Goal: Task Accomplishment & Management: Use online tool/utility

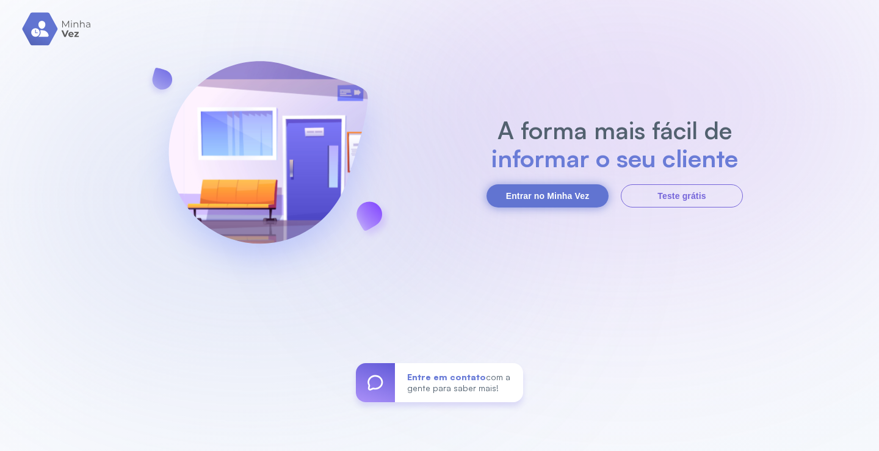
click at [551, 201] on button "Entrar no Minha Vez" at bounding box center [547, 195] width 122 height 23
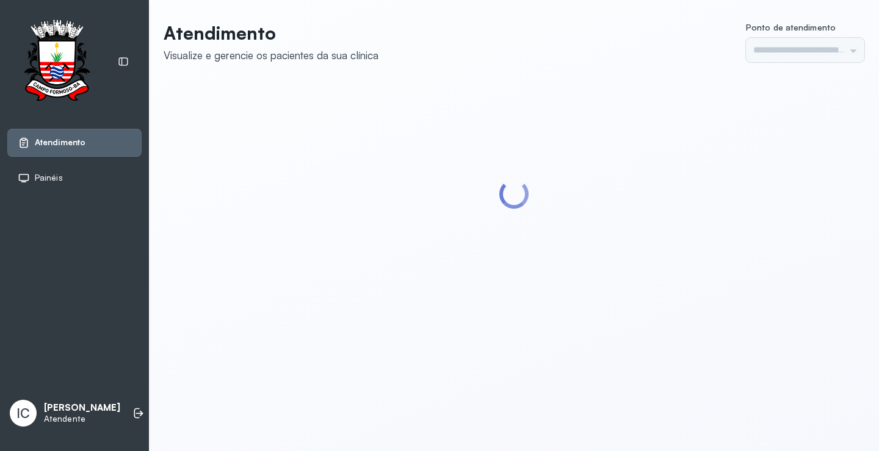
type input "*********"
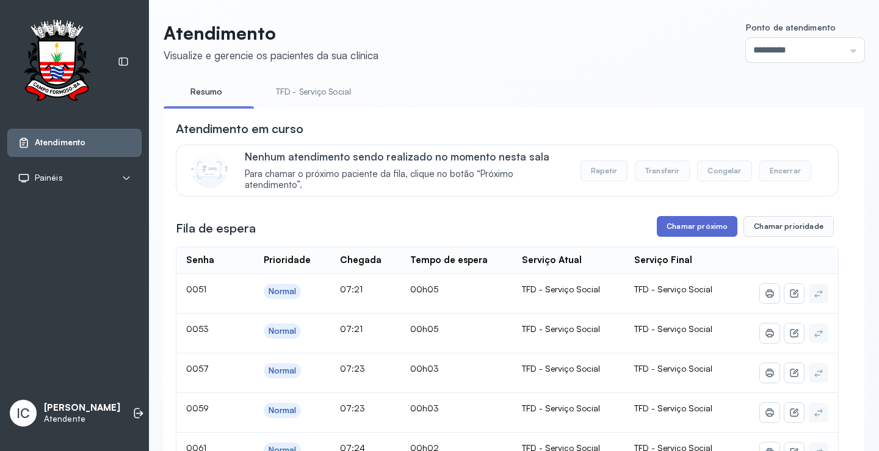
click at [699, 237] on button "Chamar próximo" at bounding box center [697, 226] width 81 height 21
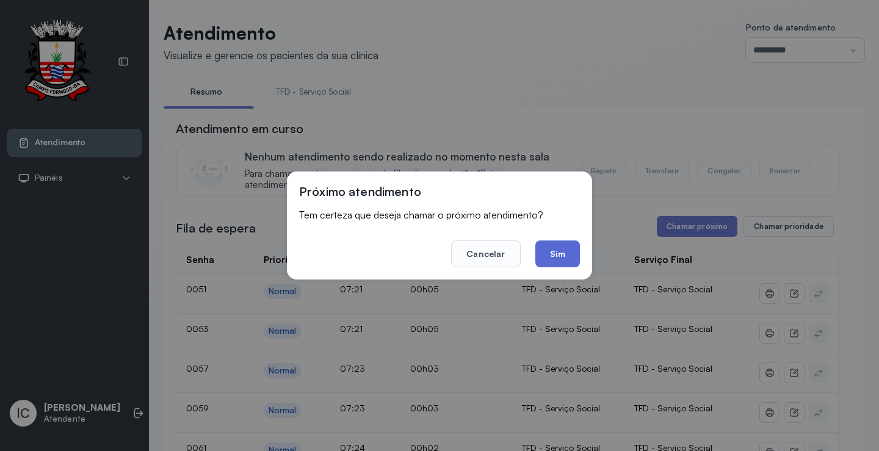
click at [549, 257] on button "Sim" at bounding box center [557, 253] width 45 height 27
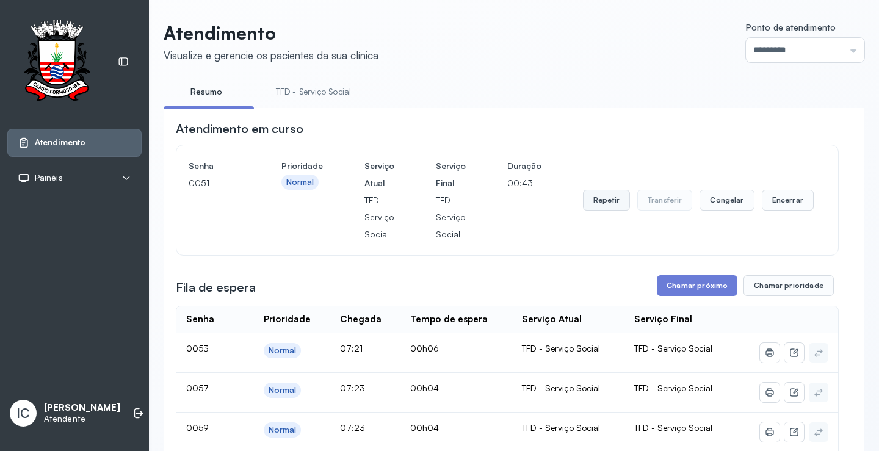
click at [600, 196] on button "Repetir" at bounding box center [606, 200] width 47 height 21
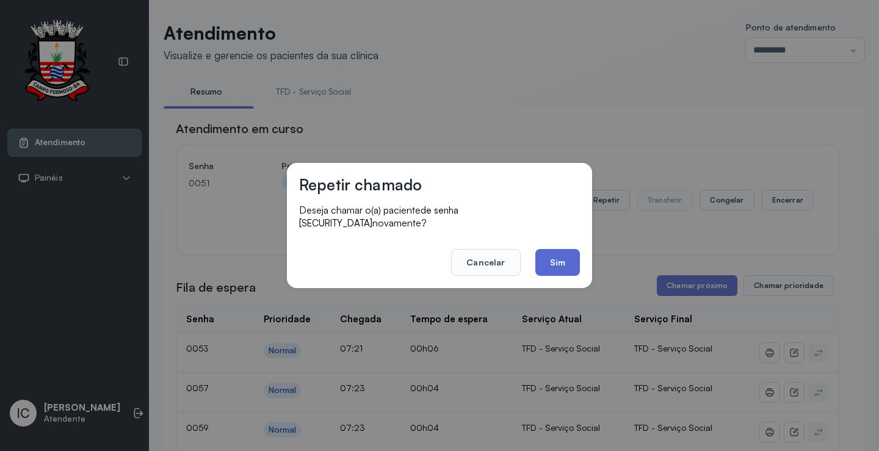
click at [553, 253] on button "Sim" at bounding box center [557, 262] width 45 height 27
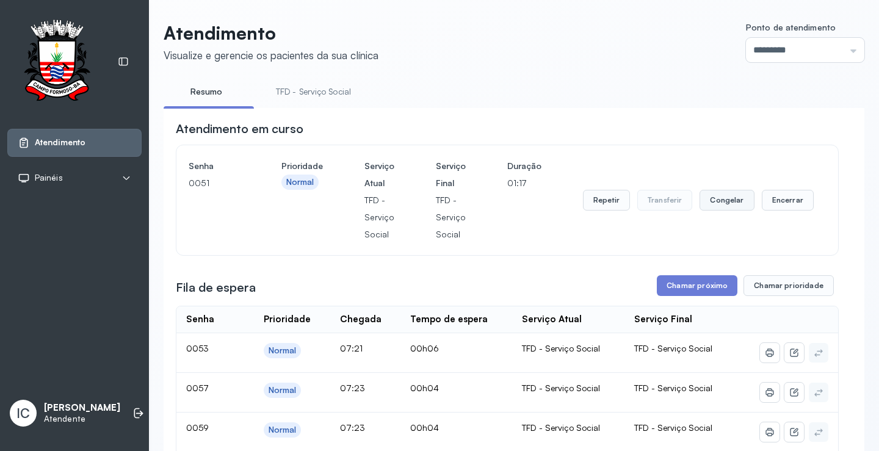
click at [708, 203] on button "Congelar" at bounding box center [726, 200] width 54 height 21
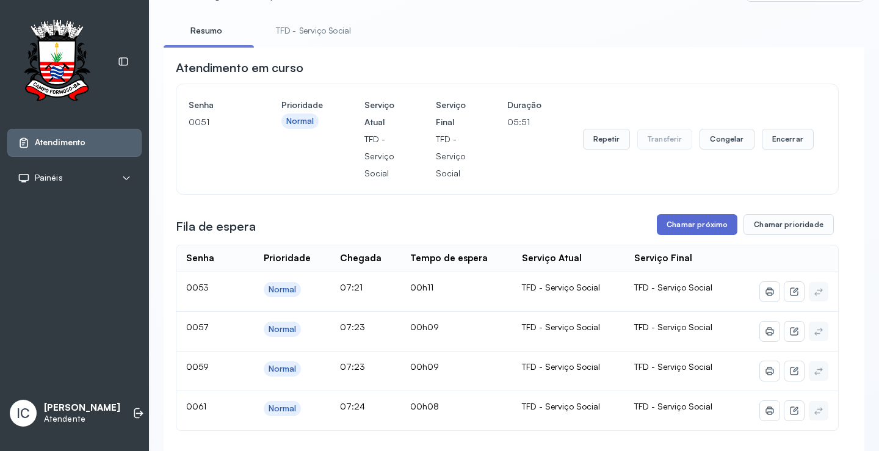
click at [692, 232] on button "Chamar próximo" at bounding box center [697, 224] width 81 height 21
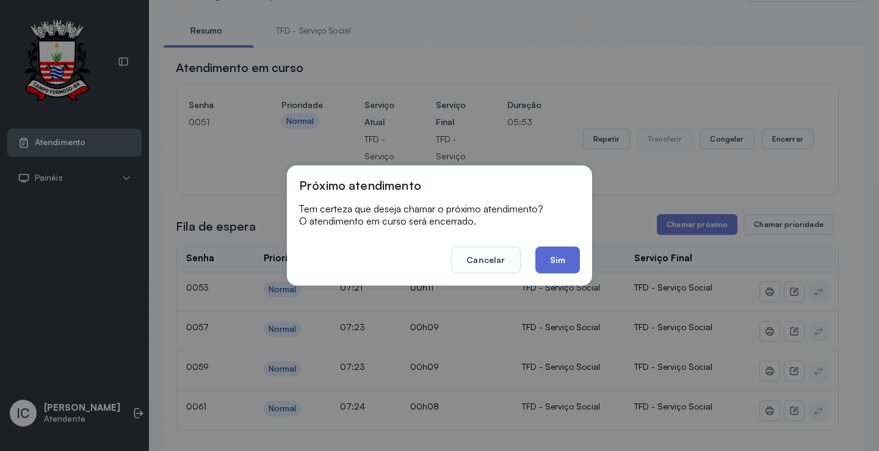
click at [564, 263] on button "Sim" at bounding box center [557, 259] width 45 height 27
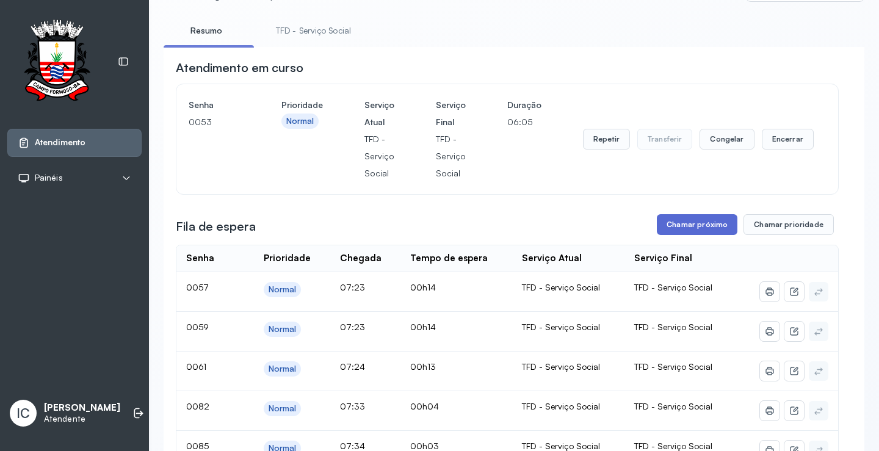
click at [684, 231] on button "Chamar próximo" at bounding box center [697, 224] width 81 height 21
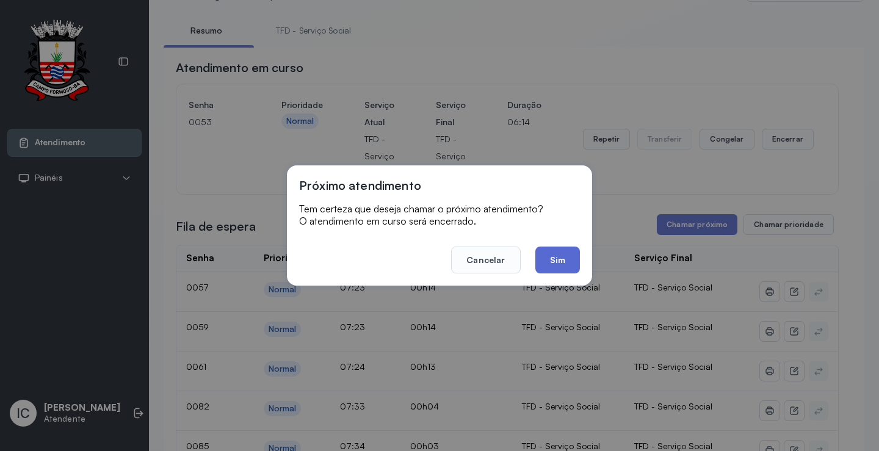
click at [570, 264] on button "Sim" at bounding box center [557, 259] width 45 height 27
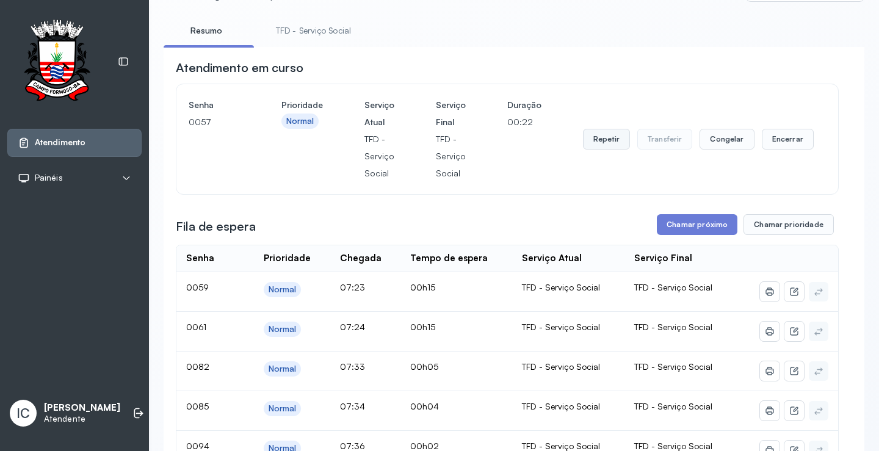
click at [604, 145] on button "Repetir" at bounding box center [606, 139] width 47 height 21
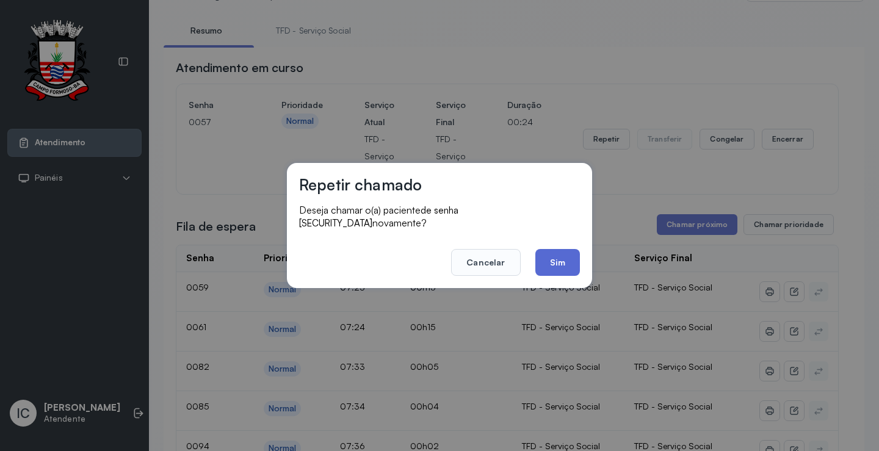
click at [566, 259] on button "Sim" at bounding box center [557, 262] width 45 height 27
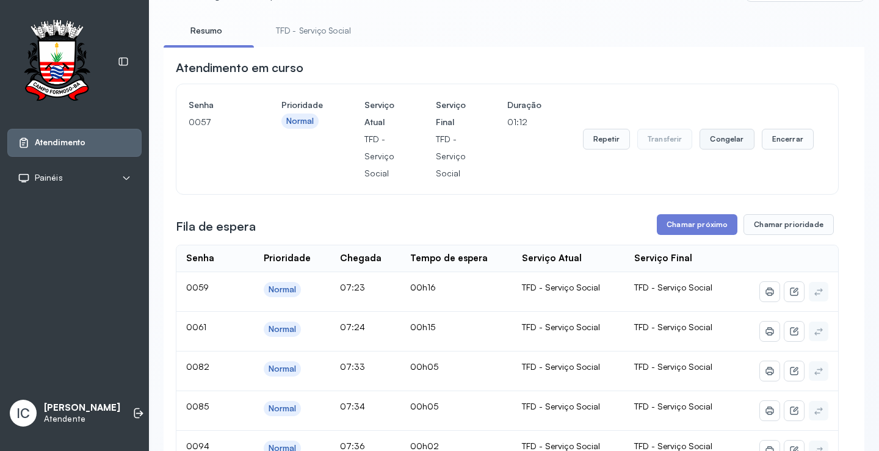
click at [719, 140] on button "Congelar" at bounding box center [726, 139] width 54 height 21
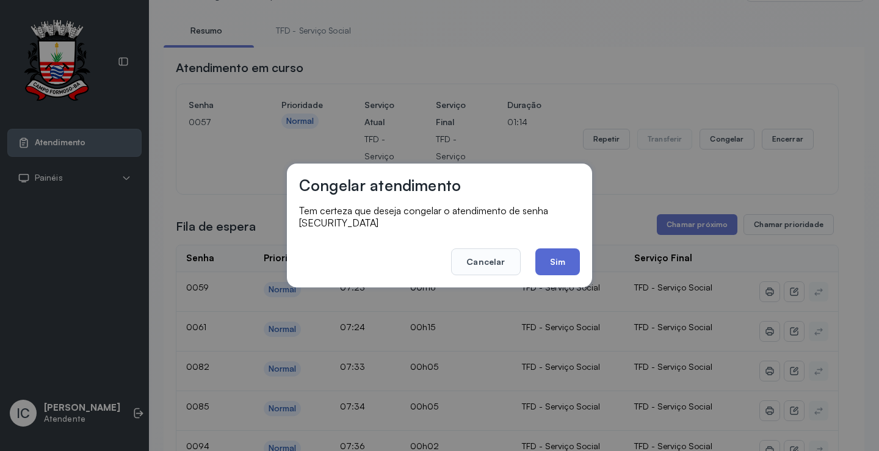
click at [549, 262] on button "Sim" at bounding box center [557, 261] width 45 height 27
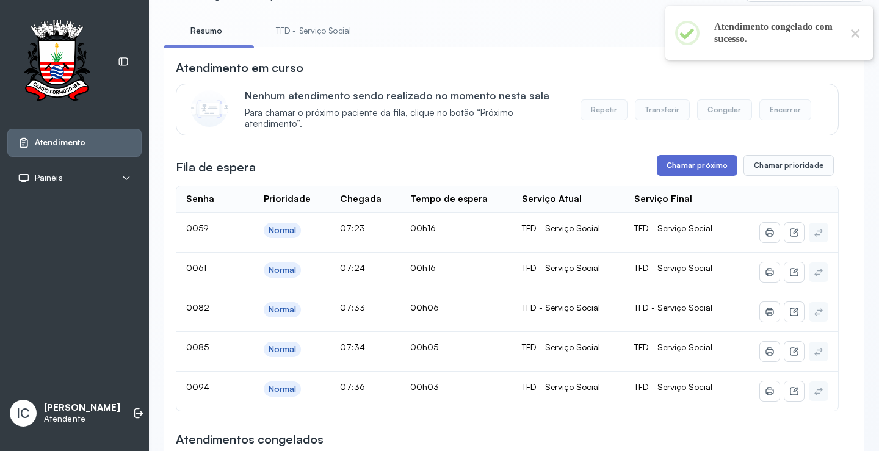
click at [693, 172] on button "Chamar próximo" at bounding box center [697, 165] width 81 height 21
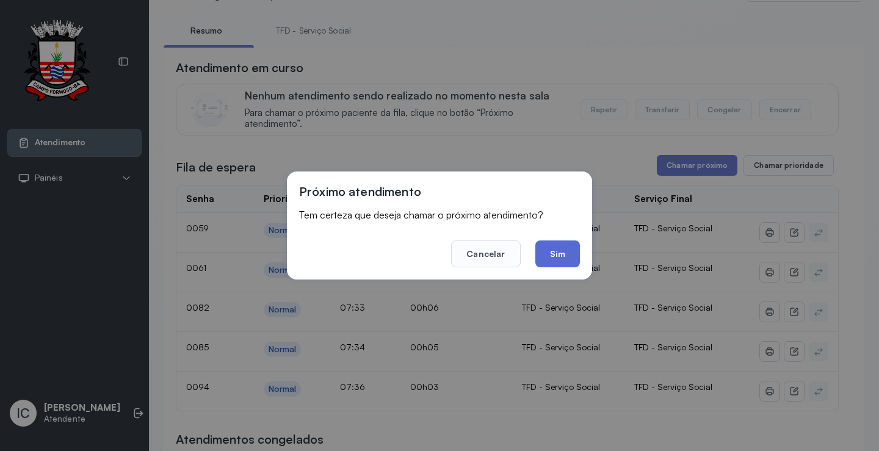
click at [568, 254] on button "Sim" at bounding box center [557, 253] width 45 height 27
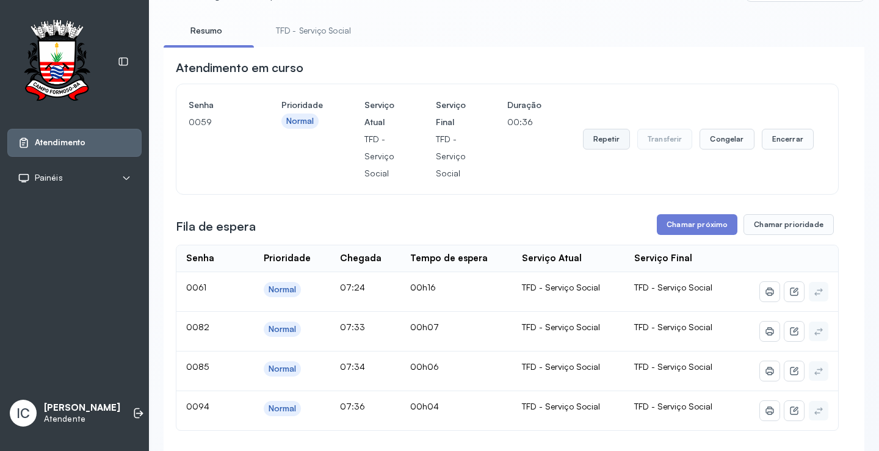
click at [600, 139] on button "Repetir" at bounding box center [606, 139] width 47 height 21
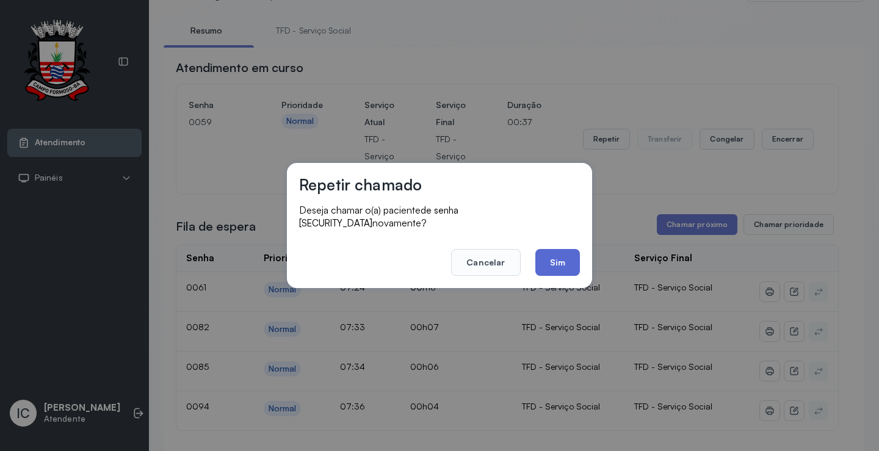
click at [560, 253] on button "Sim" at bounding box center [557, 262] width 45 height 27
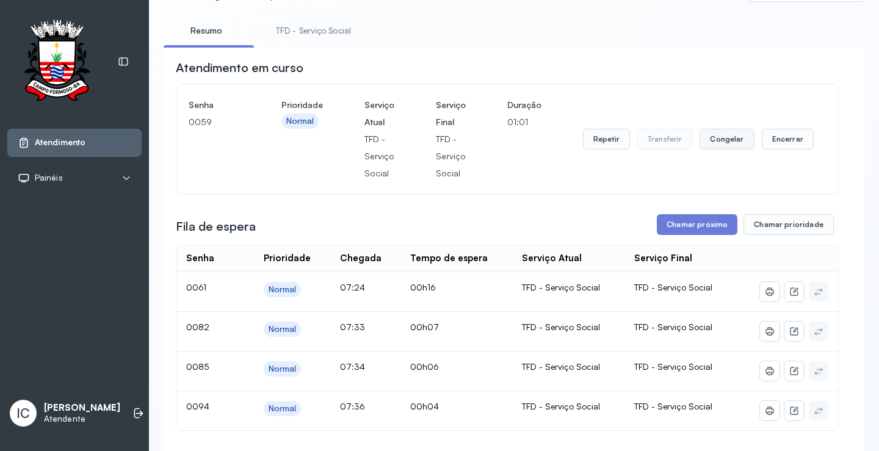
click at [719, 140] on button "Congelar" at bounding box center [726, 139] width 54 height 21
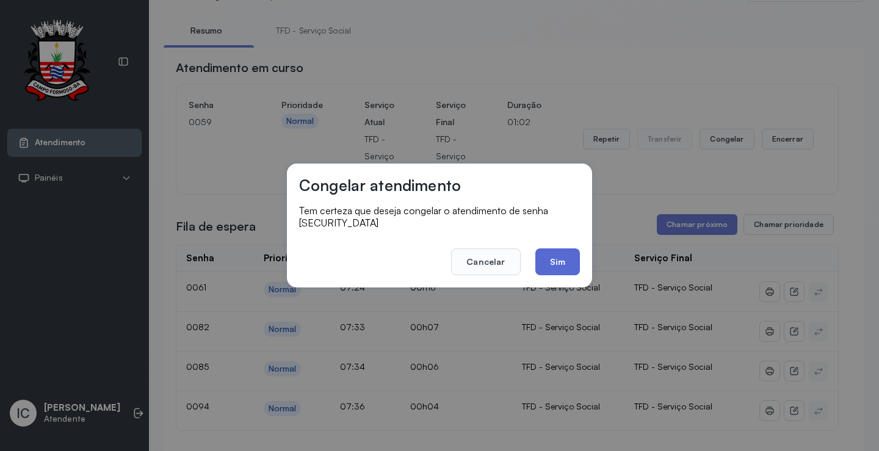
click at [571, 256] on button "Sim" at bounding box center [557, 261] width 45 height 27
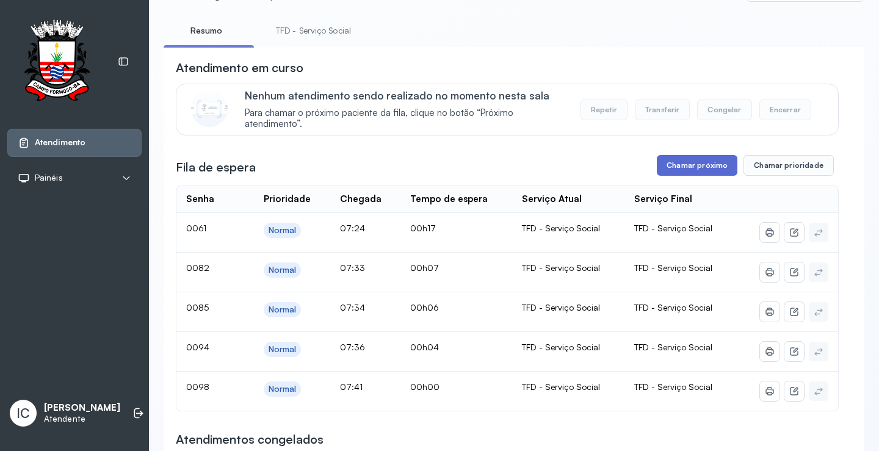
click at [682, 170] on button "Chamar próximo" at bounding box center [697, 165] width 81 height 21
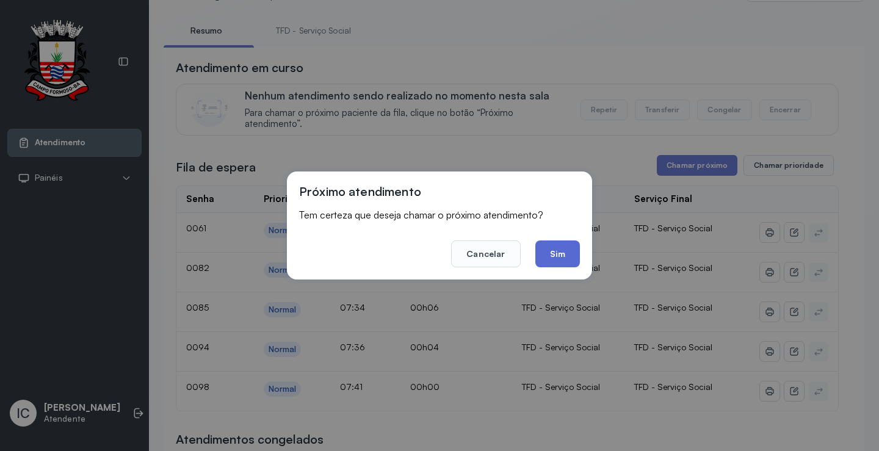
click at [556, 254] on button "Sim" at bounding box center [557, 253] width 45 height 27
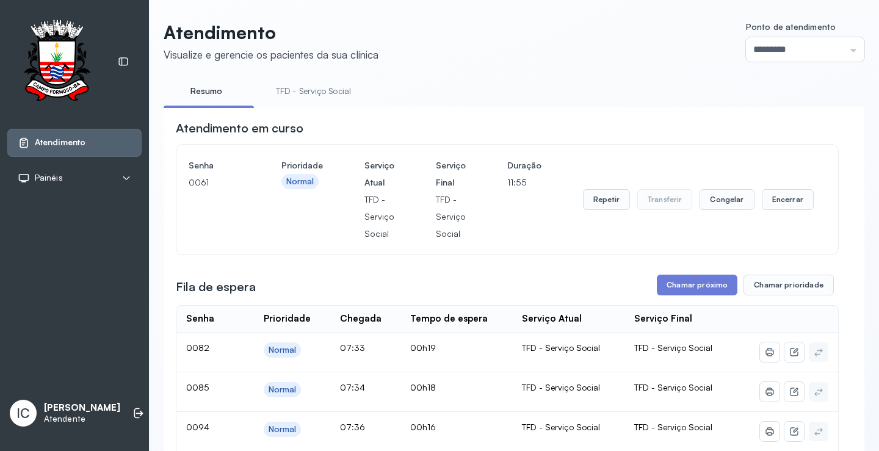
scroll to position [122, 0]
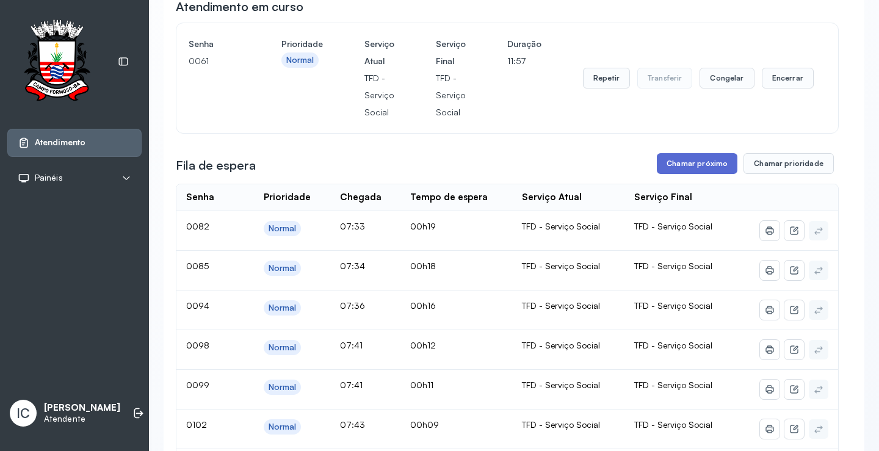
click at [696, 162] on button "Chamar próximo" at bounding box center [697, 163] width 81 height 21
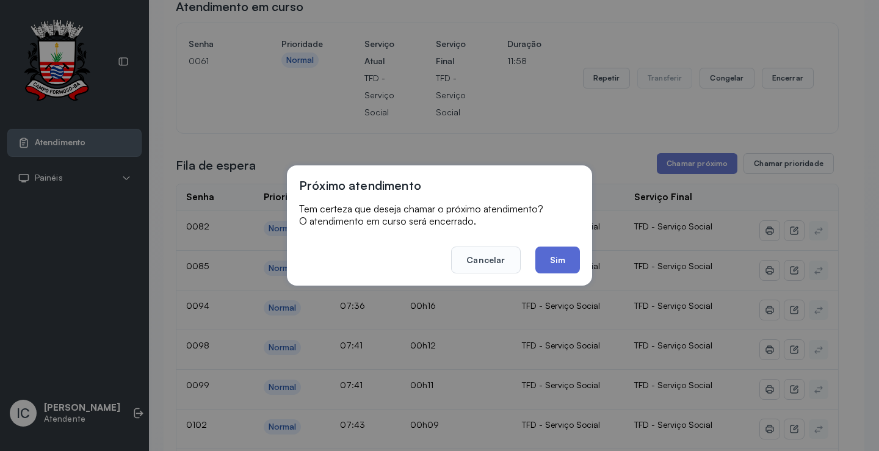
click at [563, 261] on button "Sim" at bounding box center [557, 259] width 45 height 27
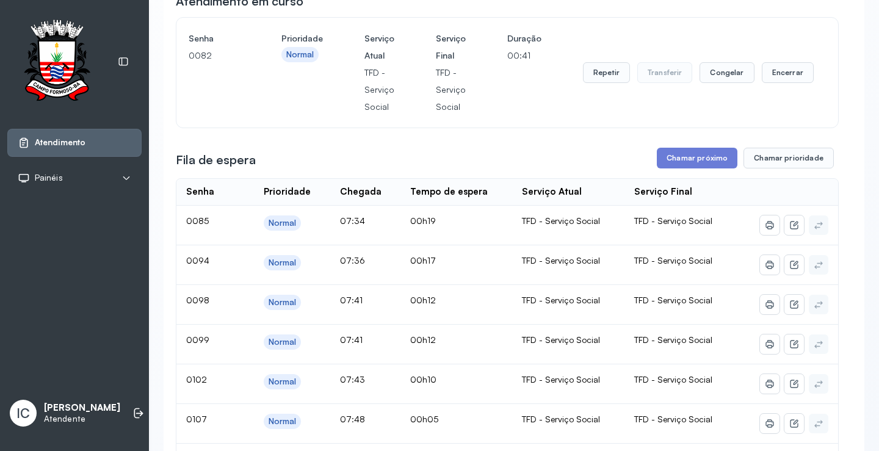
scroll to position [0, 0]
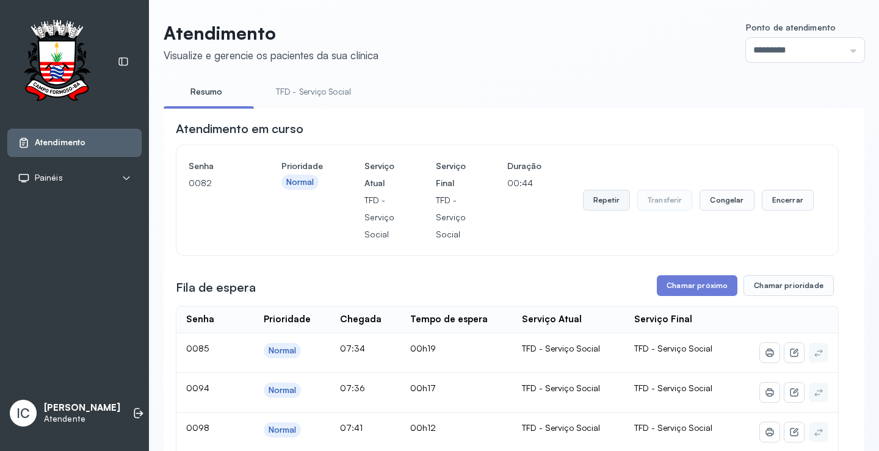
click at [599, 203] on button "Repetir" at bounding box center [606, 200] width 47 height 21
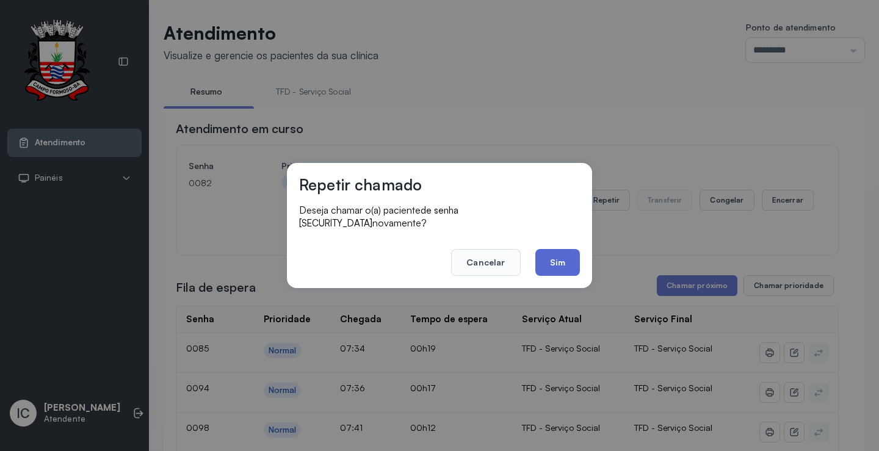
click at [565, 258] on button "Sim" at bounding box center [557, 262] width 45 height 27
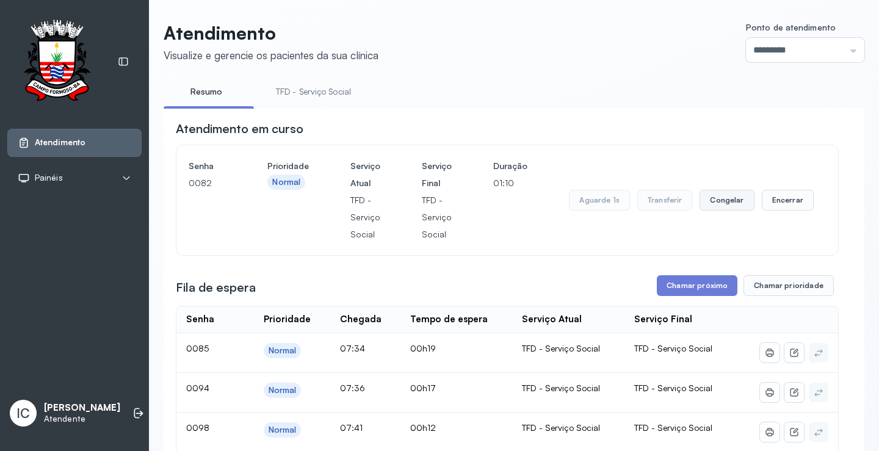
click at [710, 206] on button "Congelar" at bounding box center [726, 200] width 54 height 21
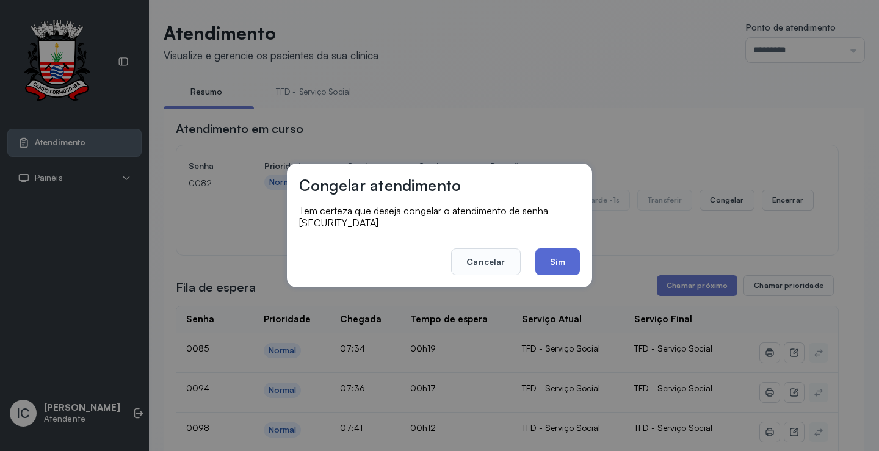
click at [565, 256] on button "Sim" at bounding box center [557, 261] width 45 height 27
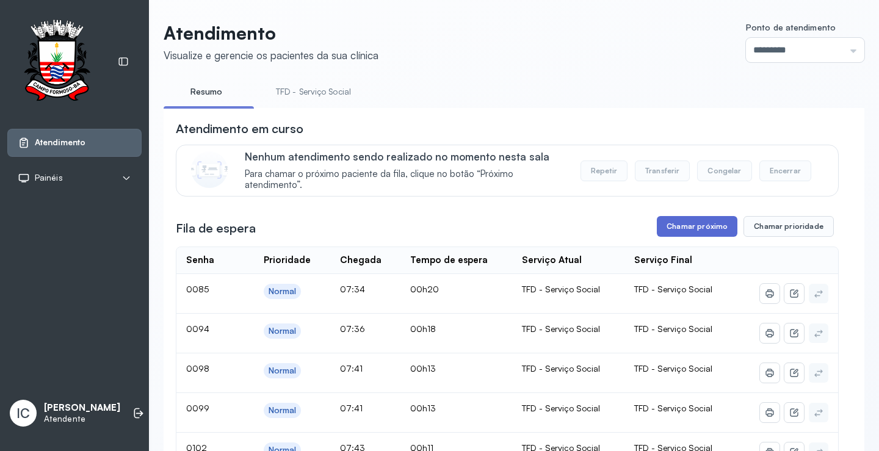
click at [699, 231] on button "Chamar próximo" at bounding box center [697, 226] width 81 height 21
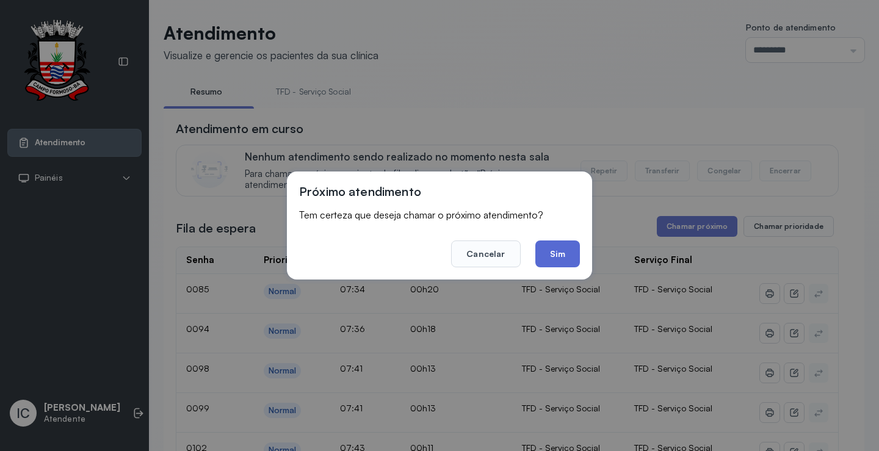
click at [556, 255] on button "Sim" at bounding box center [557, 253] width 45 height 27
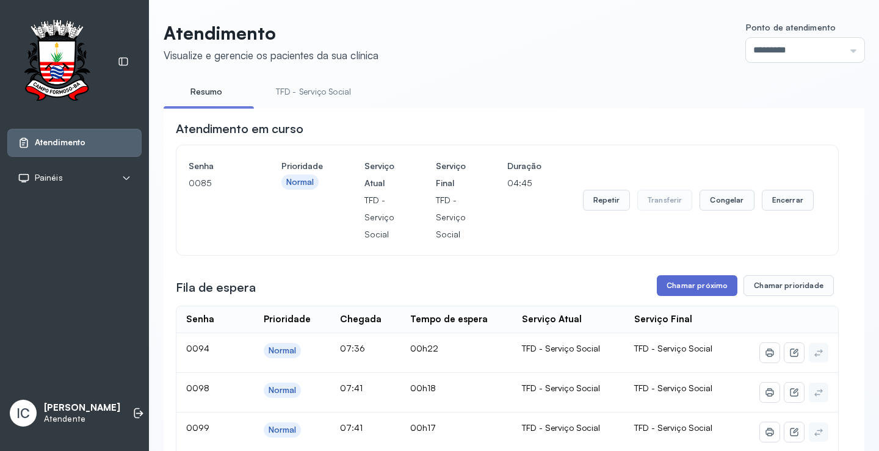
click at [711, 287] on button "Chamar próximo" at bounding box center [697, 285] width 81 height 21
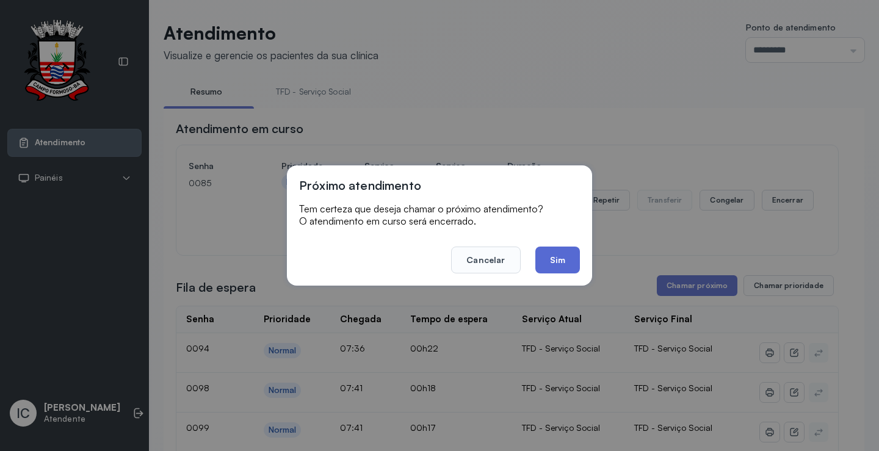
click at [565, 254] on button "Sim" at bounding box center [557, 259] width 45 height 27
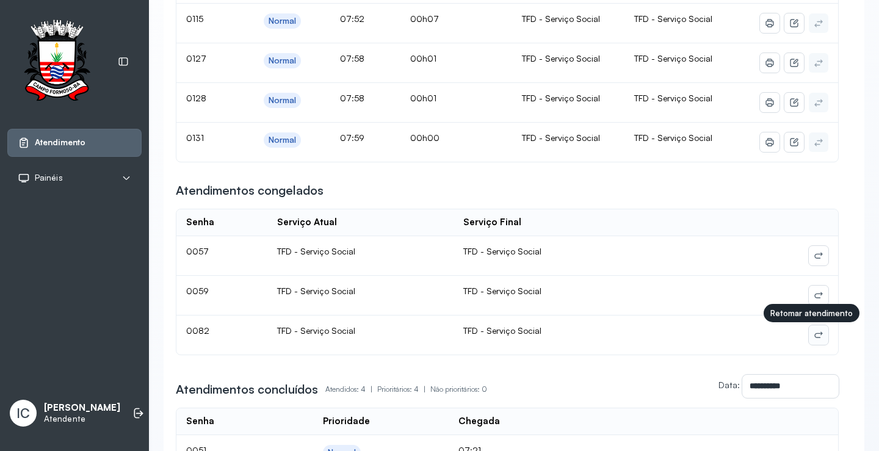
scroll to position [1, 0]
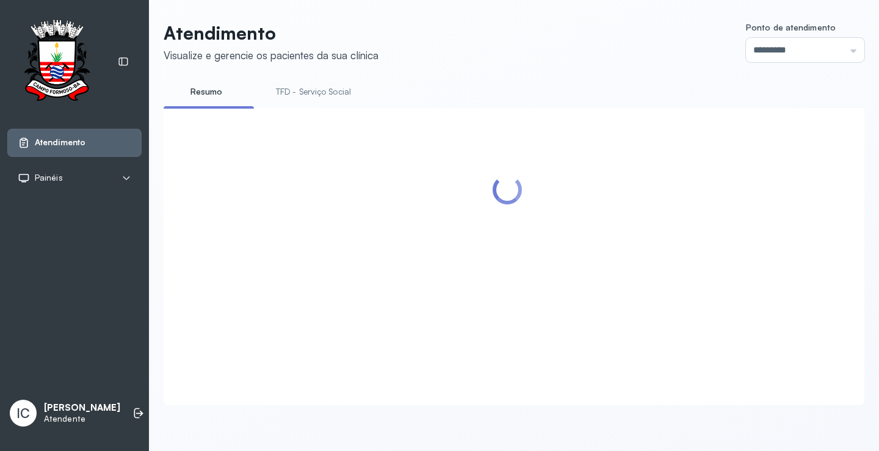
click at [807, 340] on div at bounding box center [507, 241] width 663 height 243
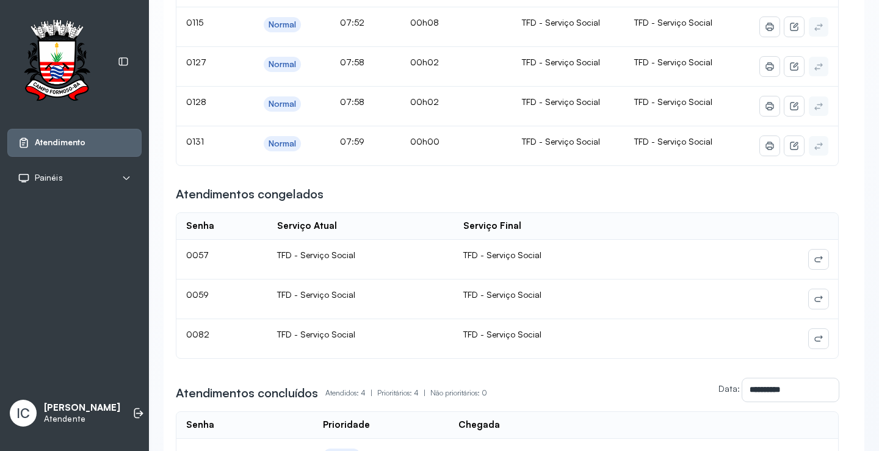
scroll to position [488, 0]
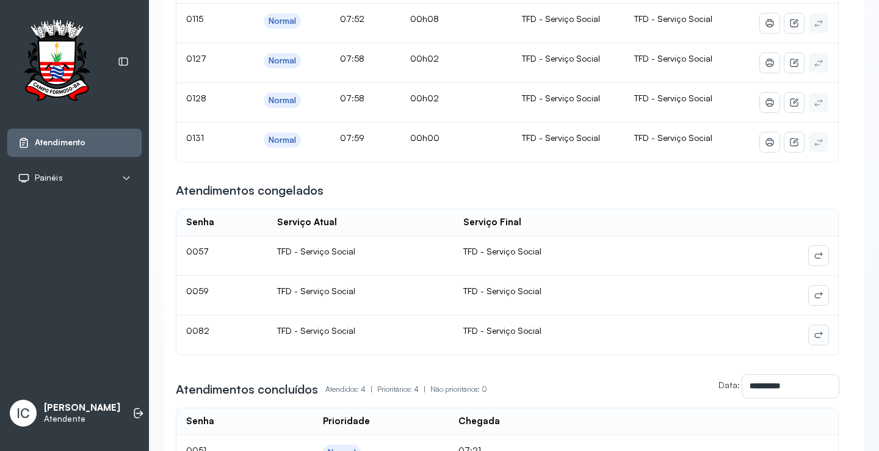
click at [810, 344] on button at bounding box center [818, 335] width 20 height 20
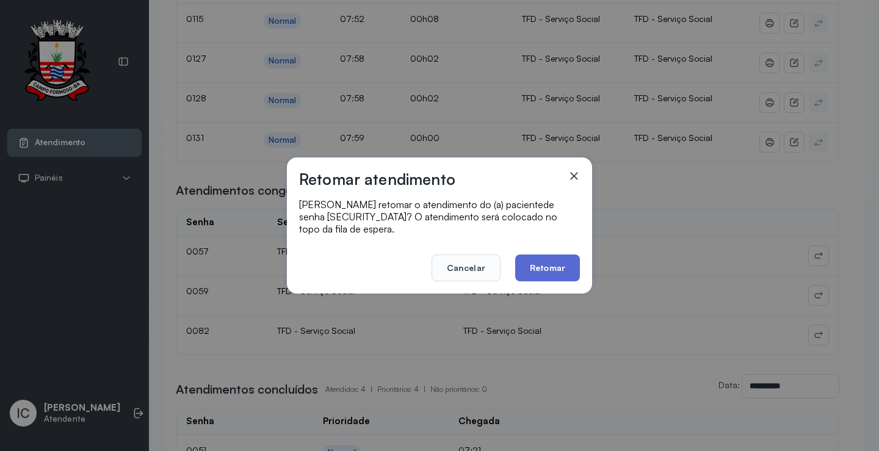
click at [559, 264] on button "Retomar" at bounding box center [547, 267] width 65 height 27
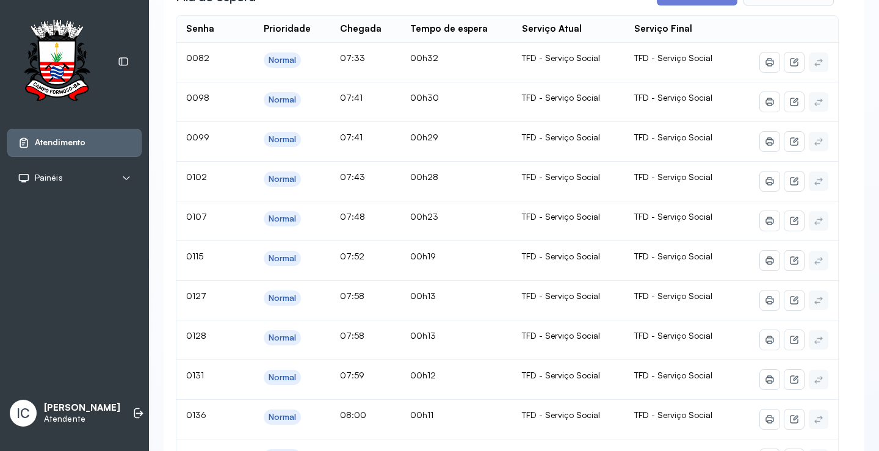
scroll to position [61, 0]
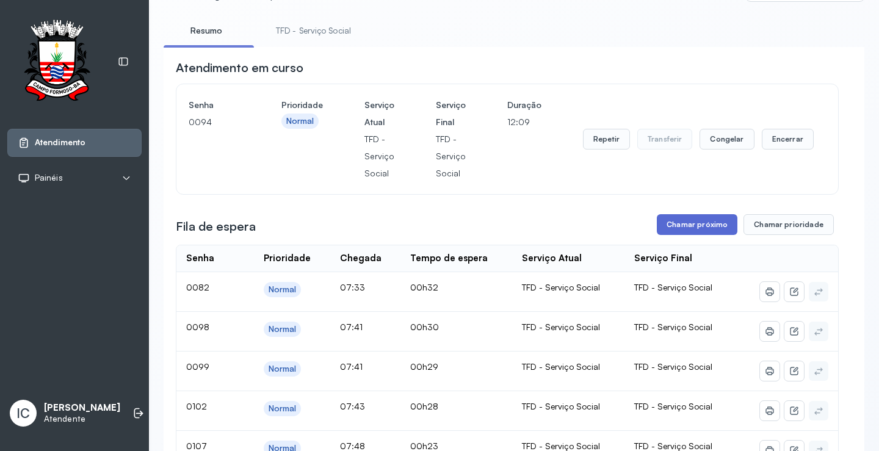
click at [708, 231] on button "Chamar próximo" at bounding box center [697, 224] width 81 height 21
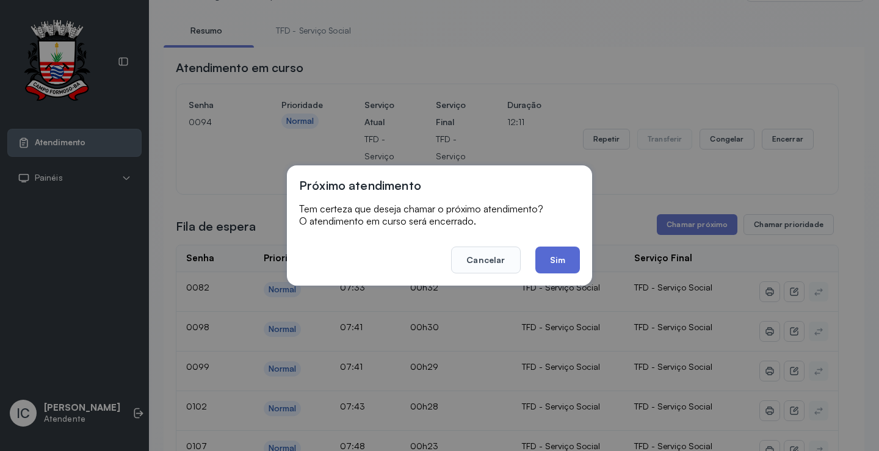
click at [564, 267] on button "Sim" at bounding box center [557, 259] width 45 height 27
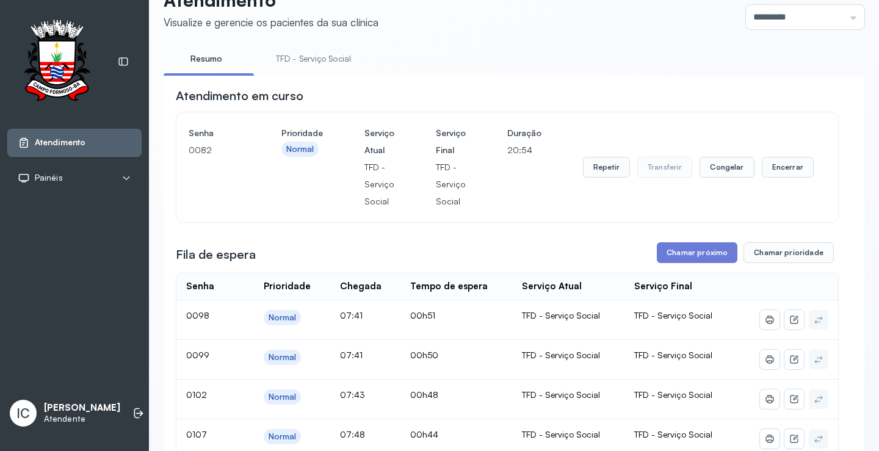
scroll to position [0, 0]
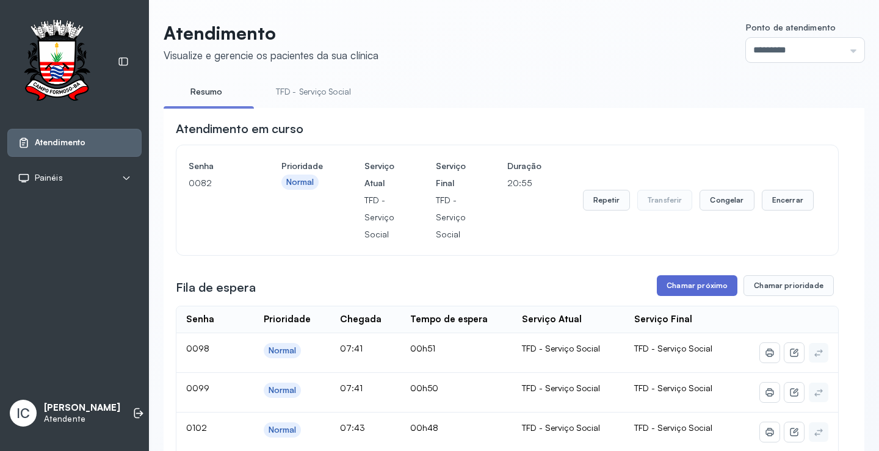
click at [712, 289] on button "Chamar próximo" at bounding box center [697, 285] width 81 height 21
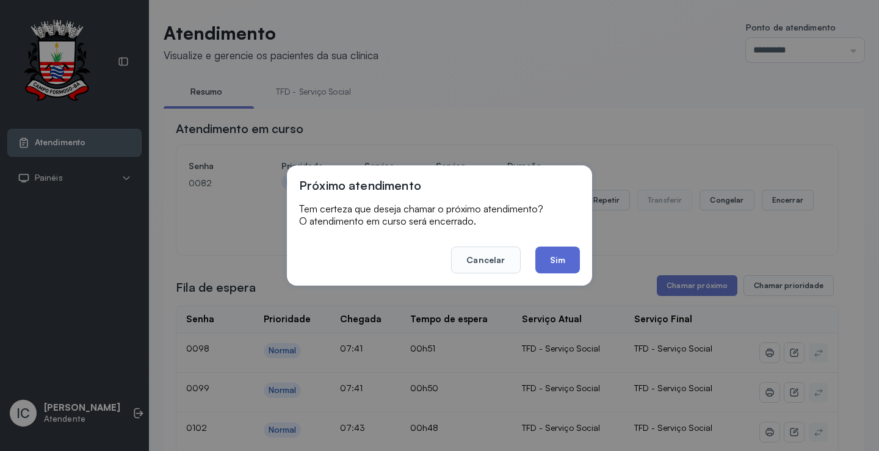
click at [556, 258] on button "Sim" at bounding box center [557, 259] width 45 height 27
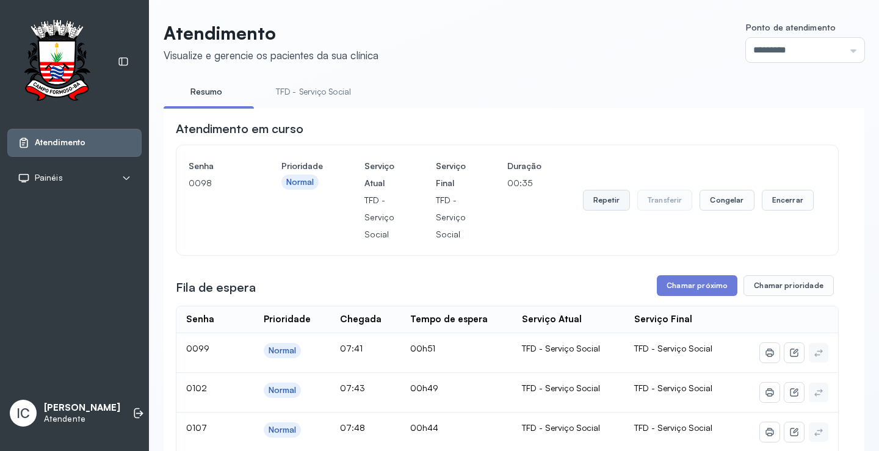
click at [597, 208] on button "Repetir" at bounding box center [606, 200] width 47 height 21
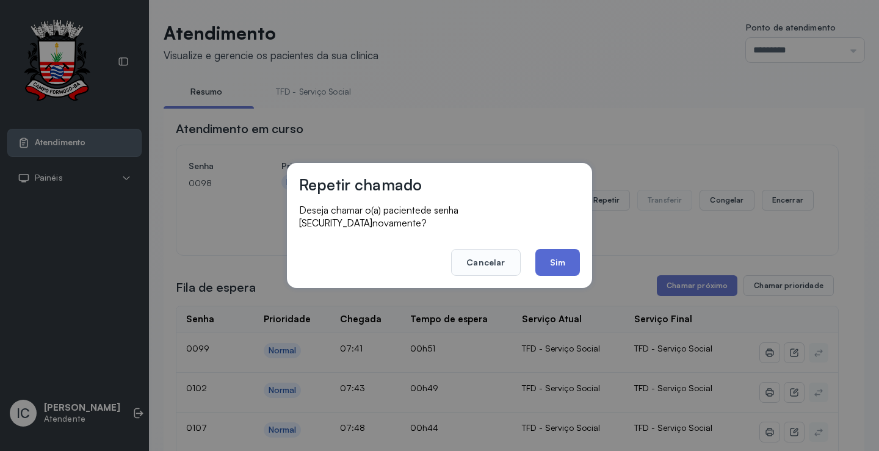
click at [552, 256] on button "Sim" at bounding box center [557, 262] width 45 height 27
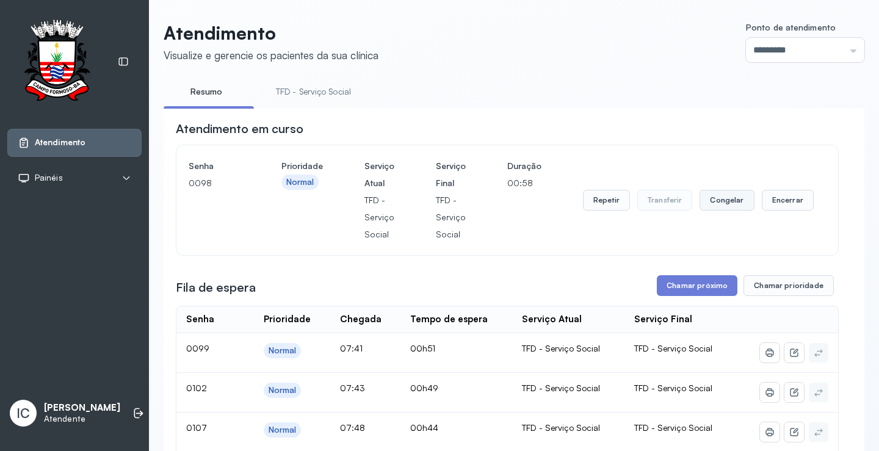
click at [722, 205] on button "Congelar" at bounding box center [726, 200] width 54 height 21
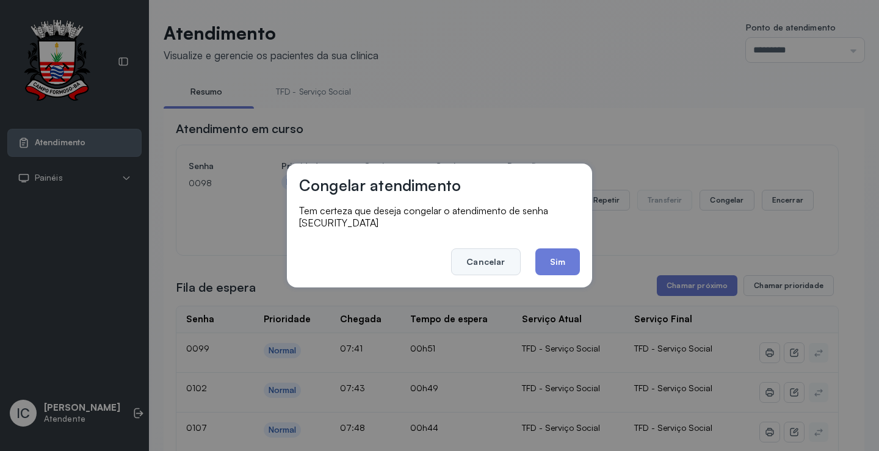
click at [500, 257] on button "Cancelar" at bounding box center [485, 261] width 69 height 27
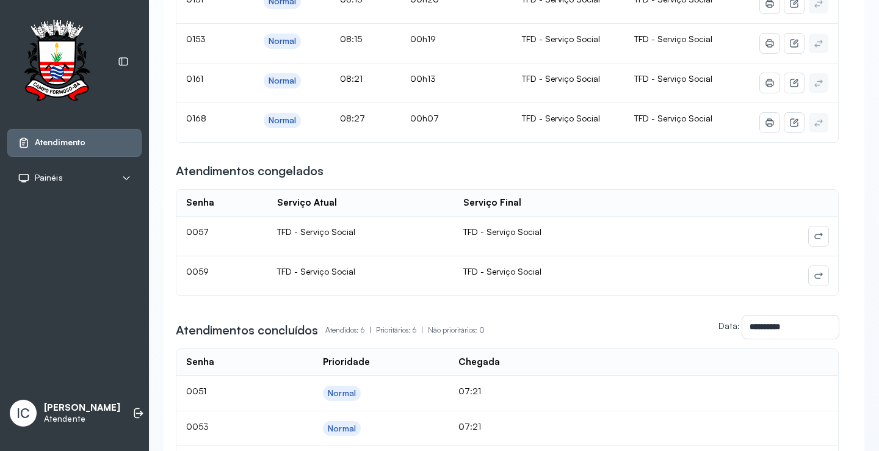
scroll to position [793, 0]
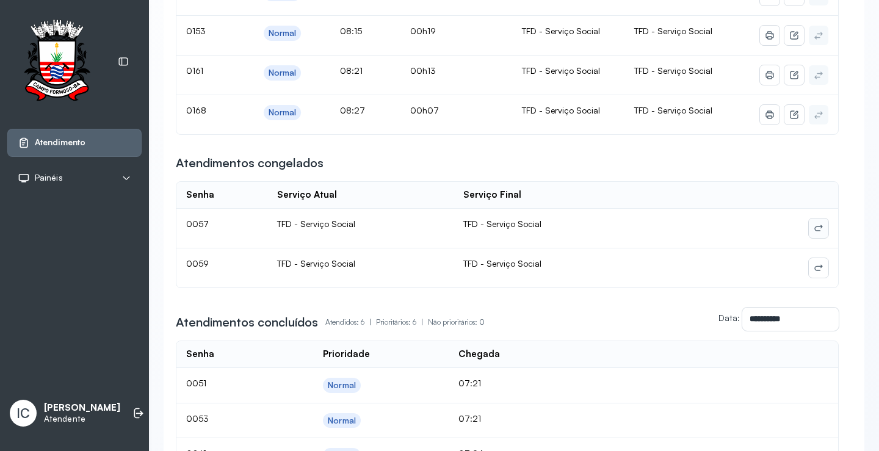
click at [813, 231] on icon at bounding box center [818, 228] width 10 height 10
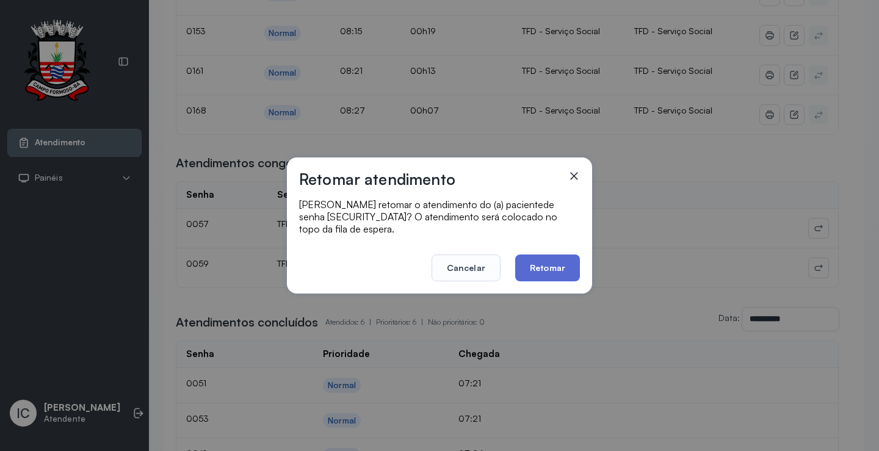
click at [550, 262] on button "Retomar" at bounding box center [547, 267] width 65 height 27
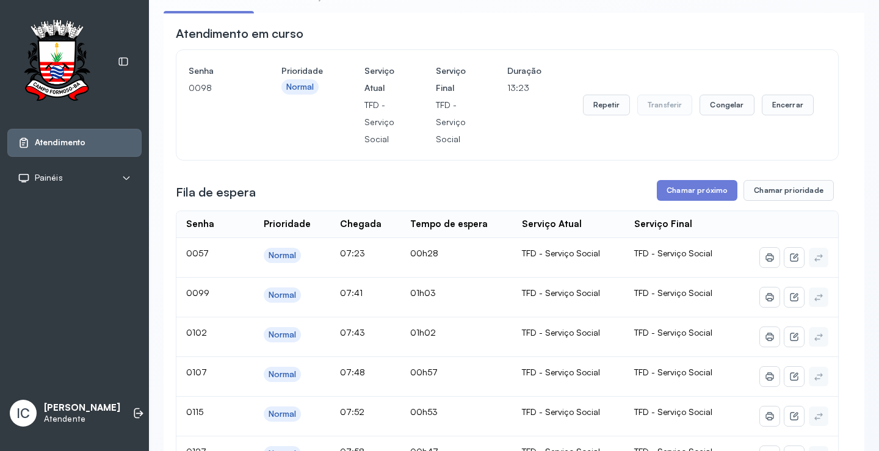
scroll to position [61, 0]
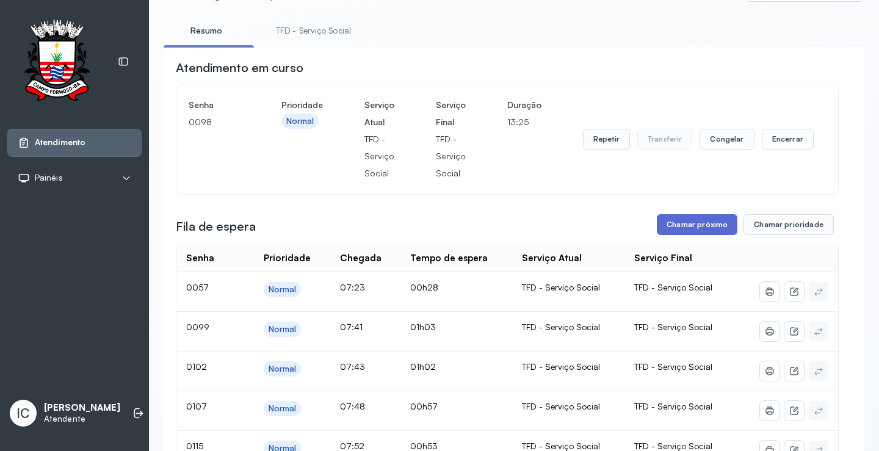
click at [677, 228] on button "Chamar próximo" at bounding box center [697, 224] width 81 height 21
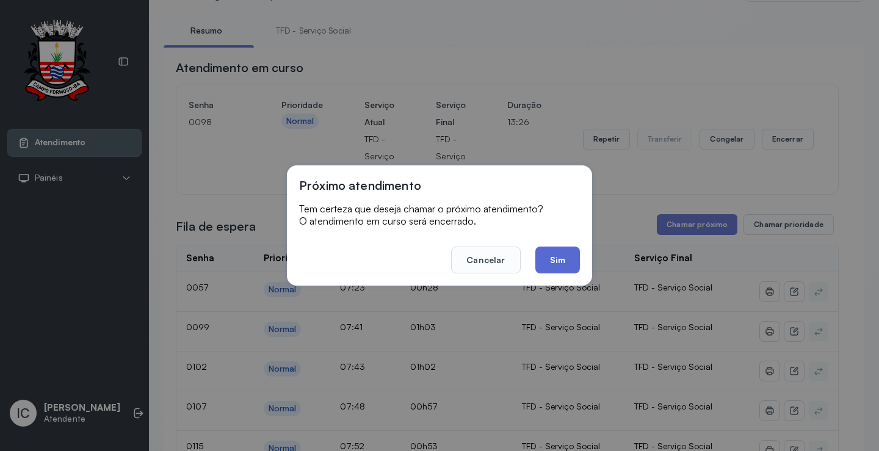
click at [570, 265] on button "Sim" at bounding box center [557, 259] width 45 height 27
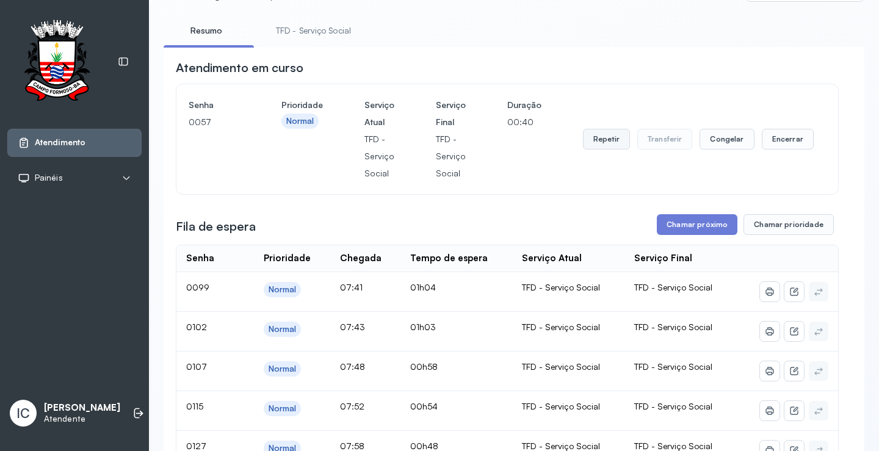
click at [602, 145] on button "Repetir" at bounding box center [606, 139] width 47 height 21
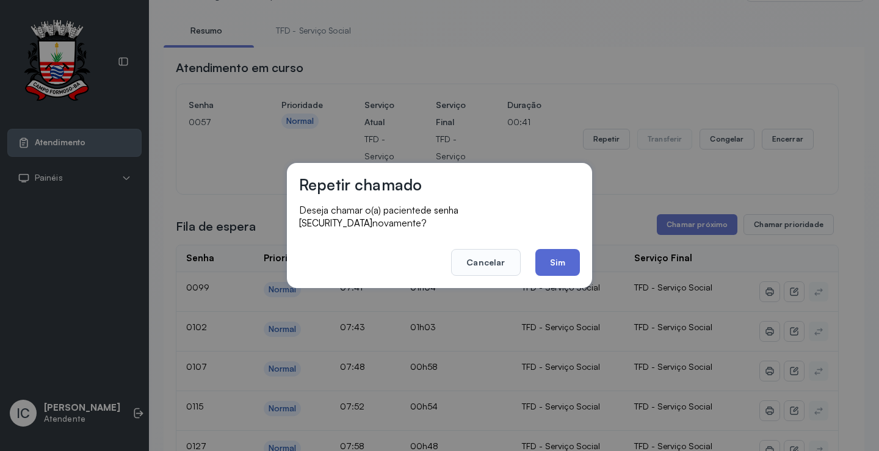
click at [550, 257] on button "Sim" at bounding box center [557, 262] width 45 height 27
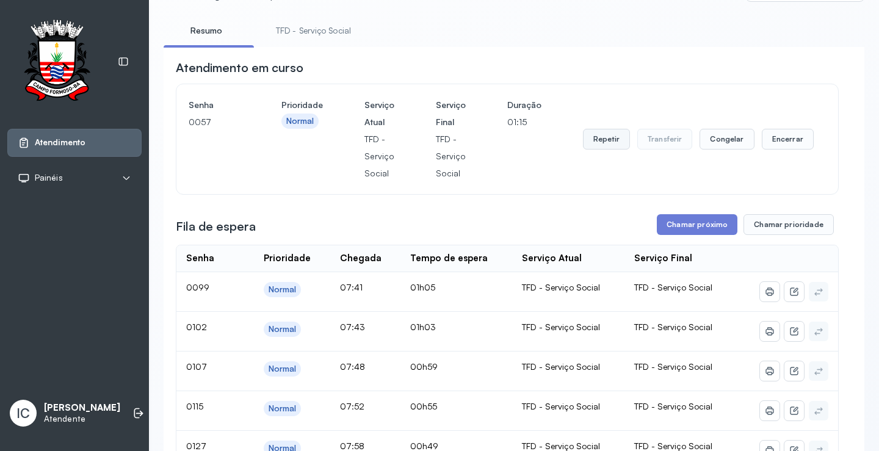
click at [597, 149] on button "Repetir" at bounding box center [606, 139] width 47 height 21
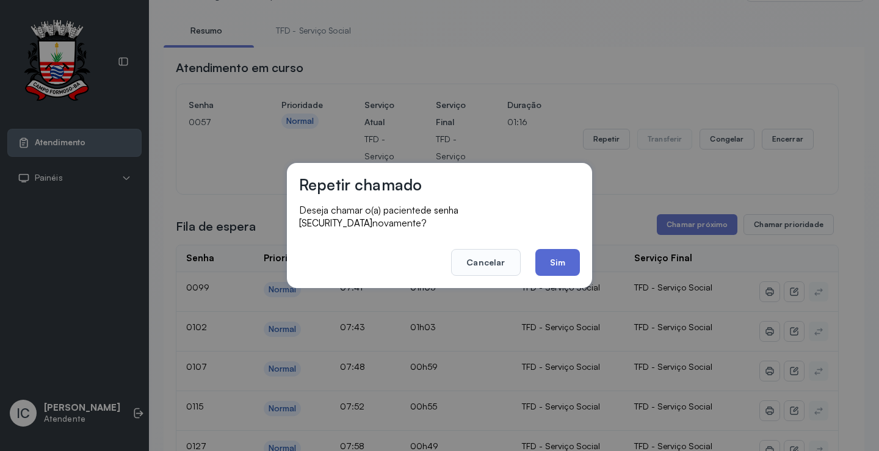
click at [564, 256] on button "Sim" at bounding box center [557, 262] width 45 height 27
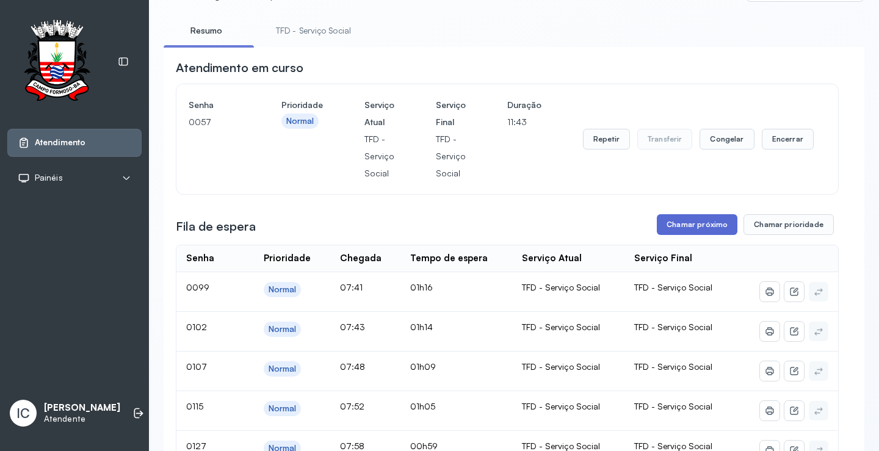
click at [697, 228] on button "Chamar próximo" at bounding box center [697, 224] width 81 height 21
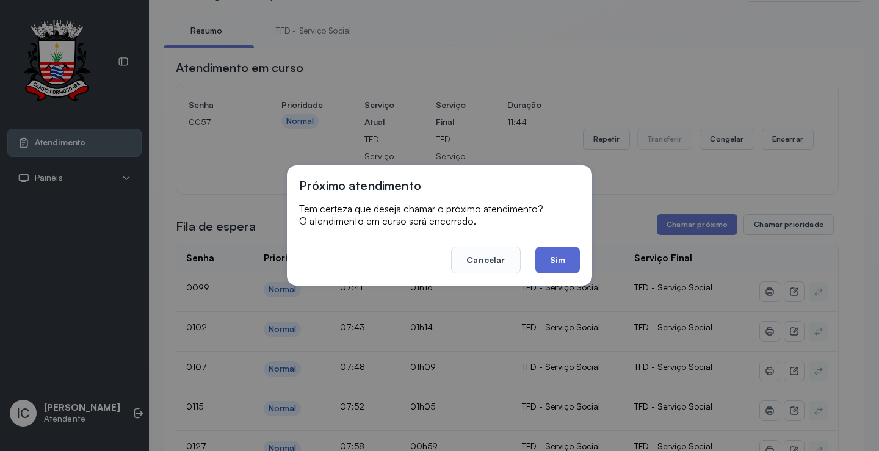
click at [566, 261] on button "Sim" at bounding box center [557, 259] width 45 height 27
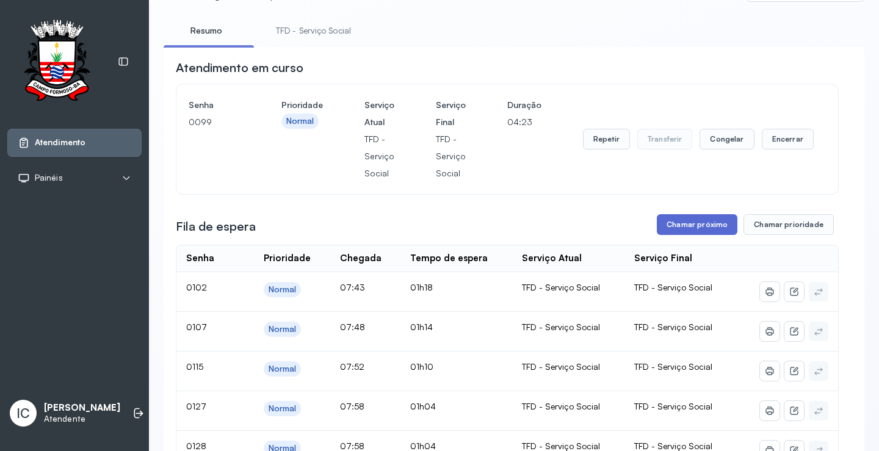
click at [702, 234] on button "Chamar próximo" at bounding box center [697, 224] width 81 height 21
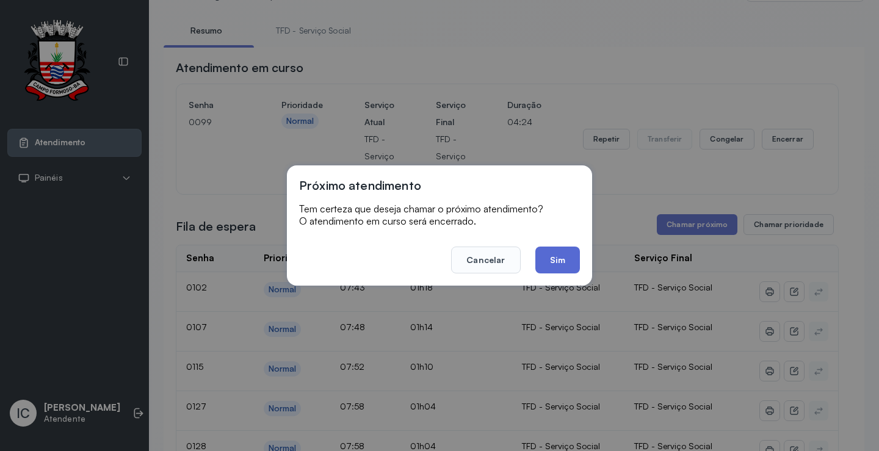
click at [555, 265] on button "Sim" at bounding box center [557, 259] width 45 height 27
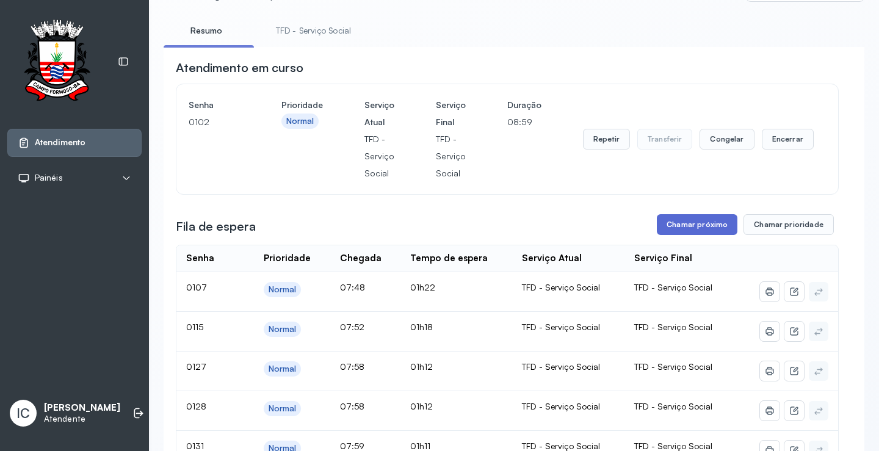
click at [682, 225] on button "Chamar próximo" at bounding box center [697, 224] width 81 height 21
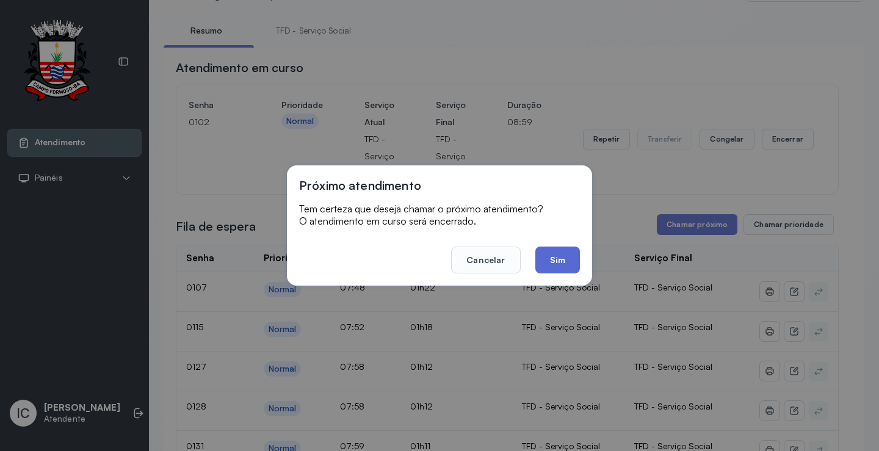
click at [568, 261] on button "Sim" at bounding box center [557, 259] width 45 height 27
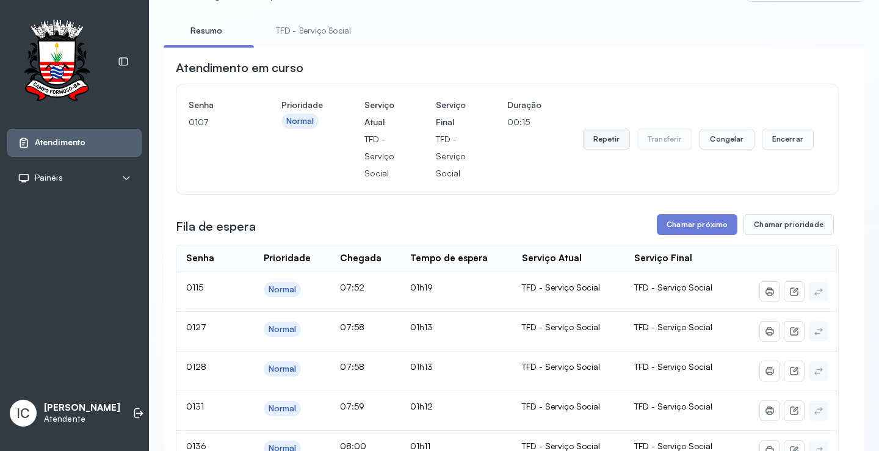
click at [604, 145] on button "Repetir" at bounding box center [606, 139] width 47 height 21
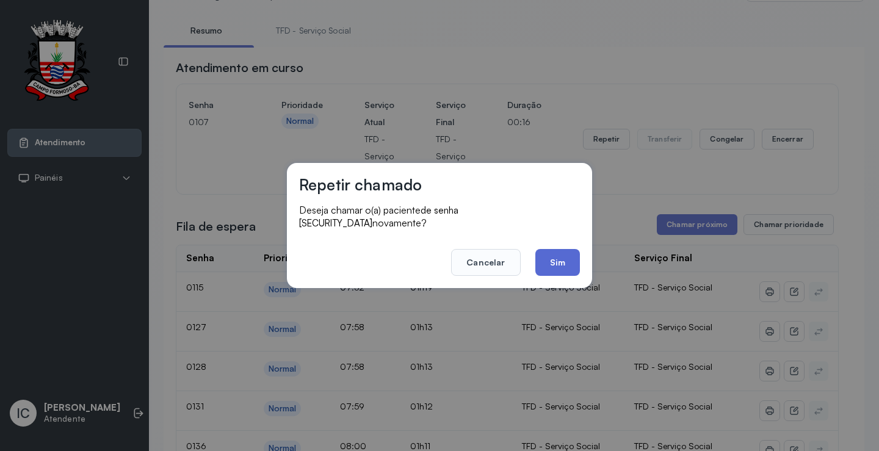
click at [558, 250] on button "Sim" at bounding box center [557, 262] width 45 height 27
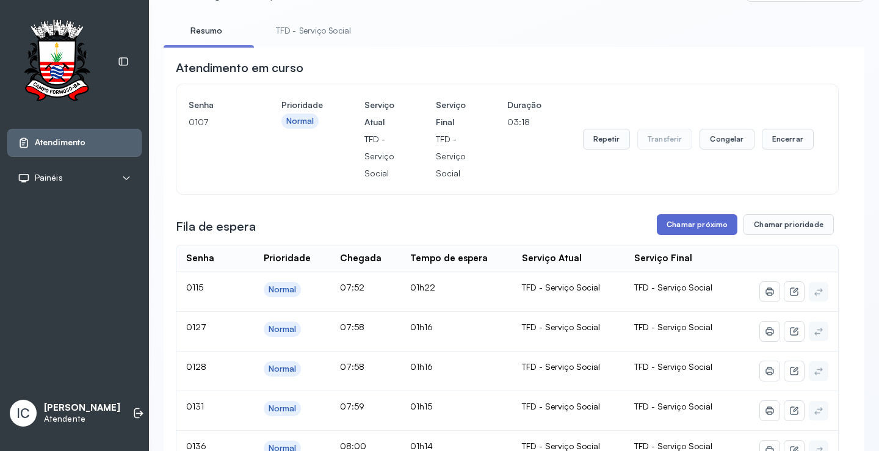
click at [692, 223] on button "Chamar próximo" at bounding box center [697, 224] width 81 height 21
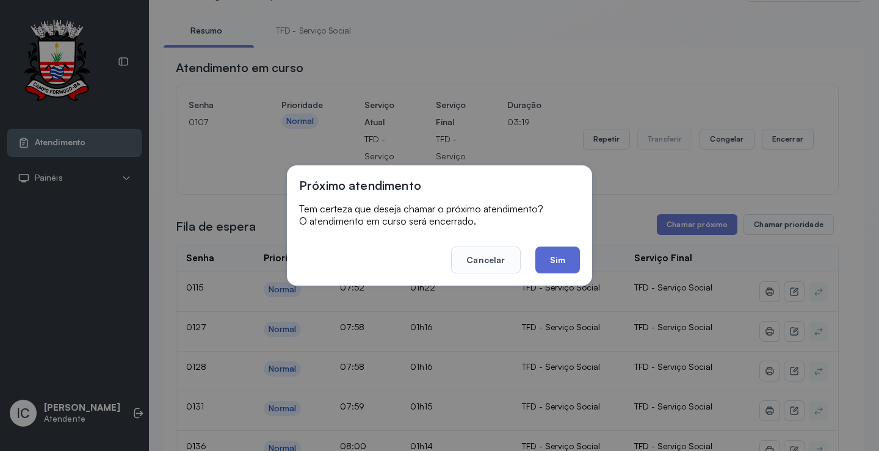
click at [558, 269] on button "Sim" at bounding box center [557, 259] width 45 height 27
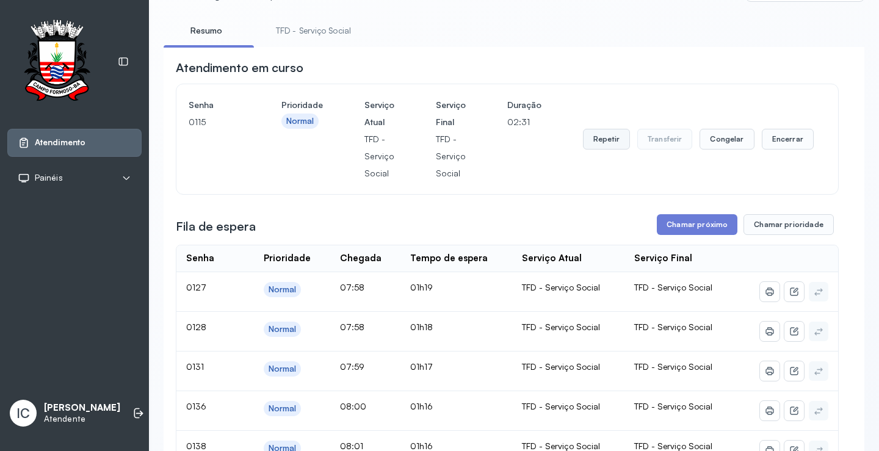
click at [607, 140] on button "Repetir" at bounding box center [606, 139] width 47 height 21
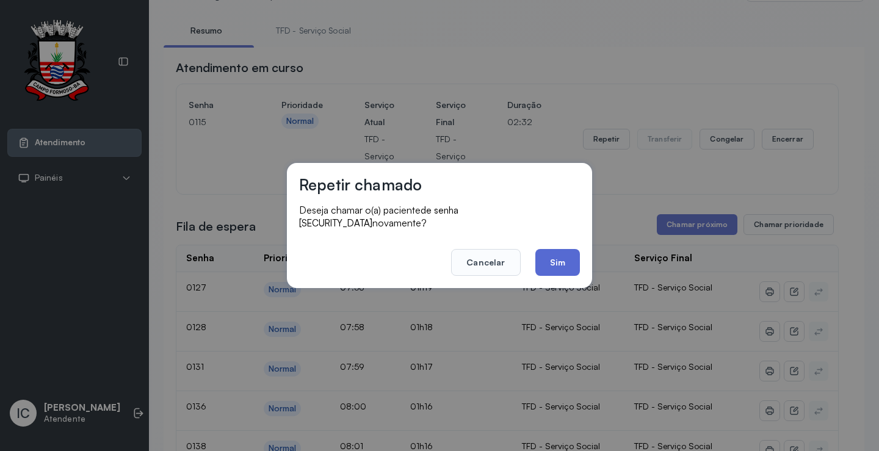
click at [552, 256] on button "Sim" at bounding box center [557, 262] width 45 height 27
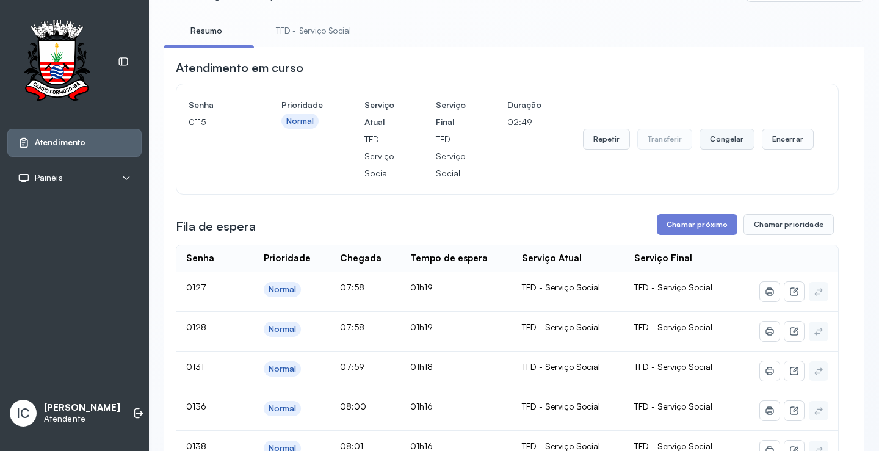
click at [721, 147] on button "Congelar" at bounding box center [726, 139] width 54 height 21
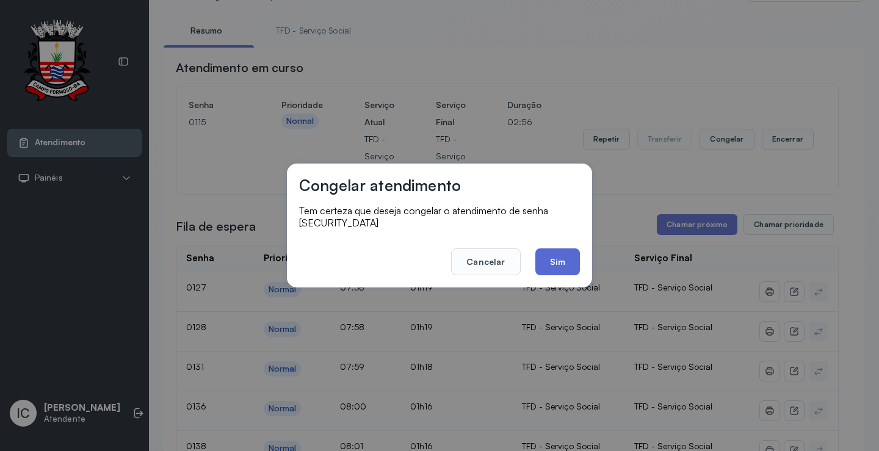
click at [564, 256] on button "Sim" at bounding box center [557, 261] width 45 height 27
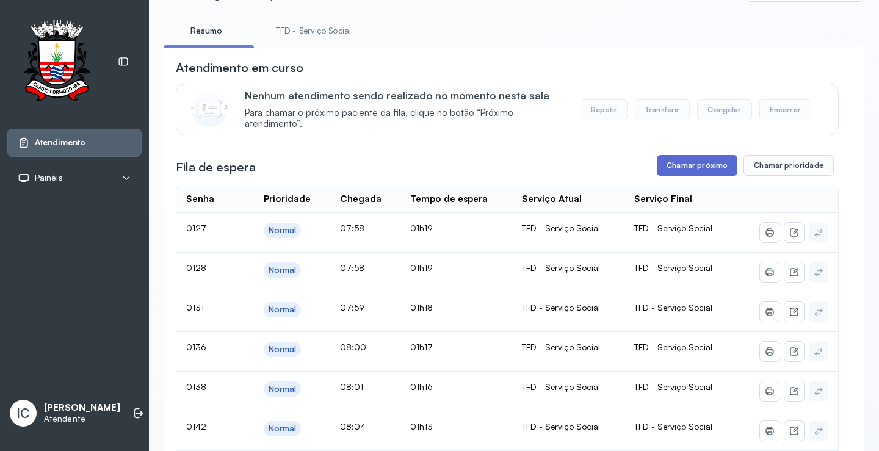
click at [676, 170] on button "Chamar próximo" at bounding box center [697, 165] width 81 height 21
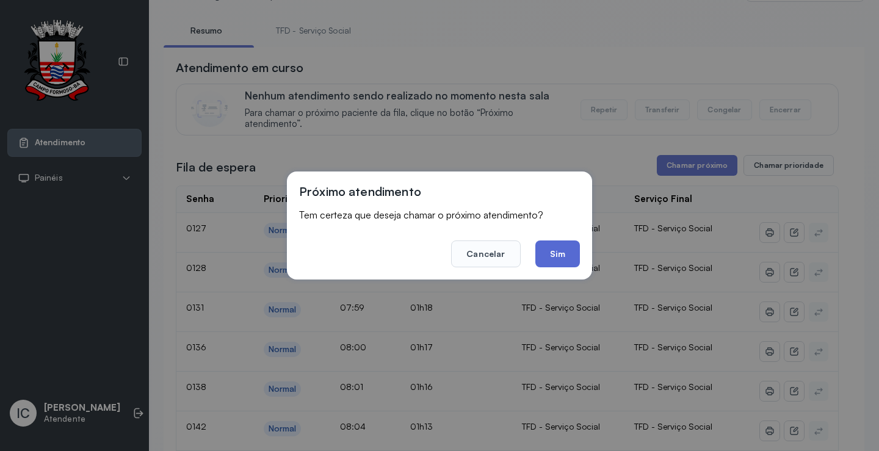
click at [561, 250] on button "Sim" at bounding box center [557, 253] width 45 height 27
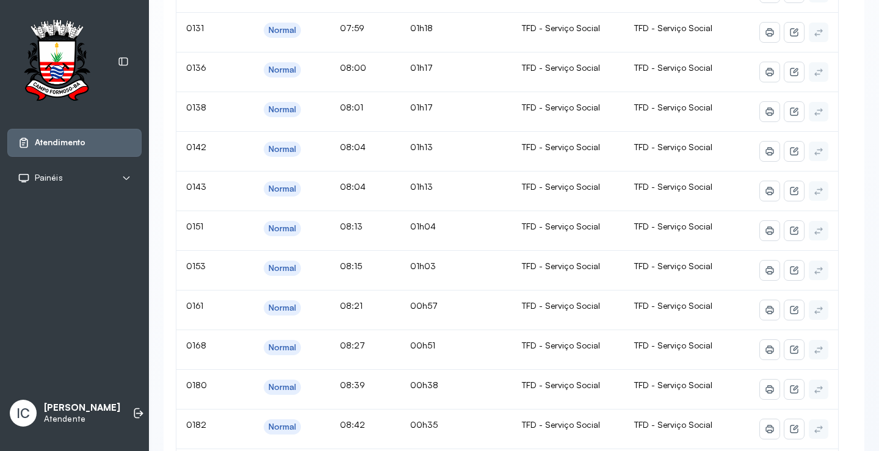
scroll to position [0, 0]
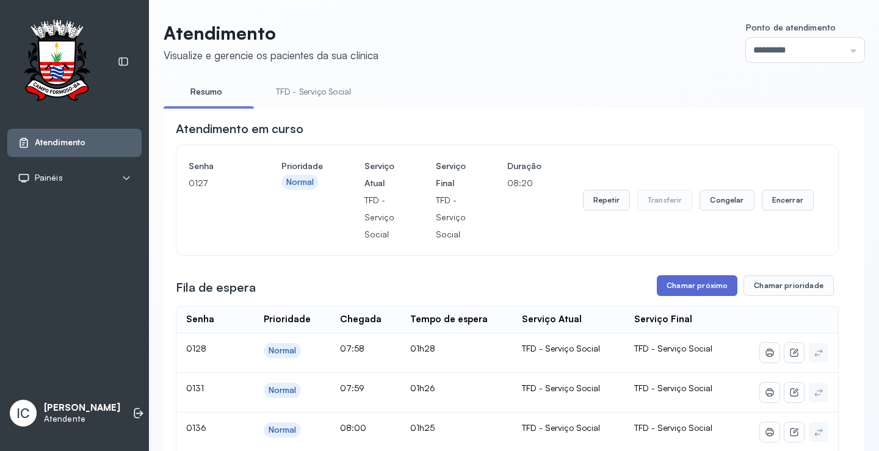
click at [690, 289] on button "Chamar próximo" at bounding box center [697, 285] width 81 height 21
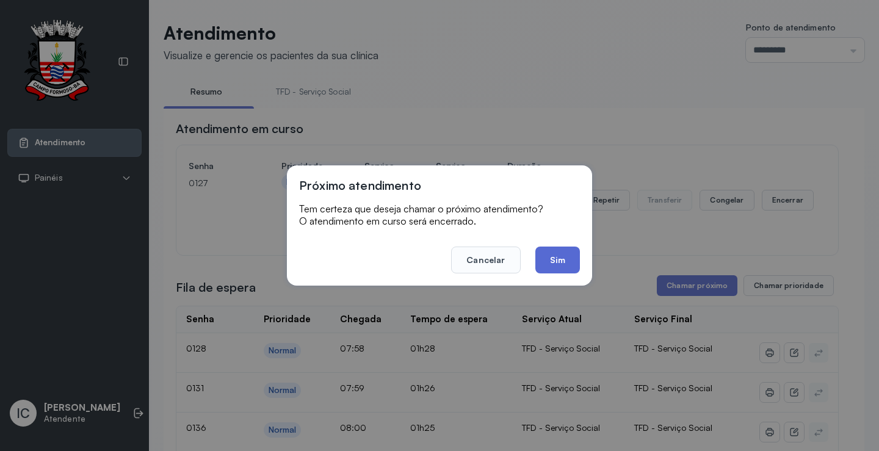
click at [570, 258] on button "Sim" at bounding box center [557, 259] width 45 height 27
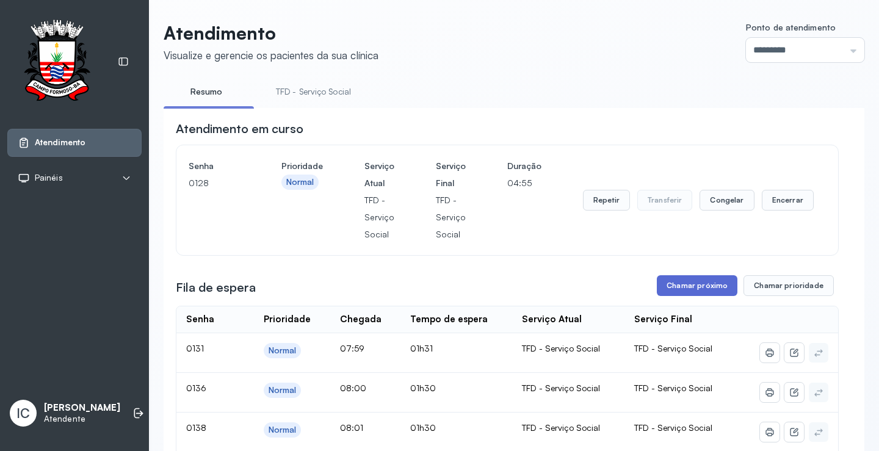
click at [673, 293] on button "Chamar próximo" at bounding box center [697, 285] width 81 height 21
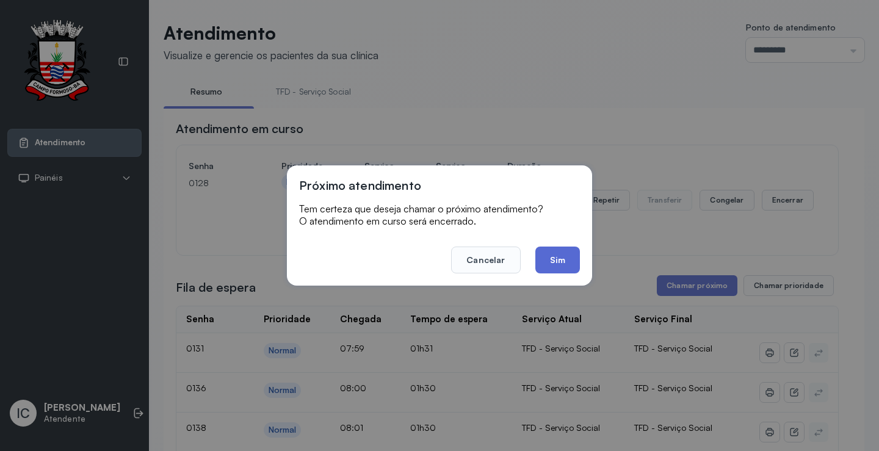
click at [550, 261] on button "Sim" at bounding box center [557, 259] width 45 height 27
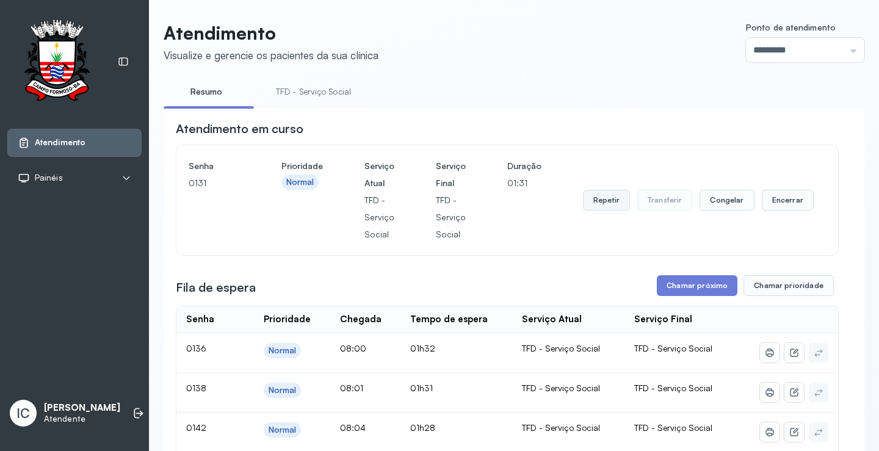
click at [603, 204] on button "Repetir" at bounding box center [606, 200] width 47 height 21
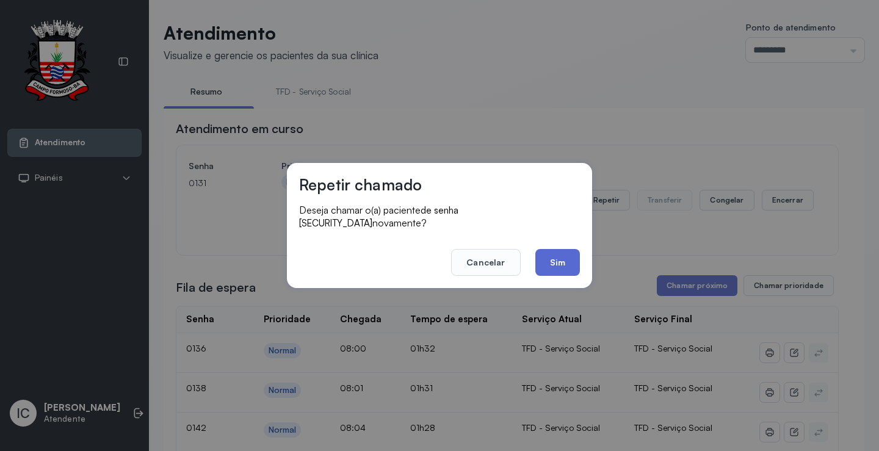
click at [546, 266] on button "Sim" at bounding box center [557, 262] width 45 height 27
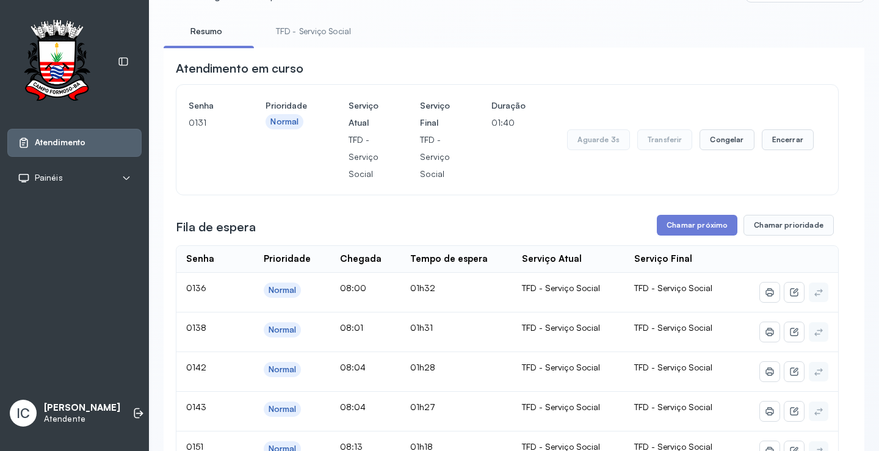
scroll to position [43, 0]
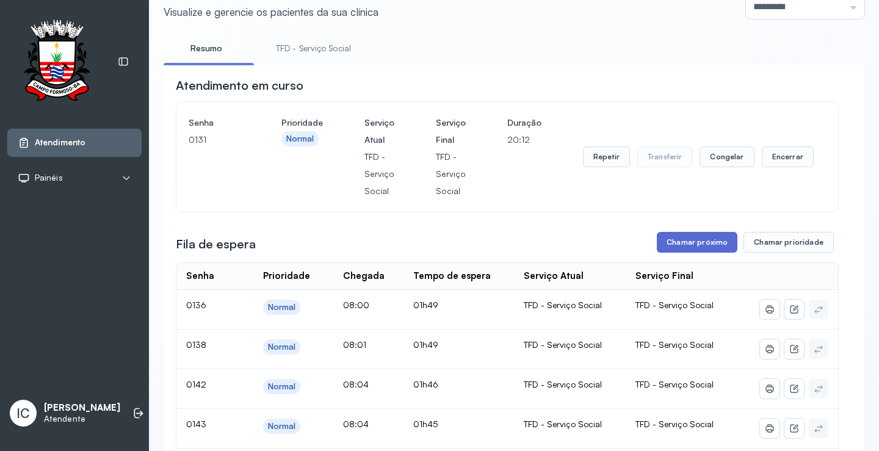
click at [675, 243] on button "Chamar próximo" at bounding box center [697, 242] width 81 height 21
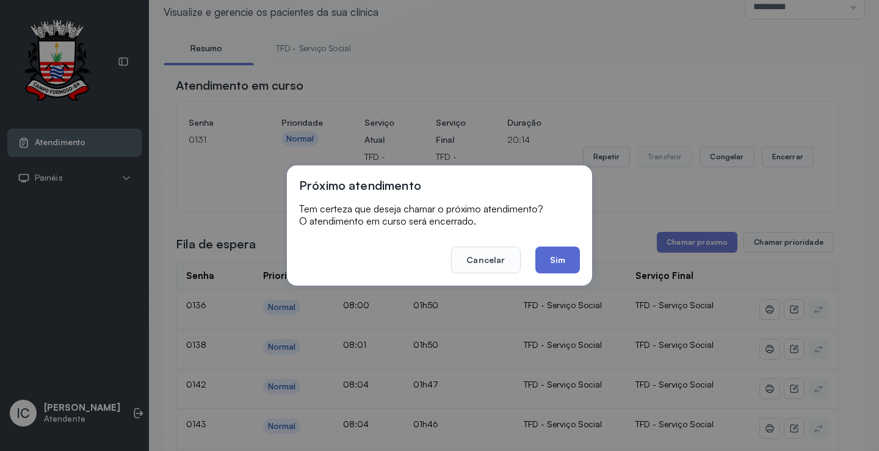
click at [545, 261] on button "Sim" at bounding box center [557, 259] width 45 height 27
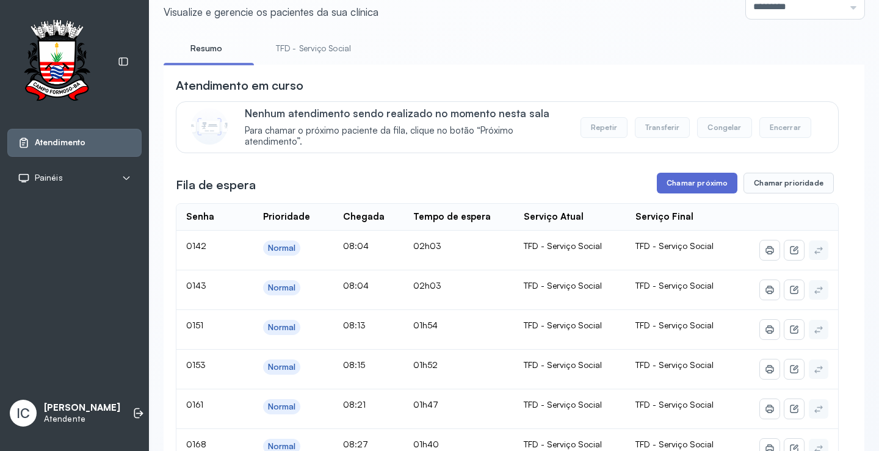
click at [680, 190] on button "Chamar próximo" at bounding box center [697, 183] width 81 height 21
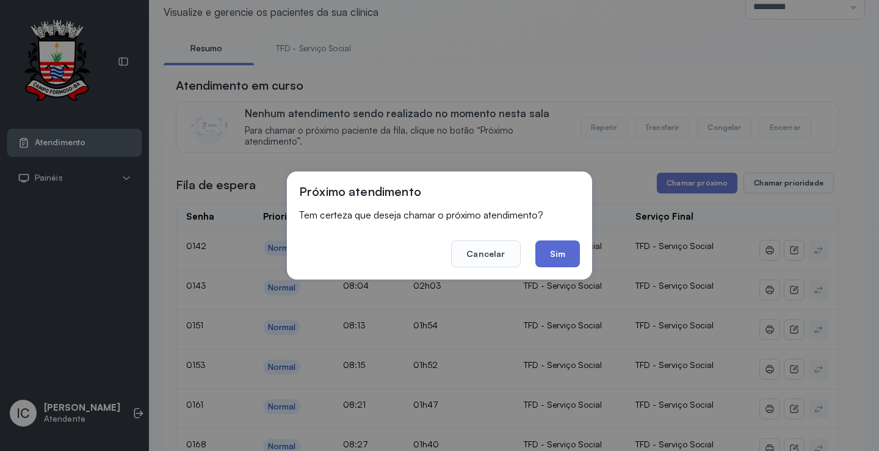
click at [565, 259] on button "Sim" at bounding box center [557, 253] width 45 height 27
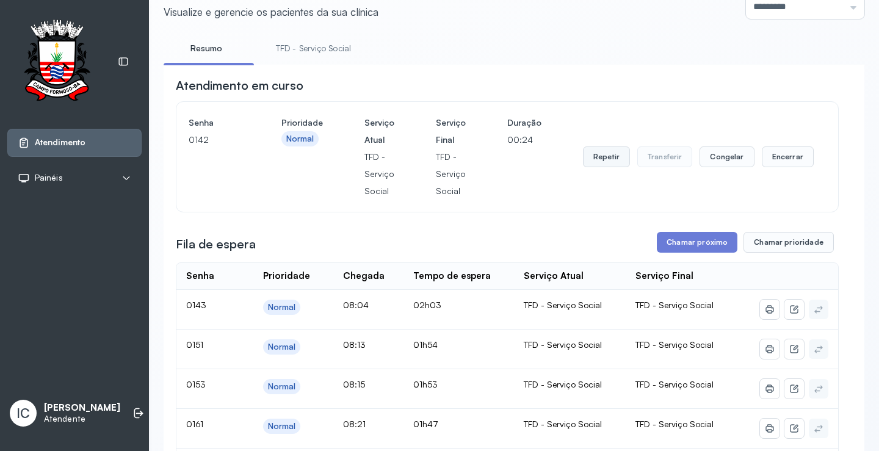
click at [595, 154] on button "Repetir" at bounding box center [606, 156] width 47 height 21
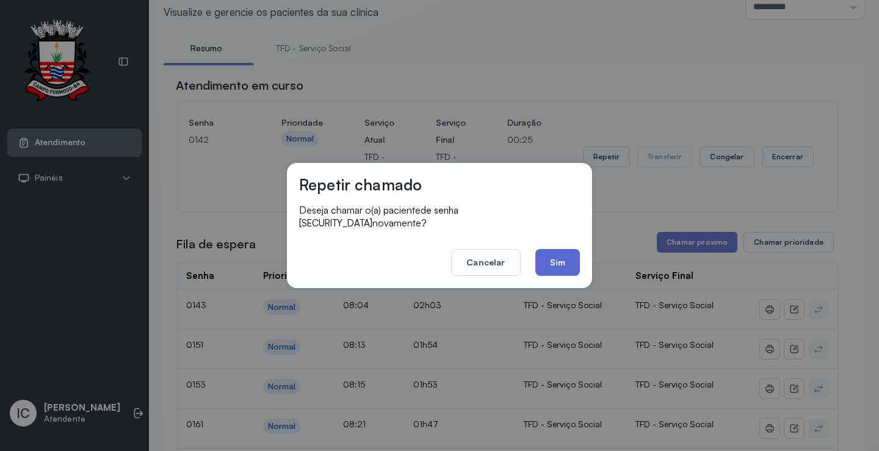
click at [550, 256] on button "Sim" at bounding box center [557, 262] width 45 height 27
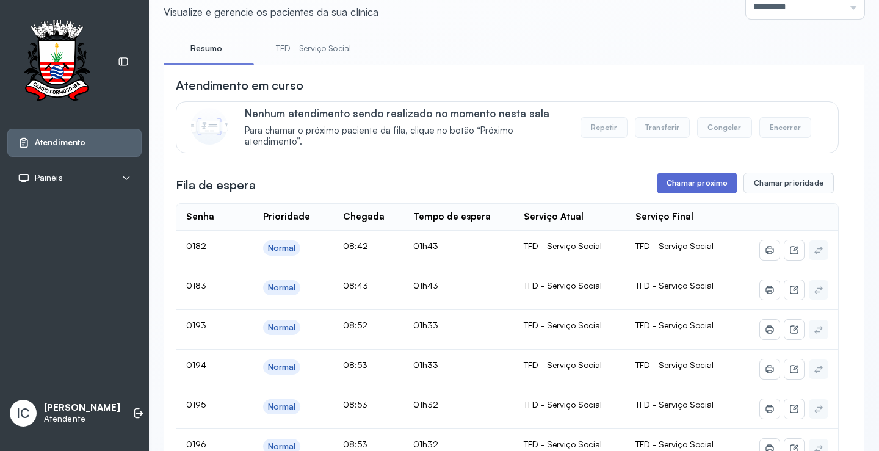
click at [707, 184] on button "Chamar próximo" at bounding box center [697, 183] width 81 height 21
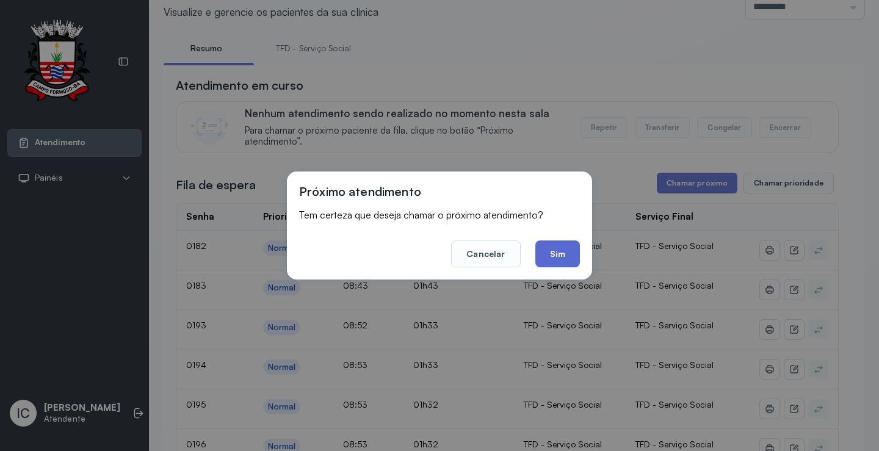
click at [563, 255] on button "Sim" at bounding box center [557, 253] width 45 height 27
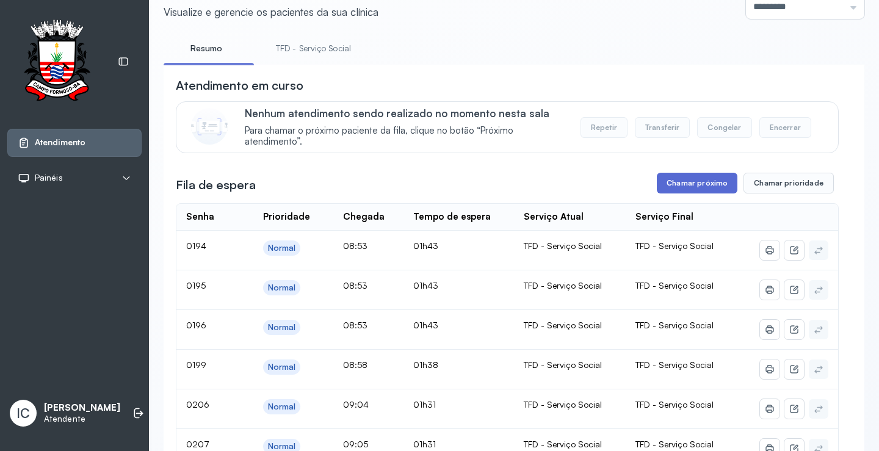
click at [705, 191] on button "Chamar próximo" at bounding box center [697, 183] width 81 height 21
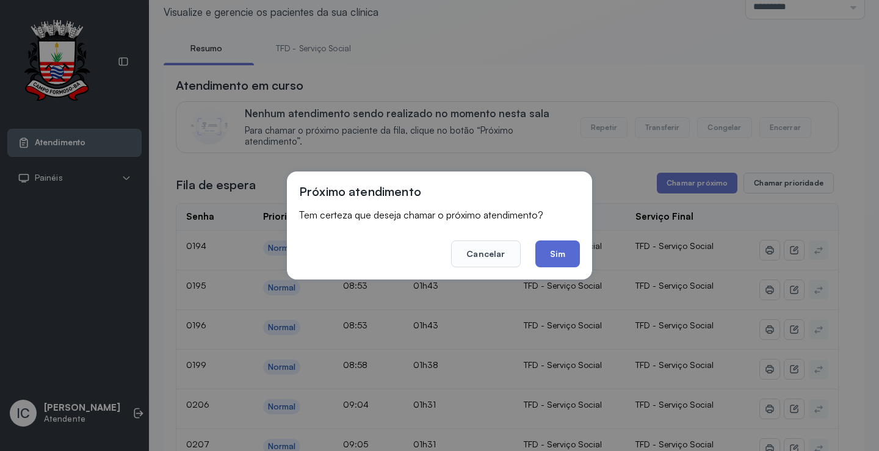
click at [566, 261] on button "Sim" at bounding box center [557, 253] width 45 height 27
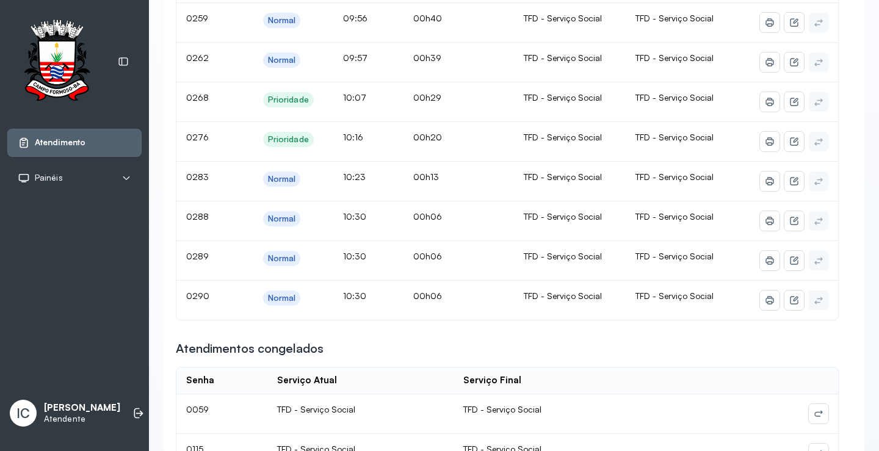
scroll to position [1386, 0]
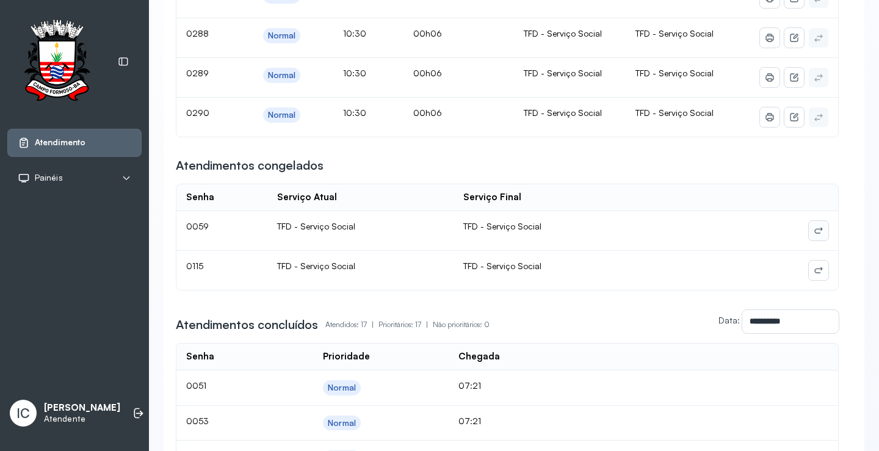
click at [814, 233] on icon at bounding box center [818, 231] width 8 height 5
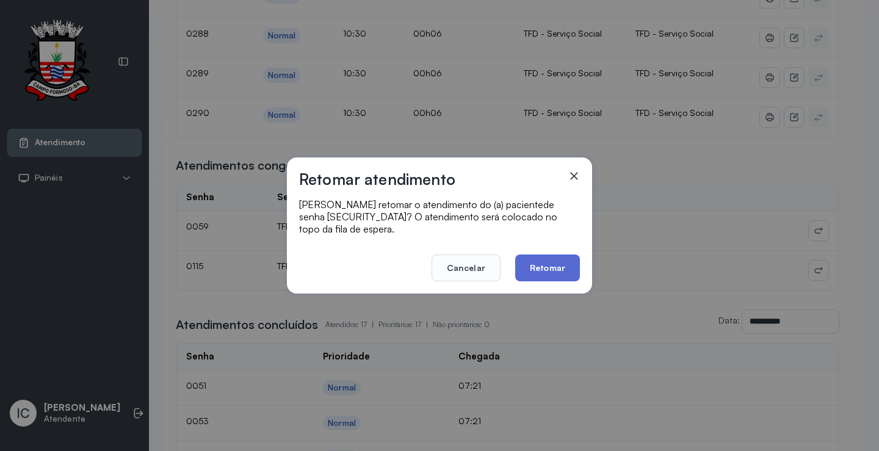
click at [561, 261] on button "Retomar" at bounding box center [547, 267] width 65 height 27
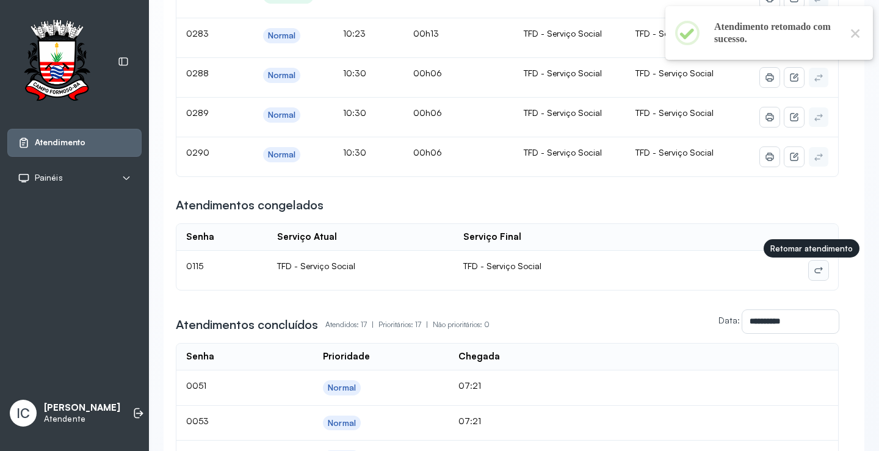
click at [808, 277] on button at bounding box center [818, 271] width 20 height 20
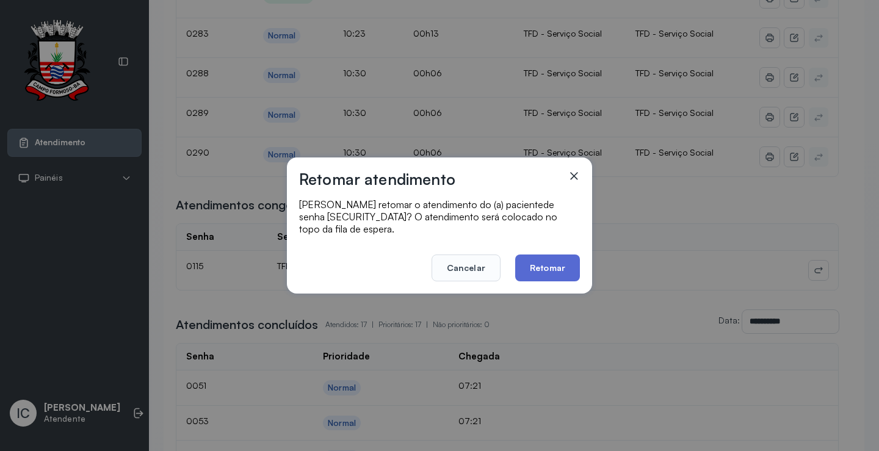
click at [549, 262] on button "Retomar" at bounding box center [547, 267] width 65 height 27
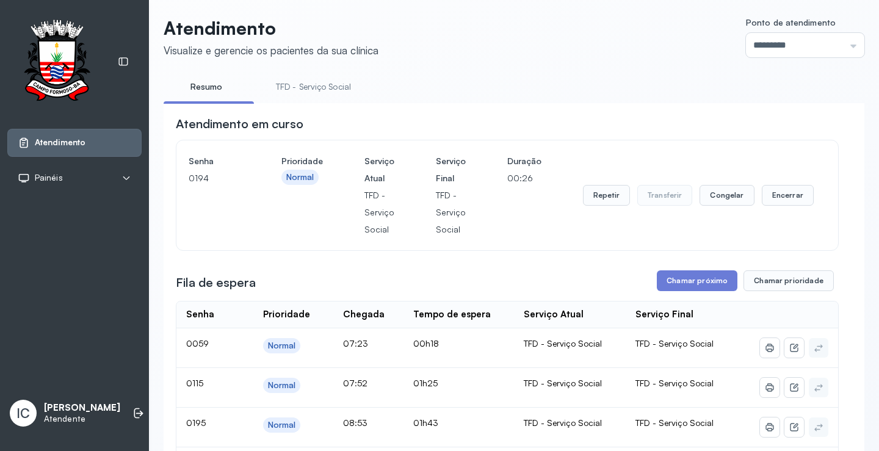
scroll to position [0, 0]
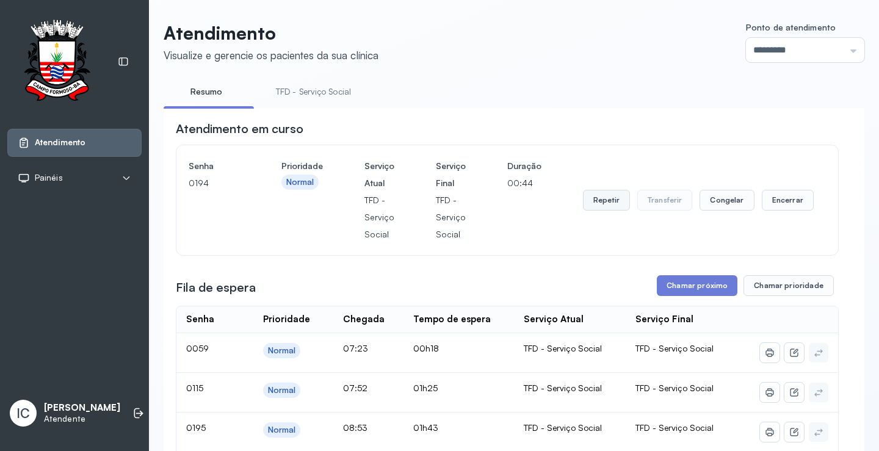
click at [606, 203] on button "Repetir" at bounding box center [606, 200] width 47 height 21
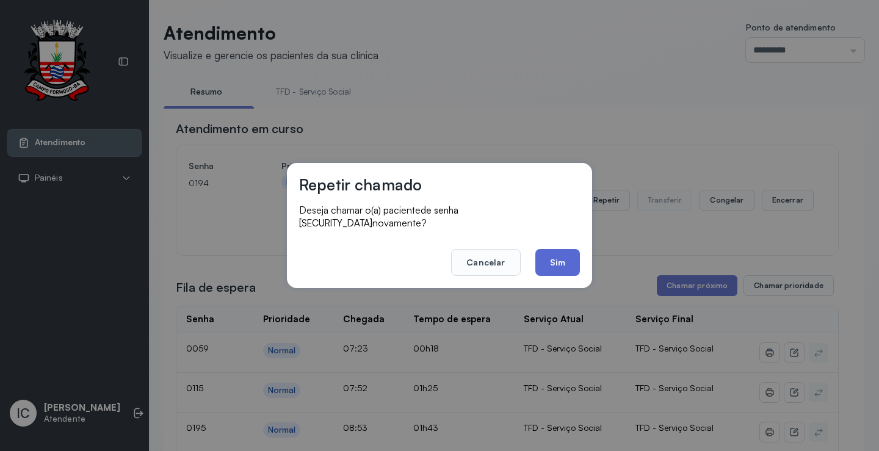
click at [555, 259] on button "Sim" at bounding box center [557, 262] width 45 height 27
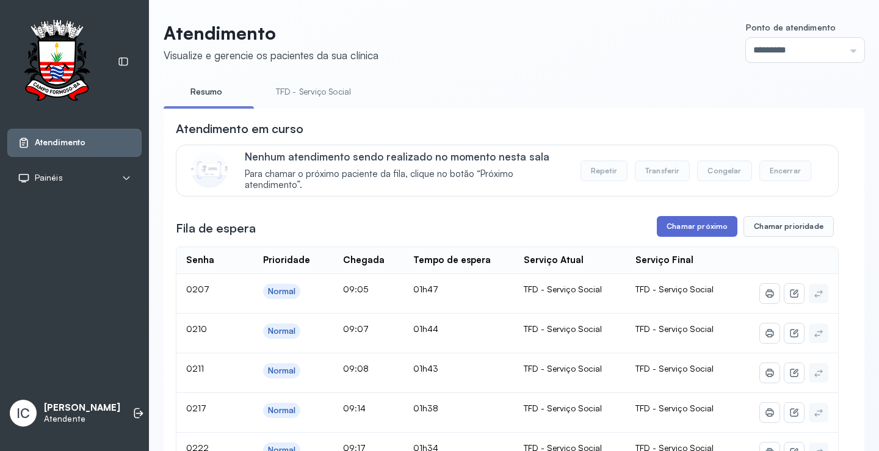
click at [682, 234] on button "Chamar próximo" at bounding box center [697, 226] width 81 height 21
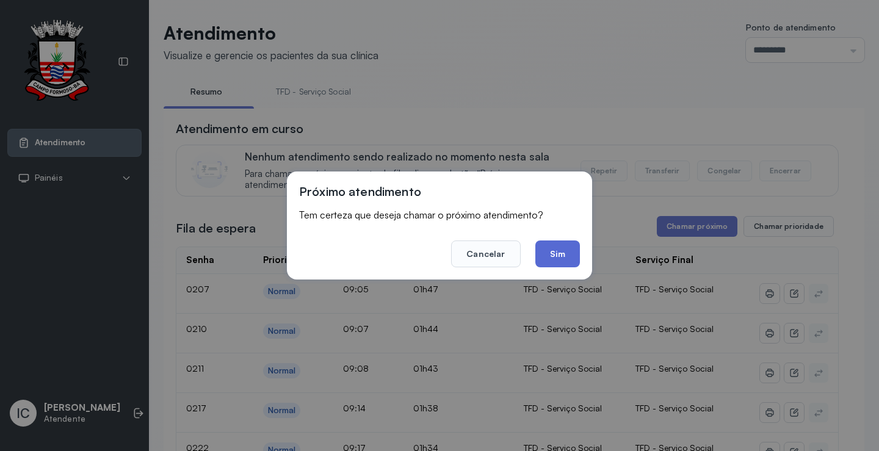
click at [555, 256] on button "Sim" at bounding box center [557, 253] width 45 height 27
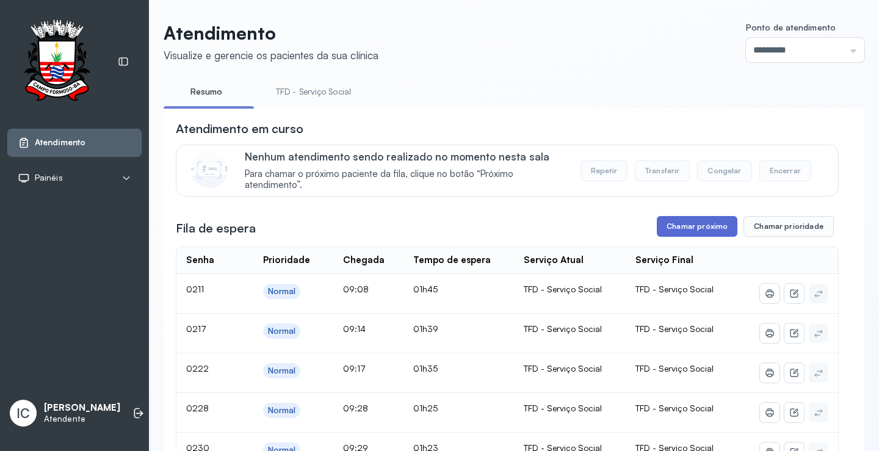
click at [693, 229] on button "Chamar próximo" at bounding box center [697, 226] width 81 height 21
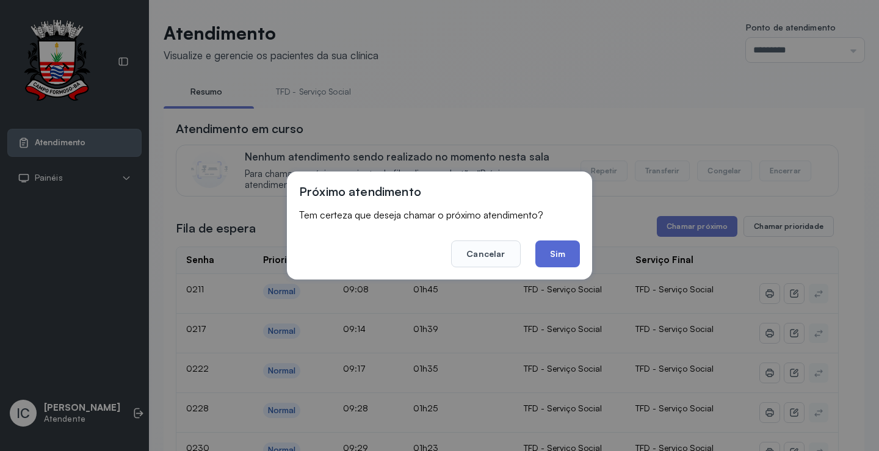
click at [558, 251] on button "Sim" at bounding box center [557, 253] width 45 height 27
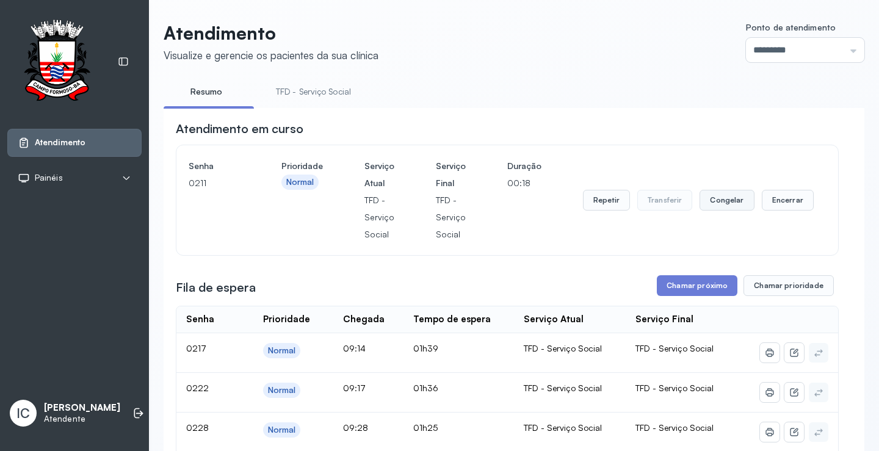
click at [723, 207] on button "Congelar" at bounding box center [726, 200] width 54 height 21
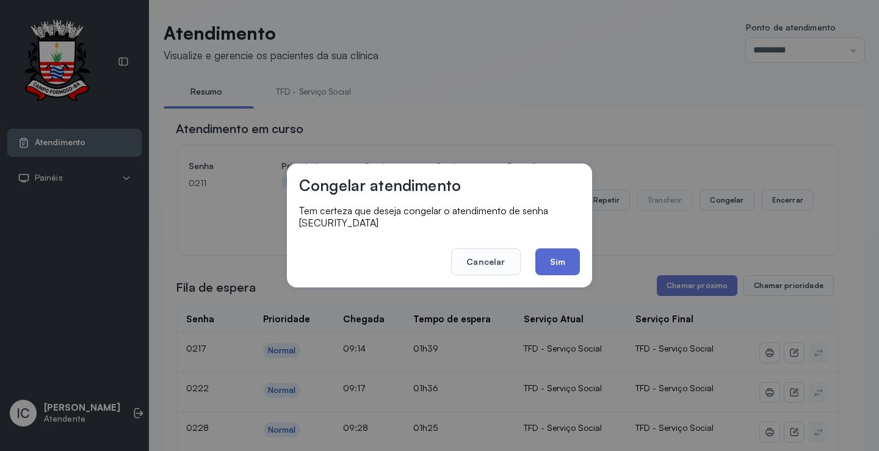
click at [556, 257] on button "Sim" at bounding box center [557, 261] width 45 height 27
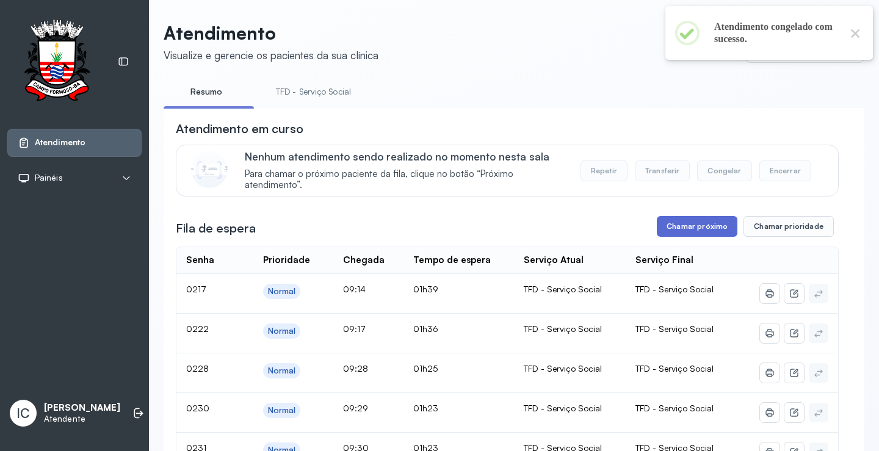
click at [704, 232] on button "Chamar próximo" at bounding box center [697, 226] width 81 height 21
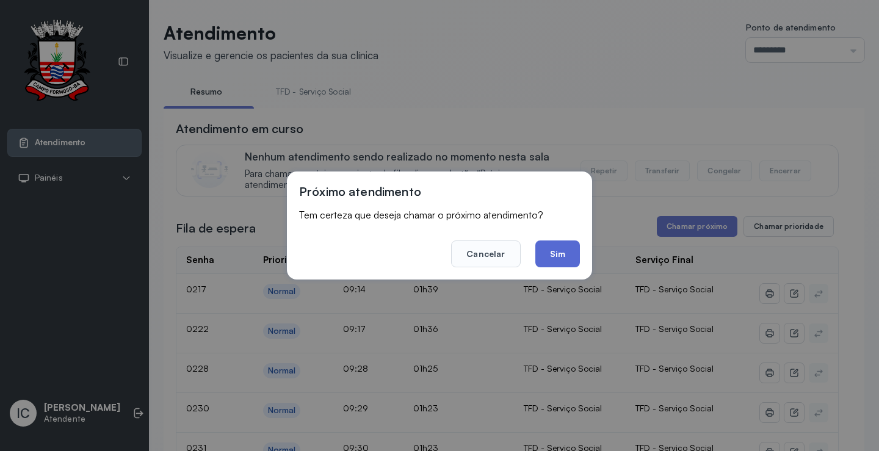
click at [558, 251] on button "Sim" at bounding box center [557, 253] width 45 height 27
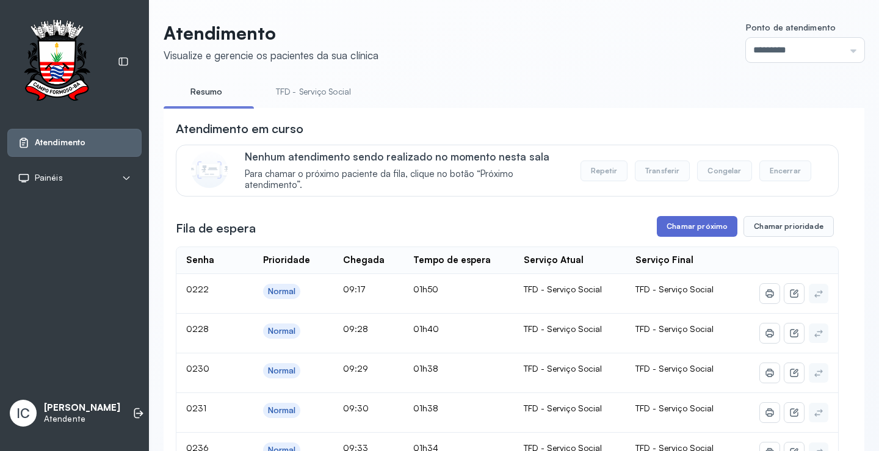
click at [664, 228] on button "Chamar próximo" at bounding box center [697, 226] width 81 height 21
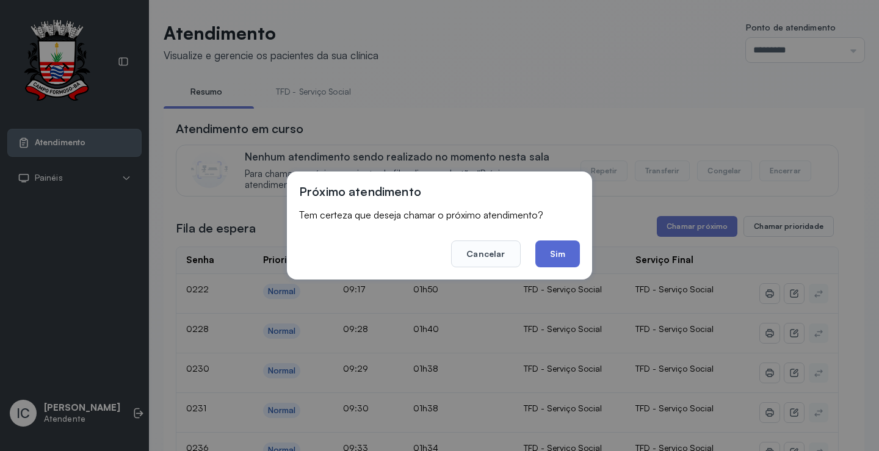
click at [560, 253] on button "Sim" at bounding box center [557, 253] width 45 height 27
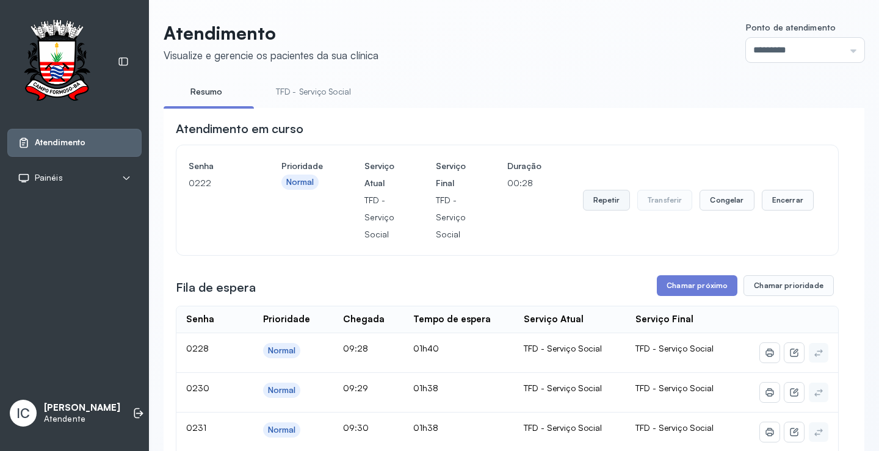
click at [603, 204] on button "Repetir" at bounding box center [606, 200] width 47 height 21
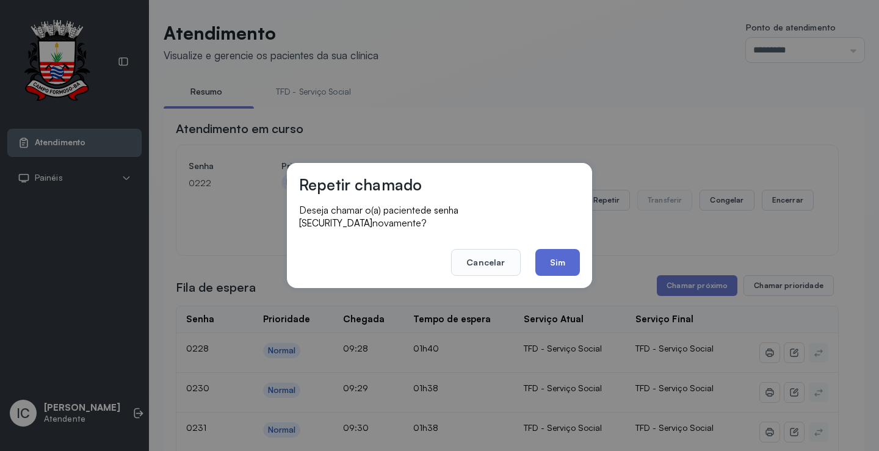
click at [570, 256] on button "Sim" at bounding box center [557, 262] width 45 height 27
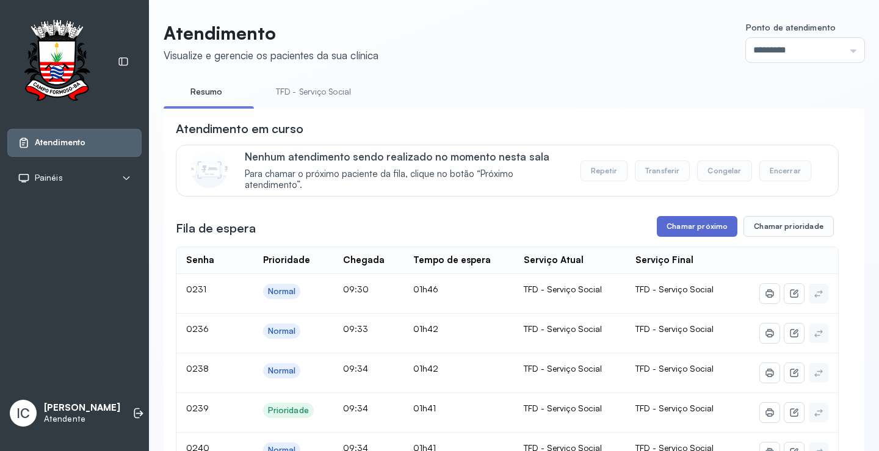
click at [702, 233] on button "Chamar próximo" at bounding box center [697, 226] width 81 height 21
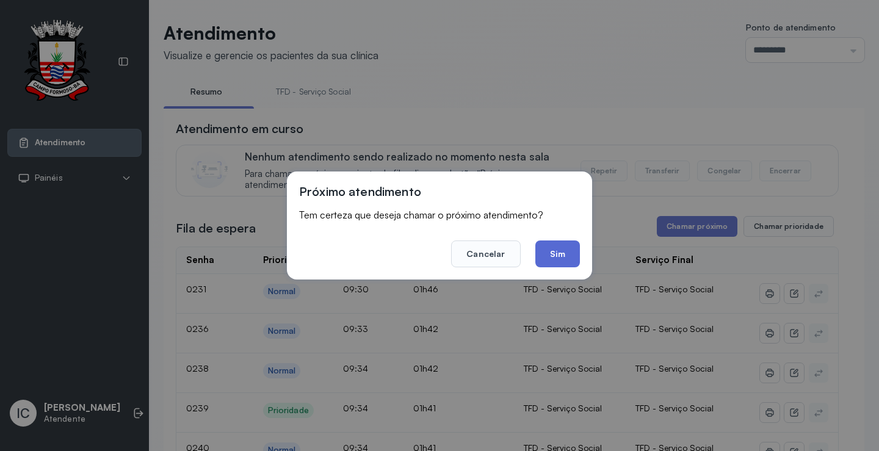
click at [555, 253] on button "Sim" at bounding box center [557, 253] width 45 height 27
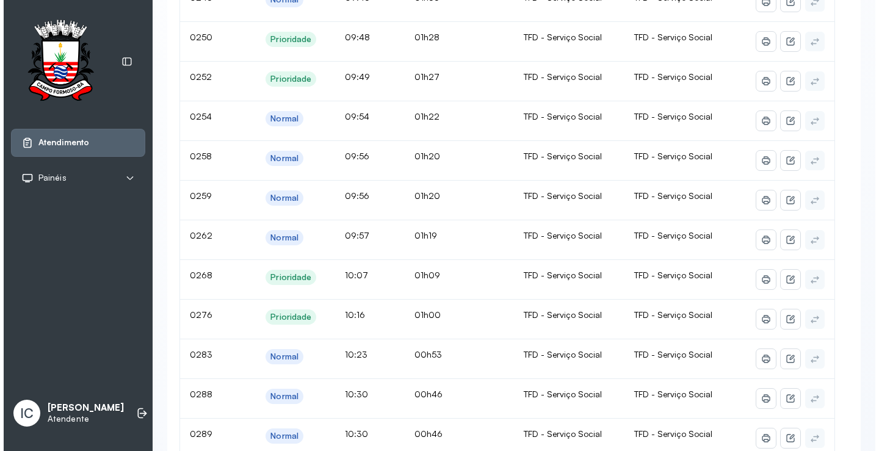
scroll to position [122, 0]
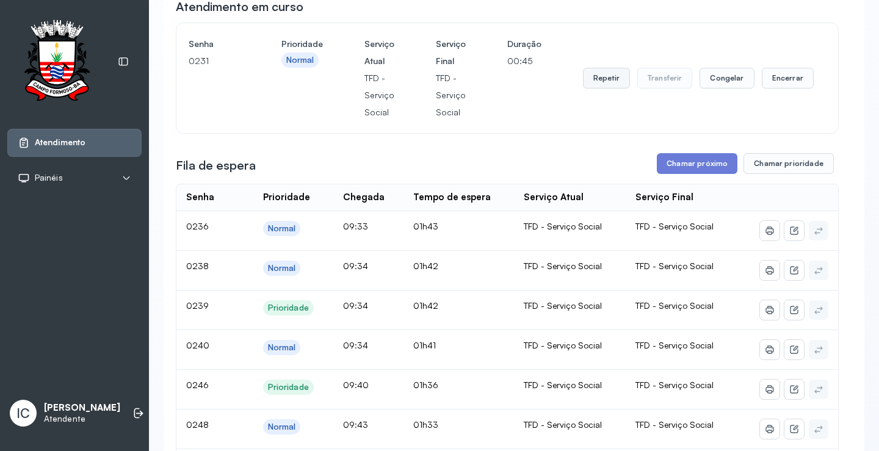
click at [613, 83] on button "Repetir" at bounding box center [606, 78] width 47 height 21
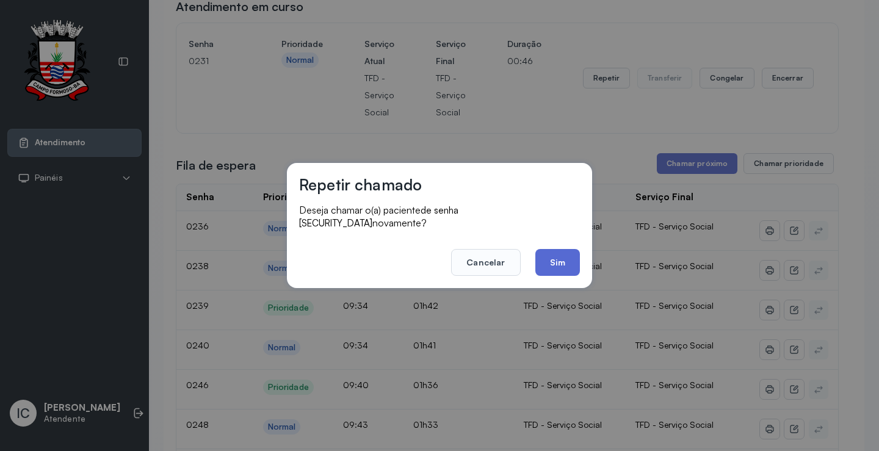
click at [570, 265] on button "Sim" at bounding box center [557, 262] width 45 height 27
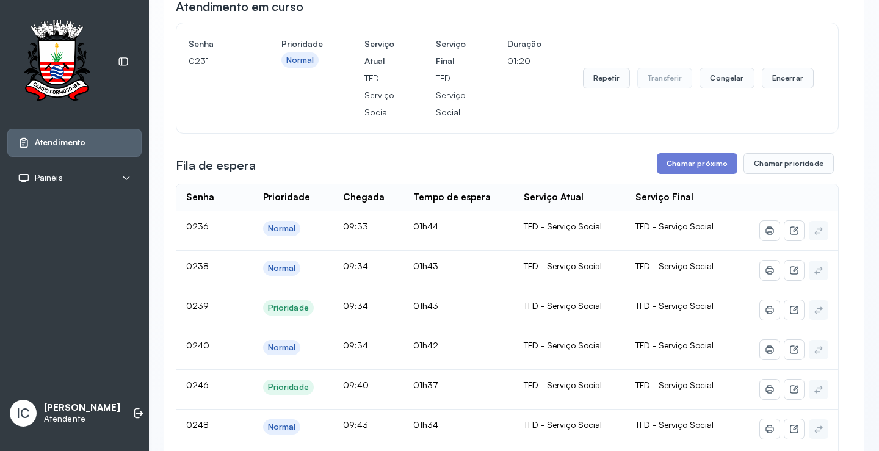
scroll to position [0, 0]
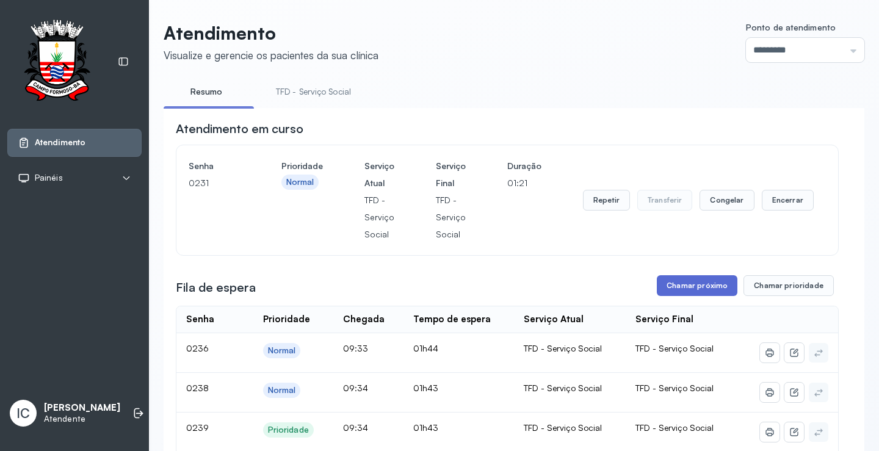
click at [684, 286] on button "Chamar próximo" at bounding box center [697, 285] width 81 height 21
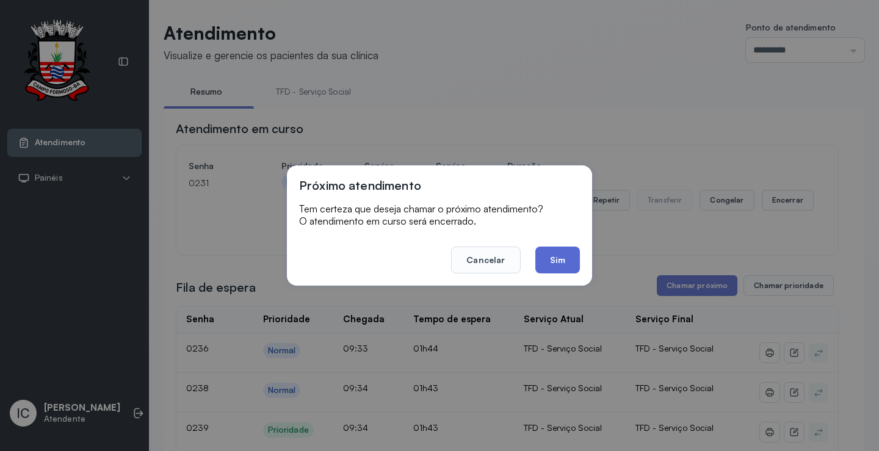
click at [557, 263] on button "Sim" at bounding box center [557, 259] width 45 height 27
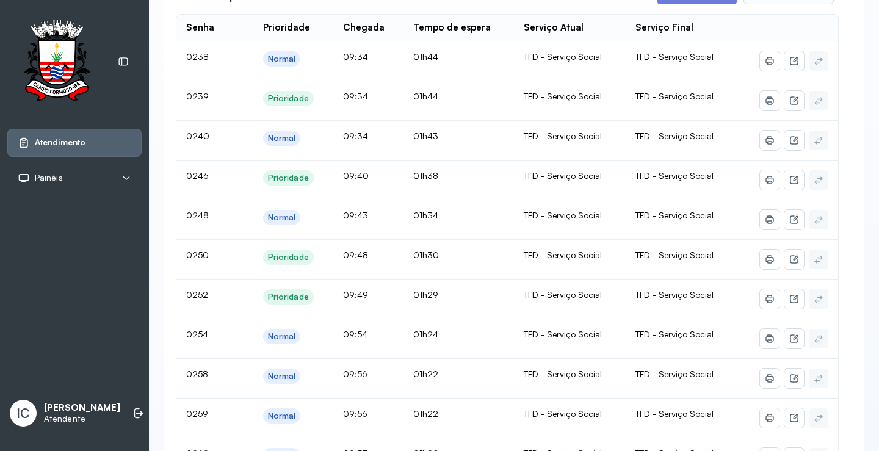
scroll to position [183, 0]
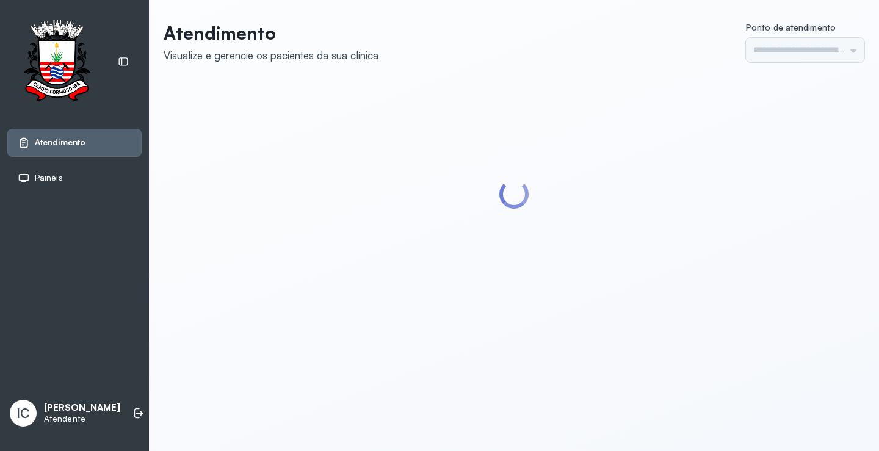
type input "*********"
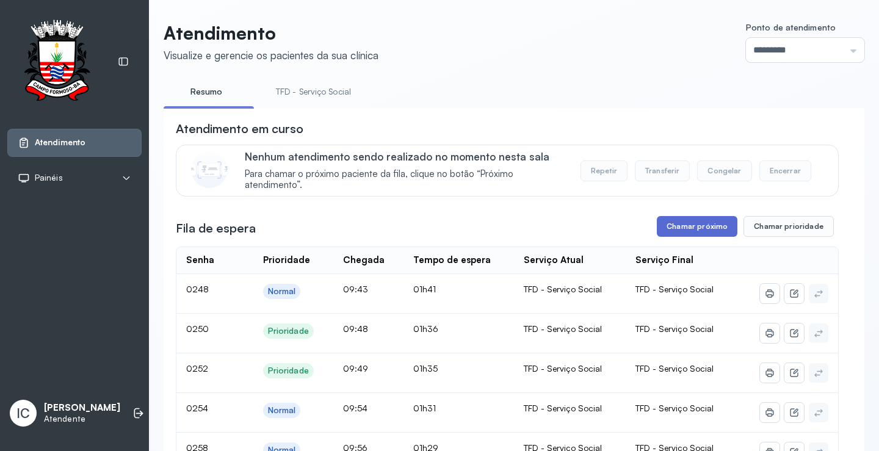
click at [701, 234] on button "Chamar próximo" at bounding box center [697, 226] width 81 height 21
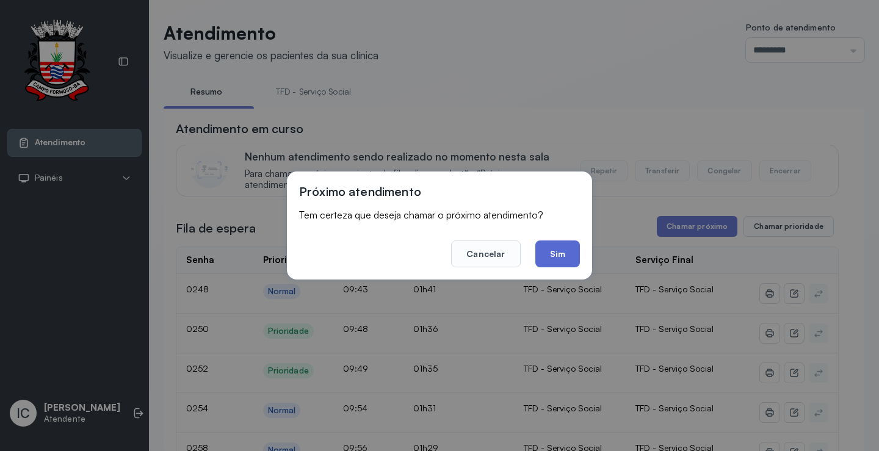
click at [556, 258] on button "Sim" at bounding box center [557, 253] width 45 height 27
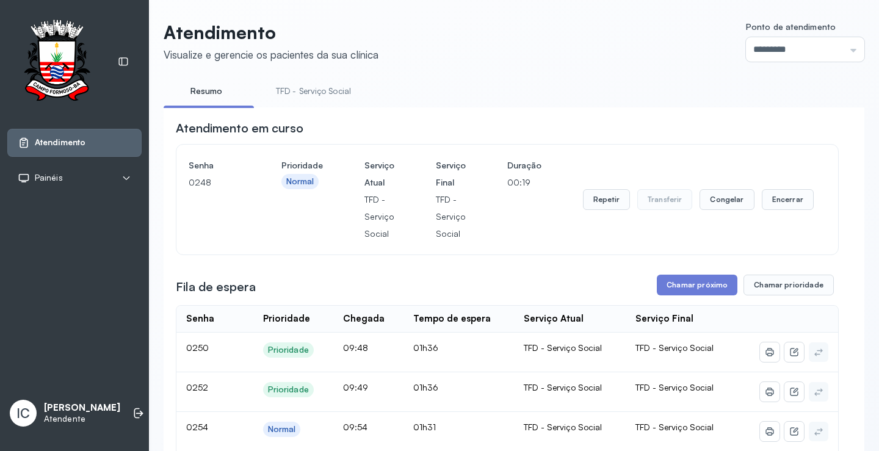
scroll to position [61, 0]
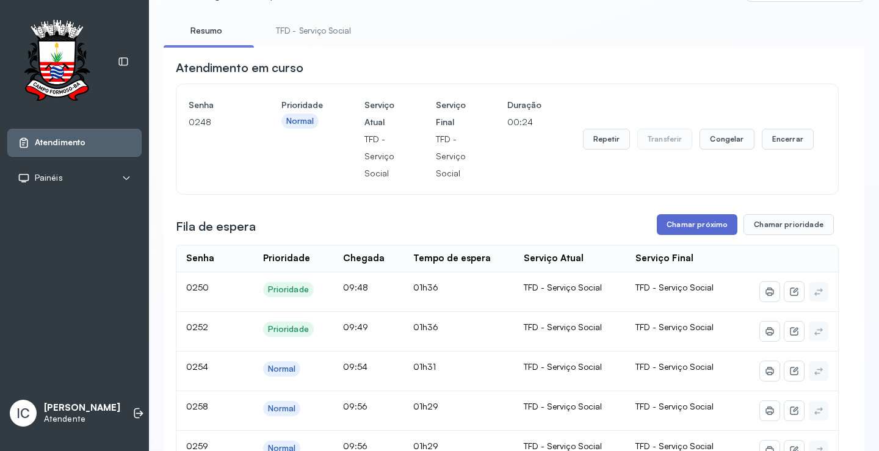
click at [714, 230] on button "Chamar próximo" at bounding box center [697, 224] width 81 height 21
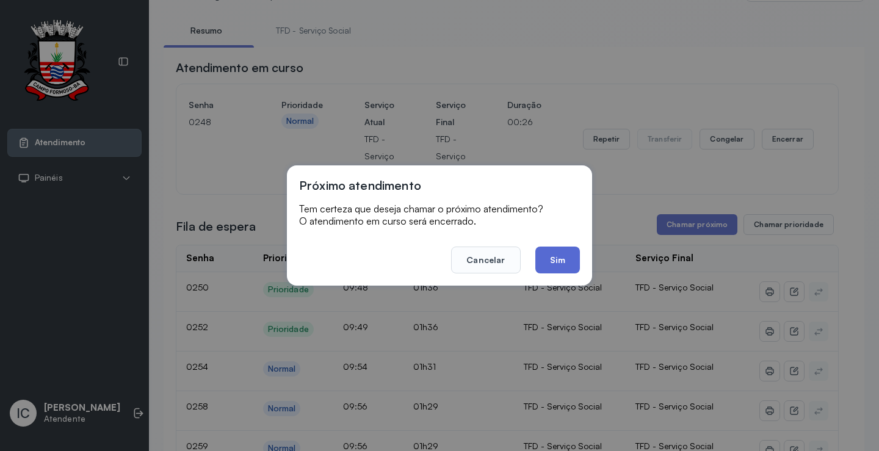
click at [554, 267] on button "Sim" at bounding box center [557, 259] width 45 height 27
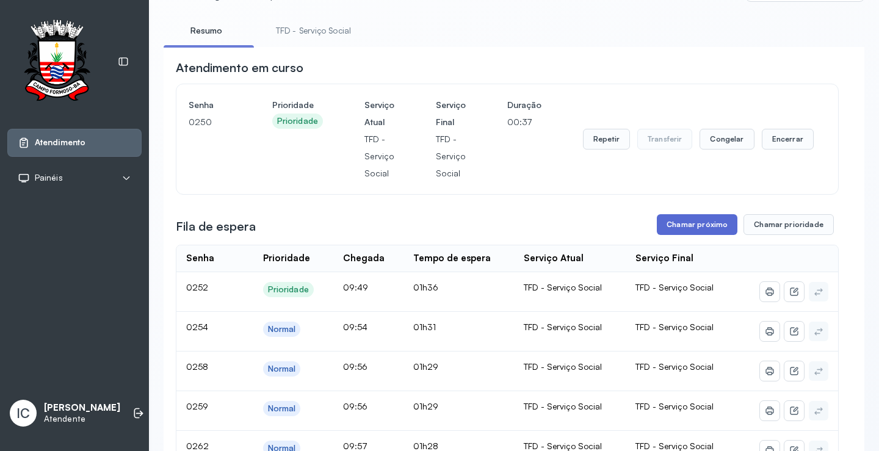
click at [672, 228] on button "Chamar próximo" at bounding box center [697, 224] width 81 height 21
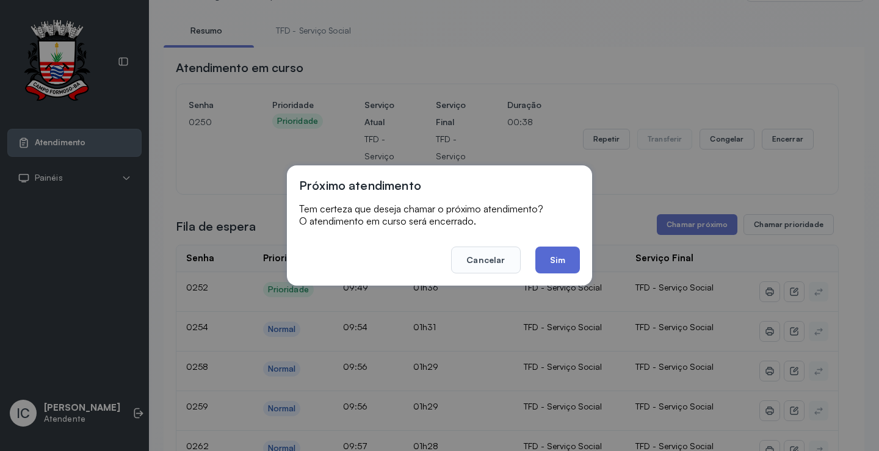
click at [564, 259] on button "Sim" at bounding box center [557, 259] width 45 height 27
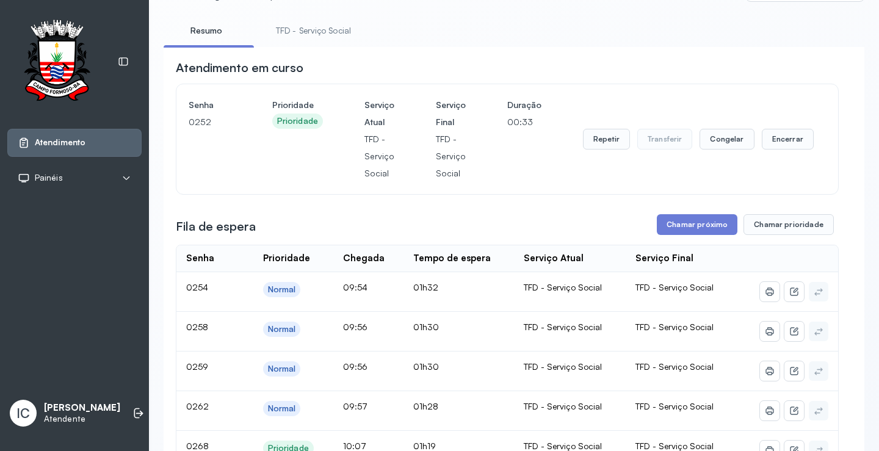
scroll to position [1, 0]
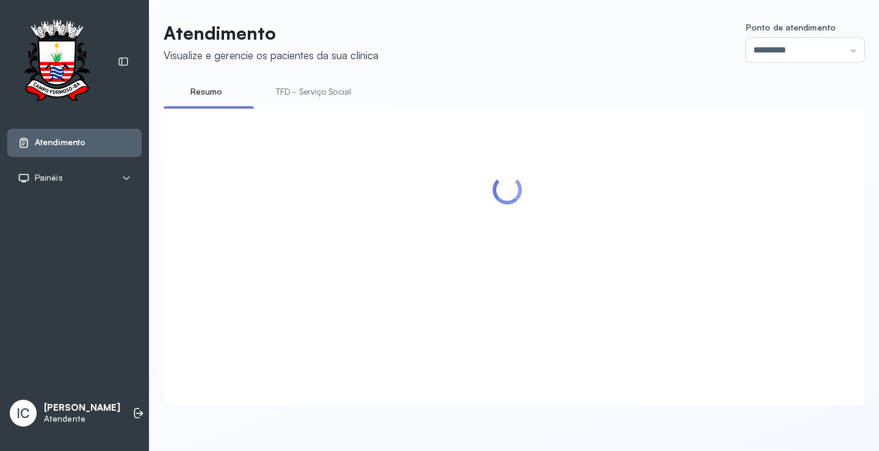
click at [691, 231] on div at bounding box center [507, 241] width 663 height 243
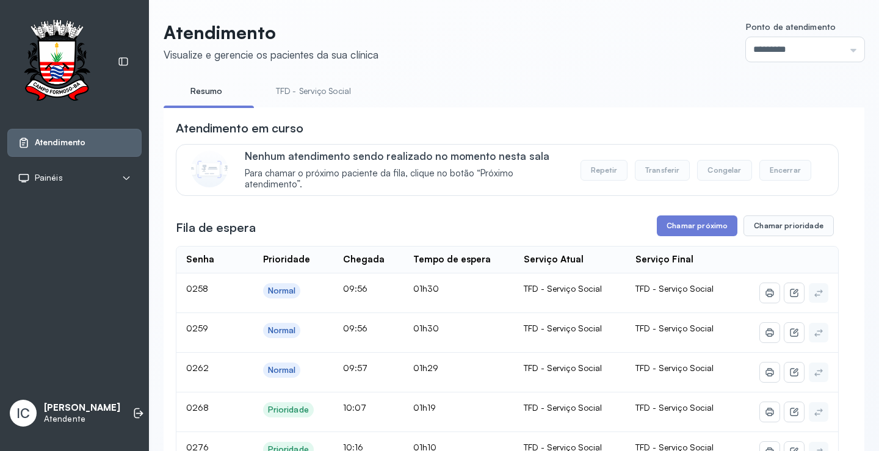
scroll to position [61, 0]
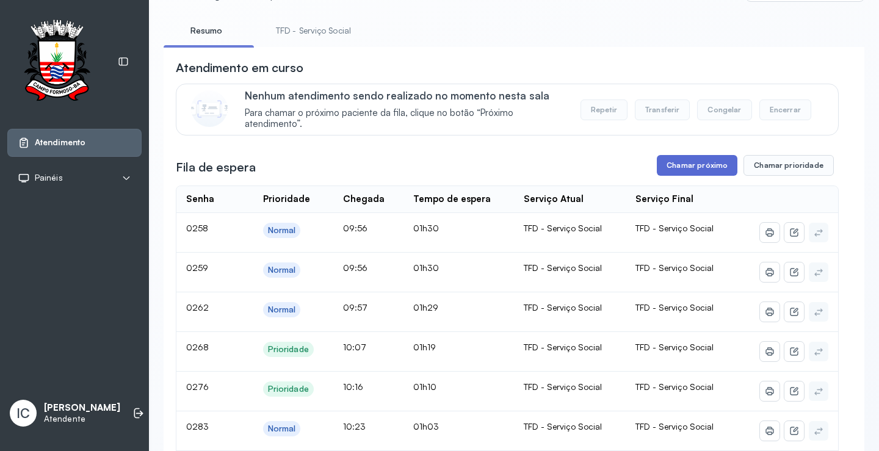
click at [669, 168] on button "Chamar próximo" at bounding box center [697, 165] width 81 height 21
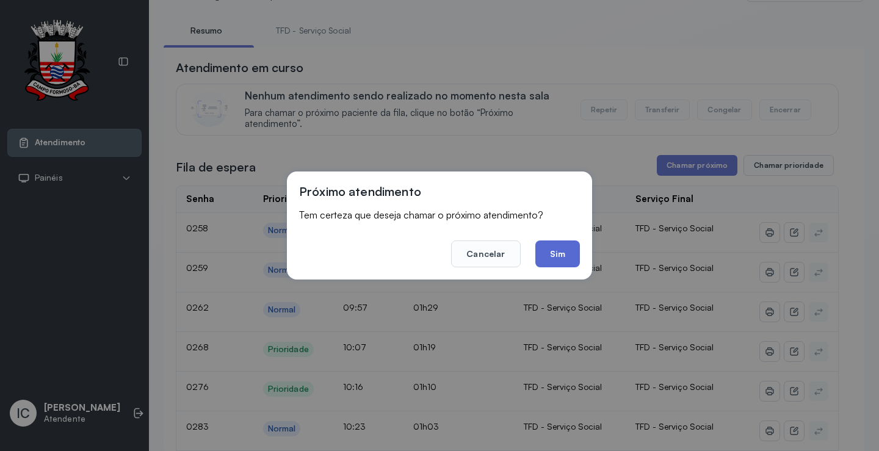
click at [562, 259] on button "Sim" at bounding box center [557, 253] width 45 height 27
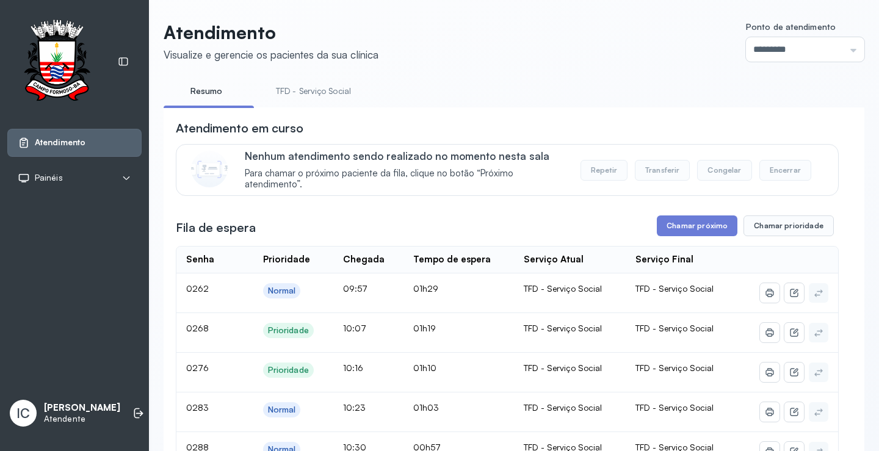
scroll to position [732, 0]
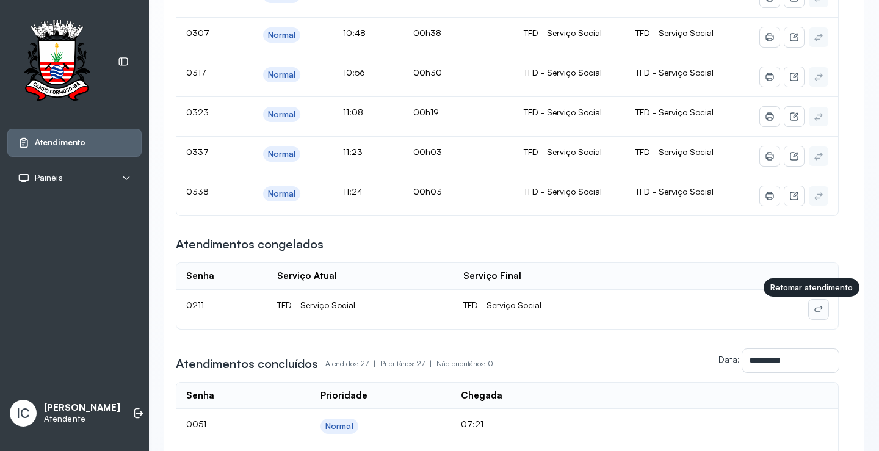
click at [813, 312] on icon at bounding box center [818, 309] width 10 height 10
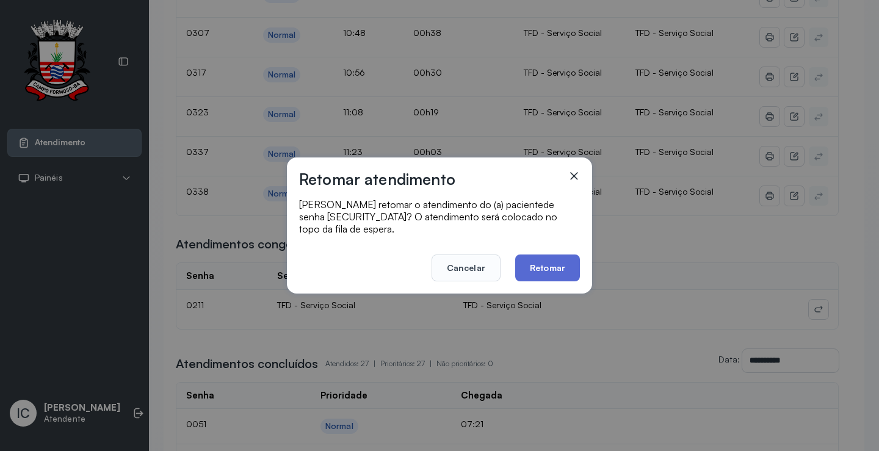
click at [562, 267] on button "Retomar" at bounding box center [547, 267] width 65 height 27
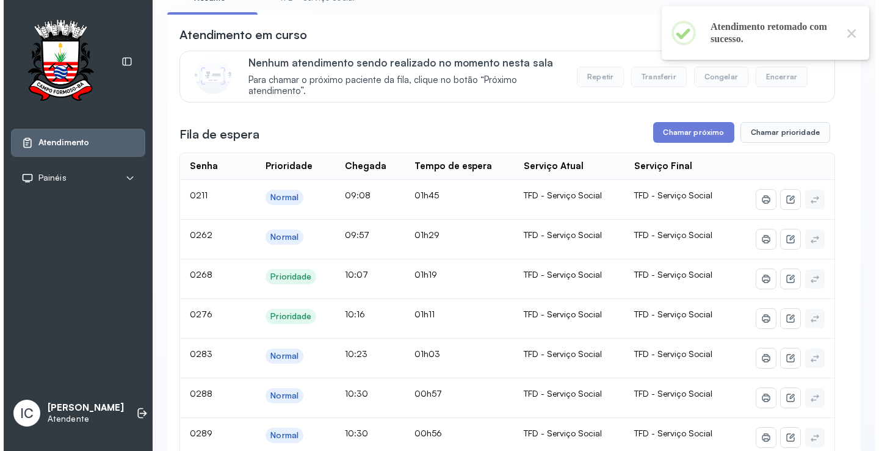
scroll to position [0, 0]
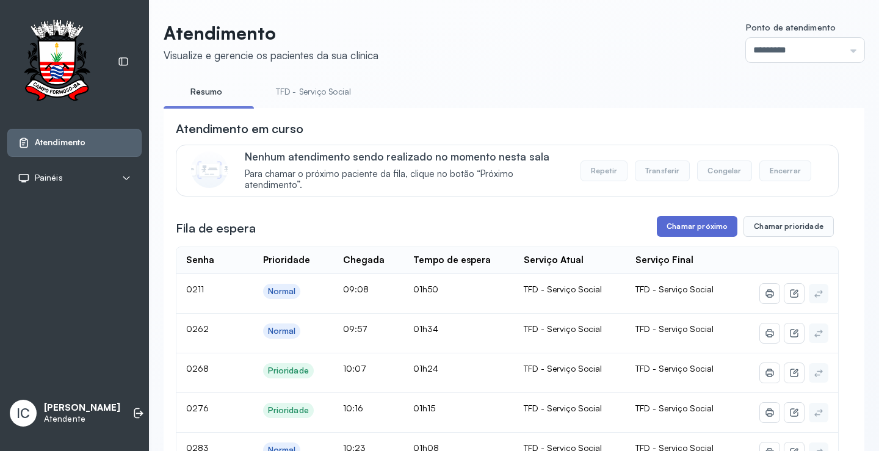
click at [710, 226] on button "Chamar próximo" at bounding box center [697, 226] width 81 height 21
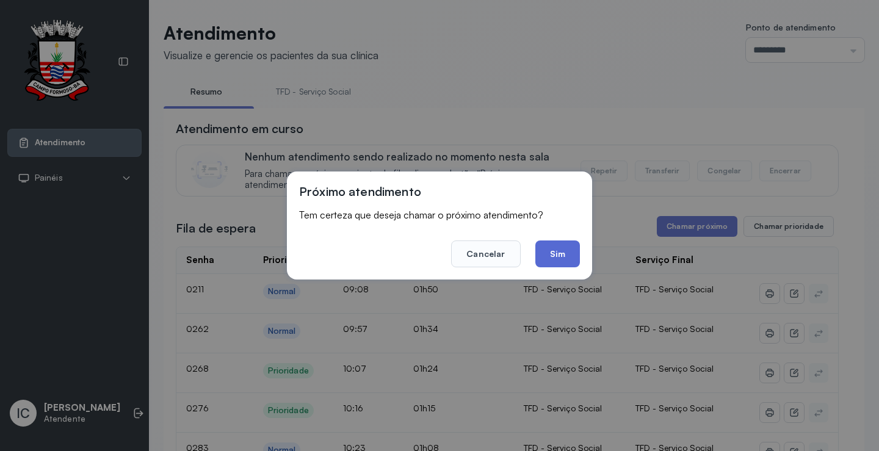
click at [553, 257] on button "Sim" at bounding box center [557, 253] width 45 height 27
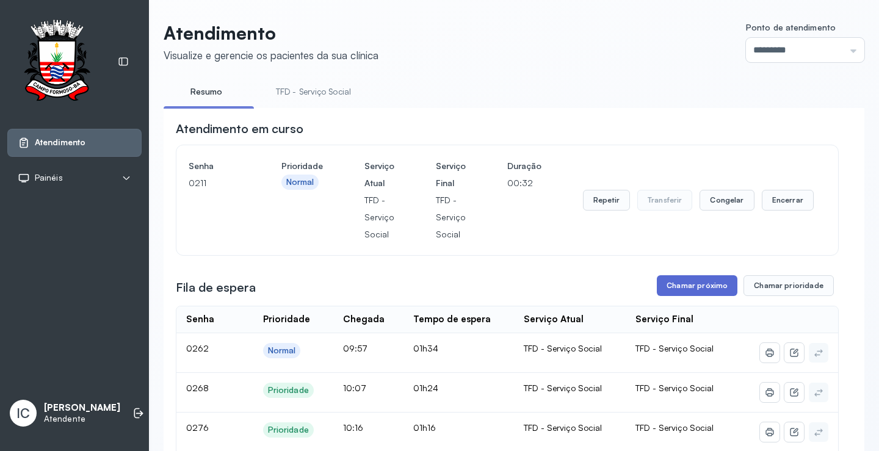
click at [696, 293] on button "Chamar próximo" at bounding box center [697, 285] width 81 height 21
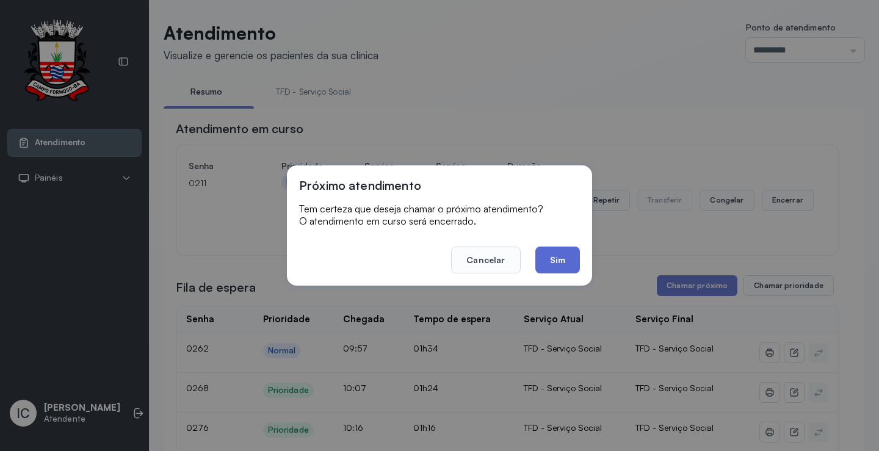
click at [561, 253] on button "Sim" at bounding box center [557, 259] width 45 height 27
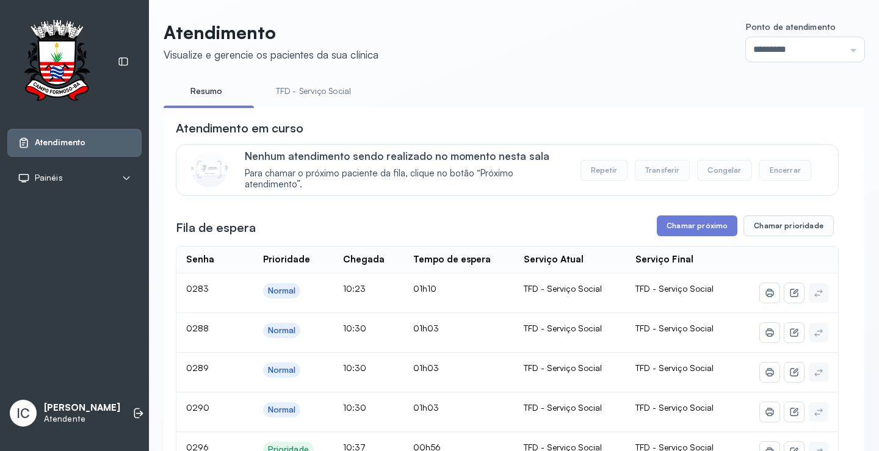
scroll to position [61, 0]
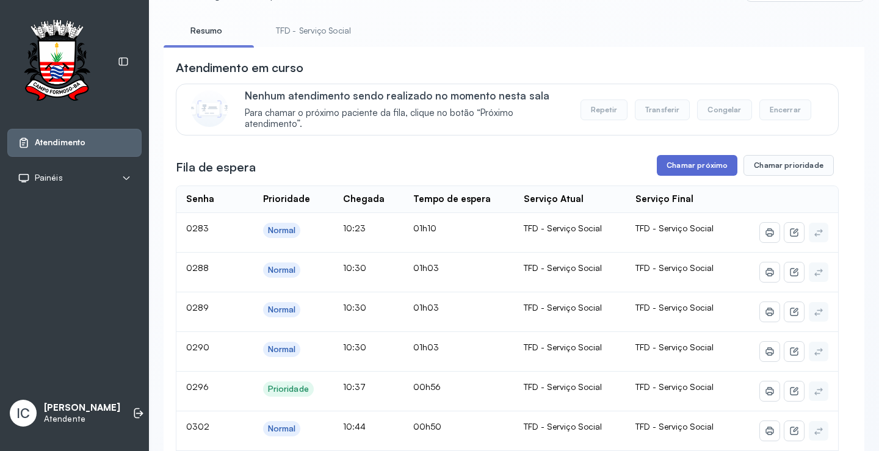
click at [698, 163] on button "Chamar próximo" at bounding box center [697, 165] width 81 height 21
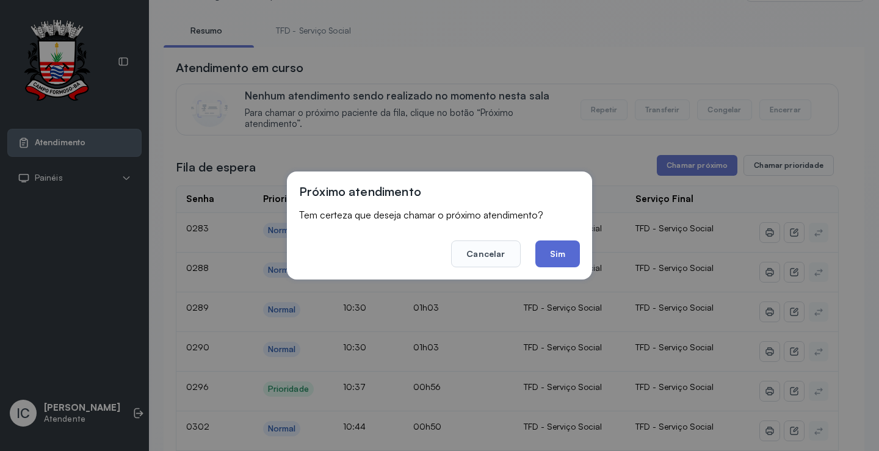
click at [558, 254] on button "Sim" at bounding box center [557, 253] width 45 height 27
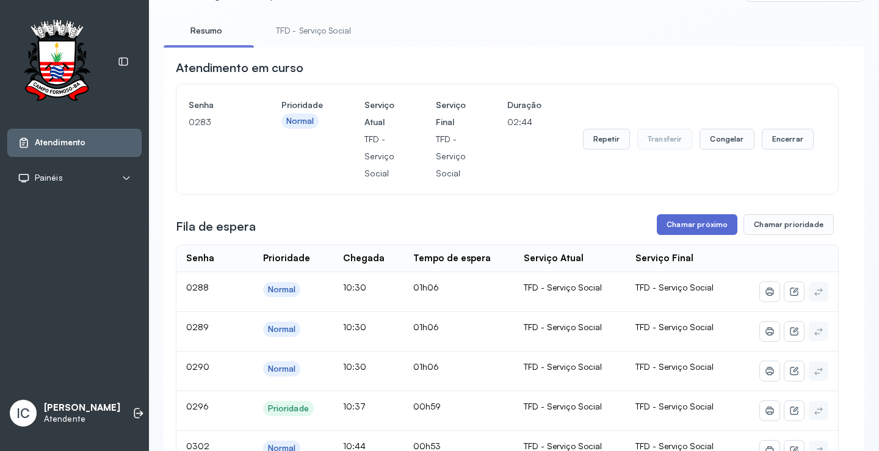
click at [707, 225] on button "Chamar próximo" at bounding box center [697, 224] width 81 height 21
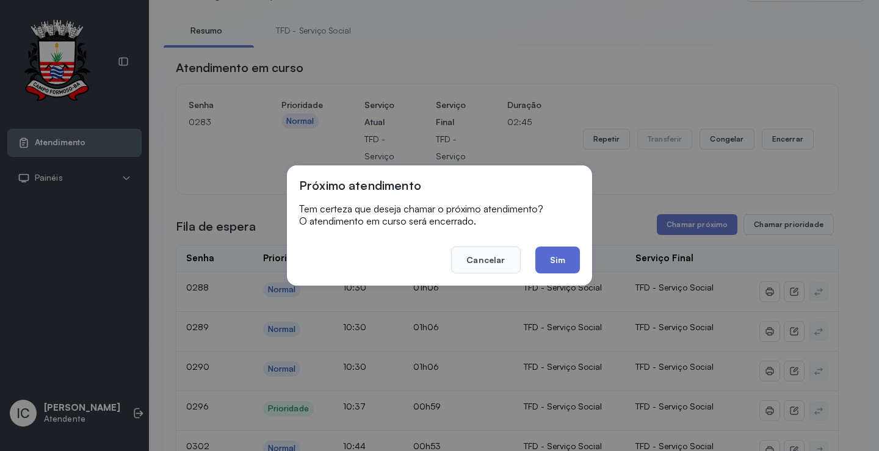
click at [558, 262] on button "Sim" at bounding box center [557, 259] width 45 height 27
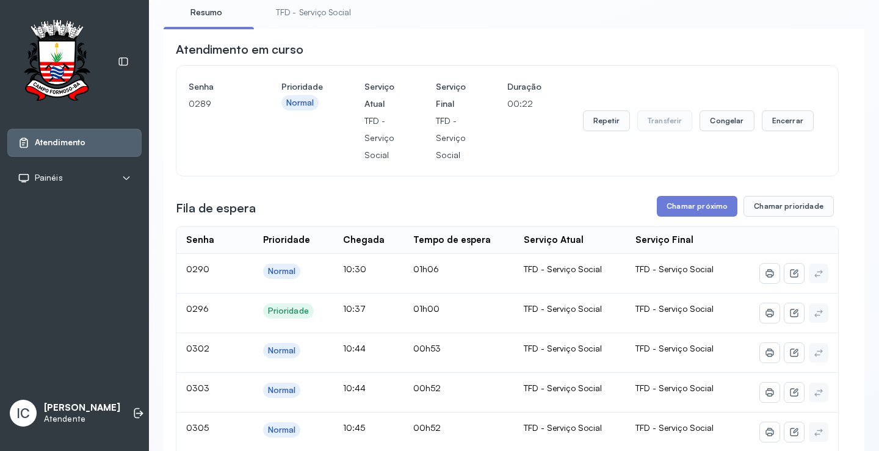
scroll to position [73, 0]
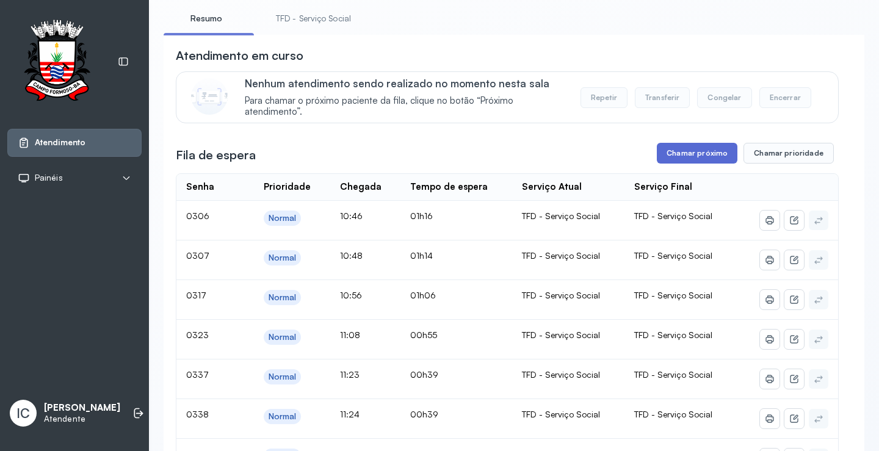
click at [709, 156] on button "Chamar próximo" at bounding box center [697, 153] width 81 height 21
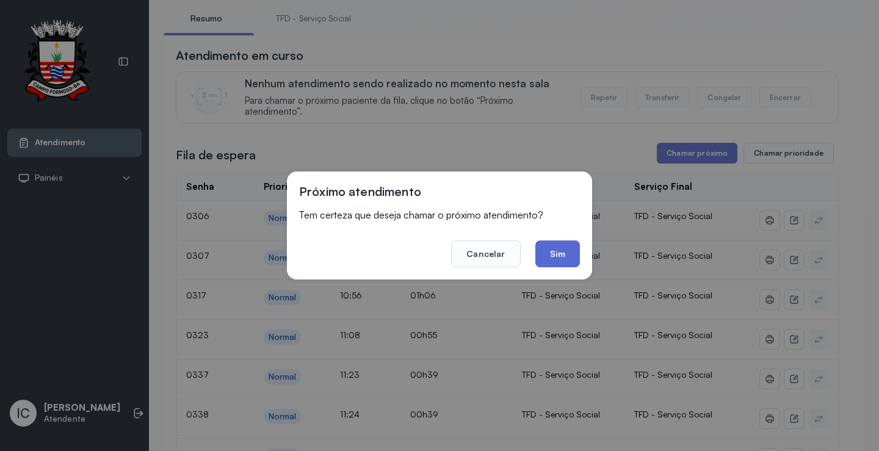
click at [553, 258] on button "Sim" at bounding box center [557, 253] width 45 height 27
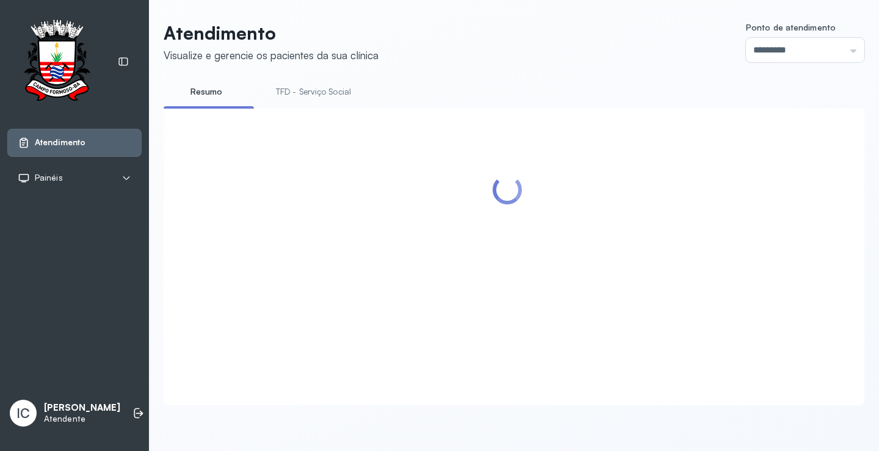
scroll to position [134, 0]
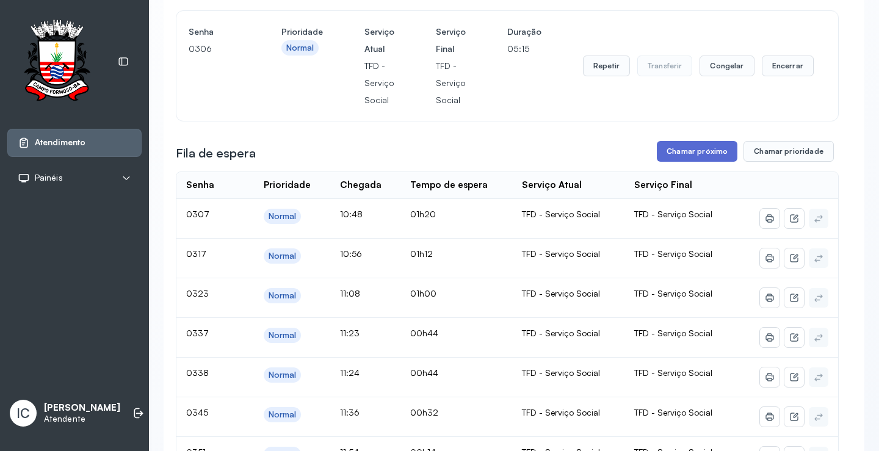
click at [713, 156] on button "Chamar próximo" at bounding box center [697, 151] width 81 height 21
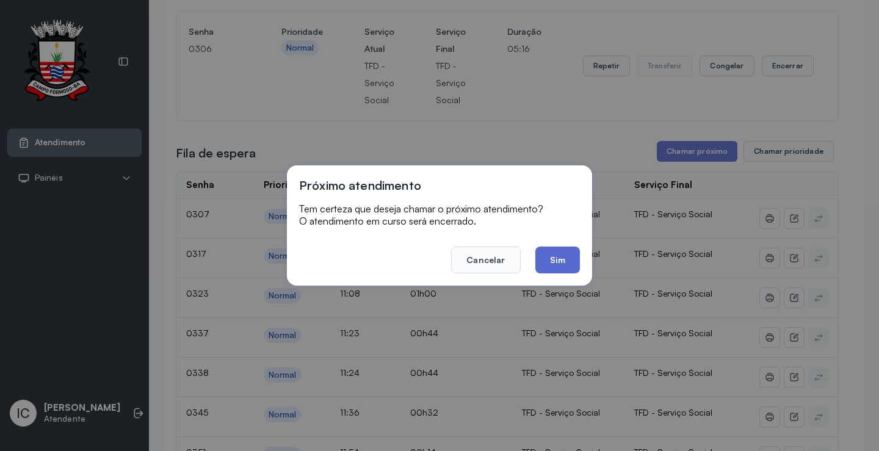
click at [565, 256] on button "Sim" at bounding box center [557, 259] width 45 height 27
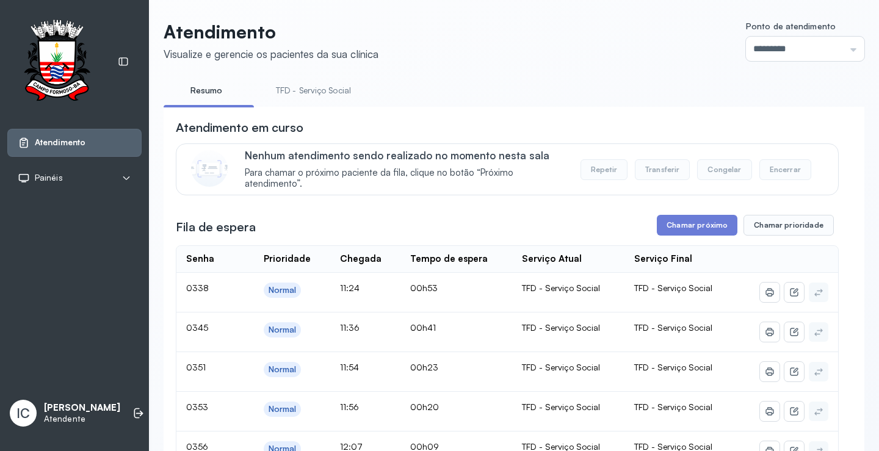
scroll to position [0, 0]
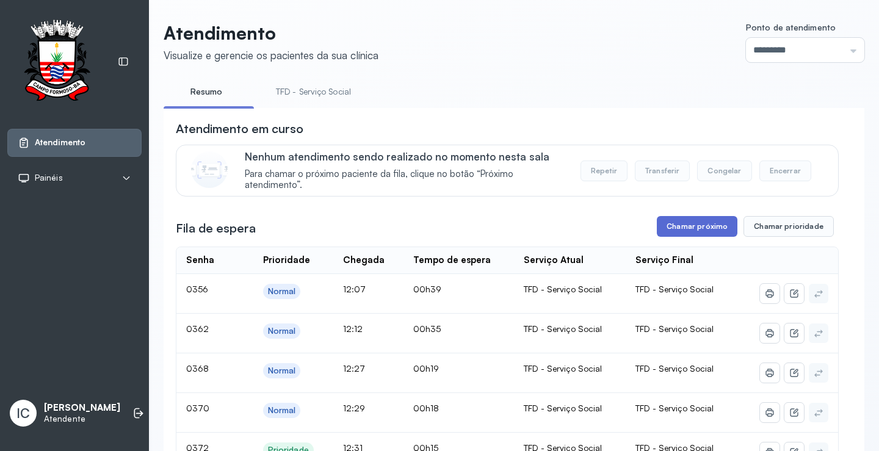
click at [689, 225] on button "Chamar próximo" at bounding box center [697, 226] width 81 height 21
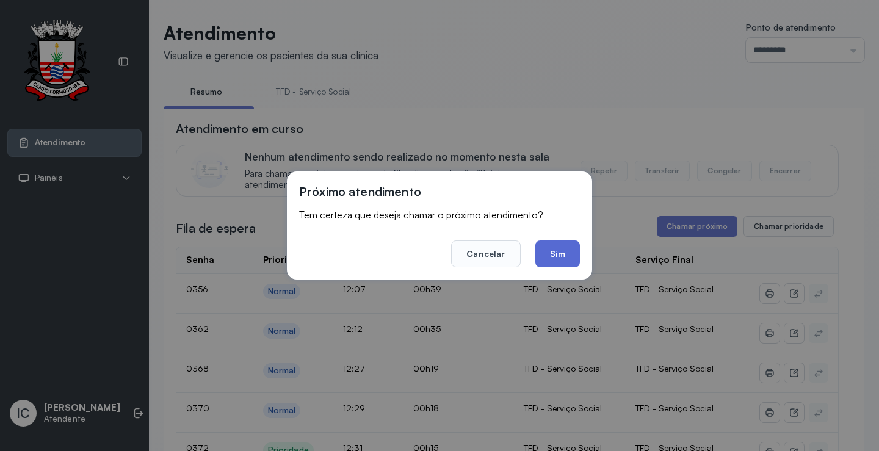
click at [550, 261] on button "Sim" at bounding box center [557, 253] width 45 height 27
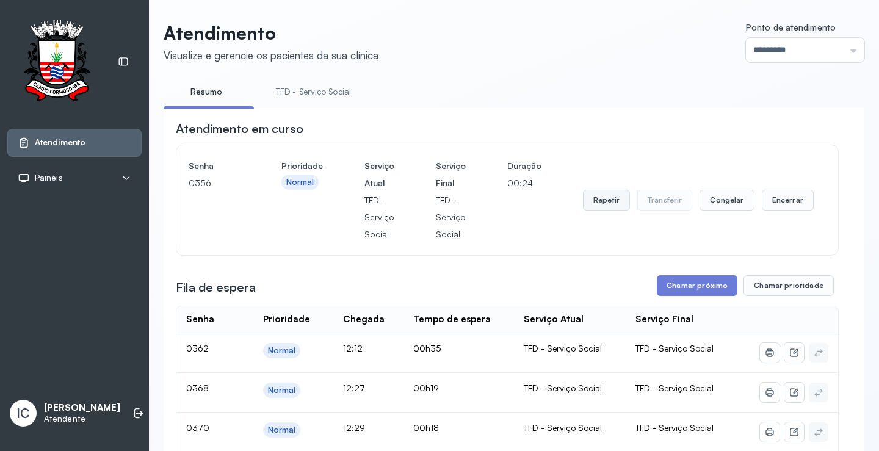
click at [611, 206] on button "Repetir" at bounding box center [606, 200] width 47 height 21
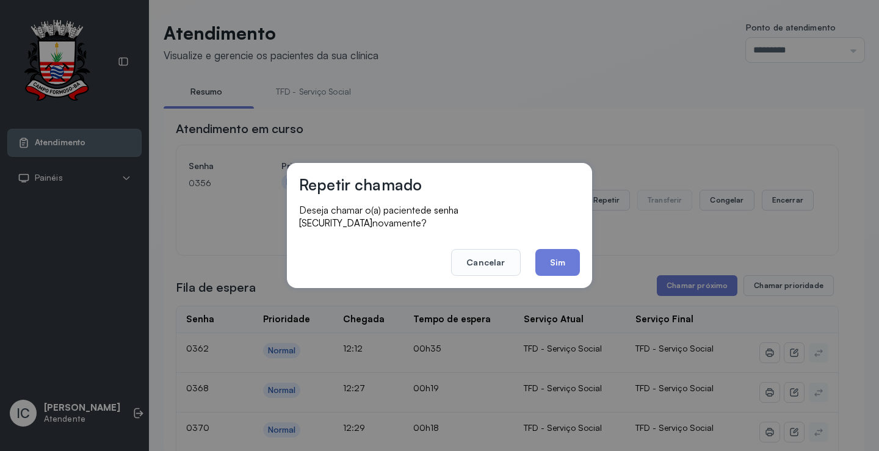
click at [546, 258] on button "Sim" at bounding box center [557, 262] width 45 height 27
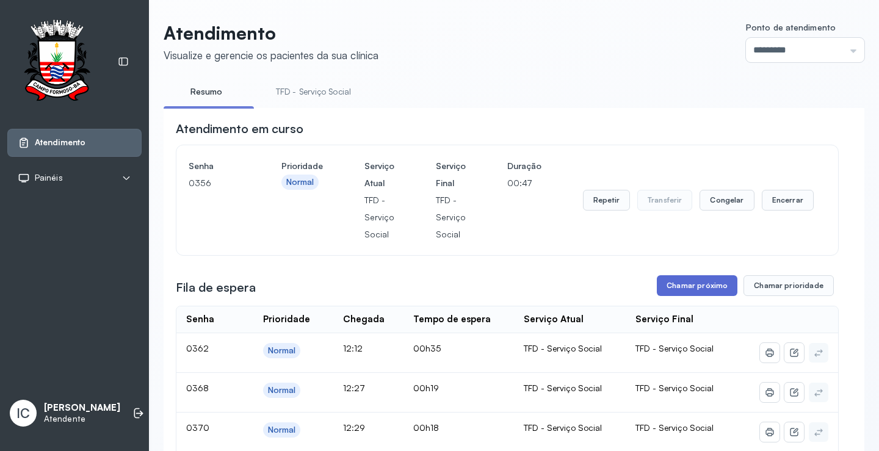
click at [689, 284] on button "Chamar próximo" at bounding box center [697, 285] width 81 height 21
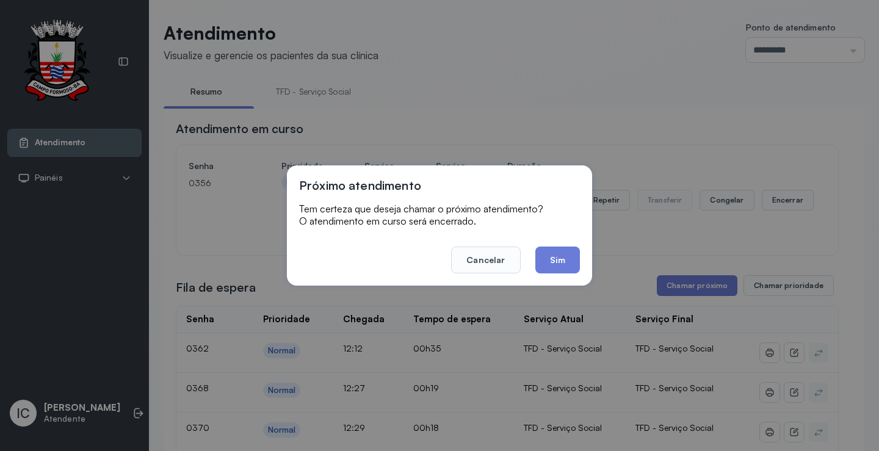
drag, startPoint x: 563, startPoint y: 263, endPoint x: 555, endPoint y: 258, distance: 9.3
click at [556, 259] on button "Sim" at bounding box center [557, 259] width 45 height 27
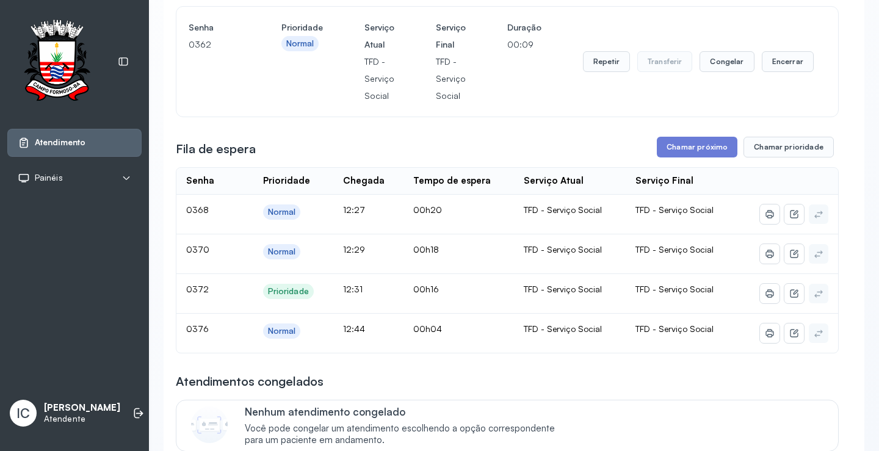
scroll to position [183, 0]
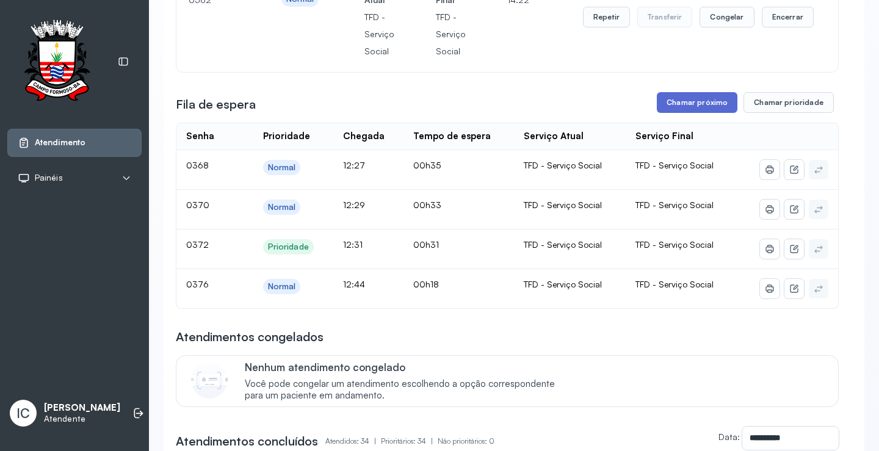
click at [690, 107] on button "Chamar próximo" at bounding box center [697, 102] width 81 height 21
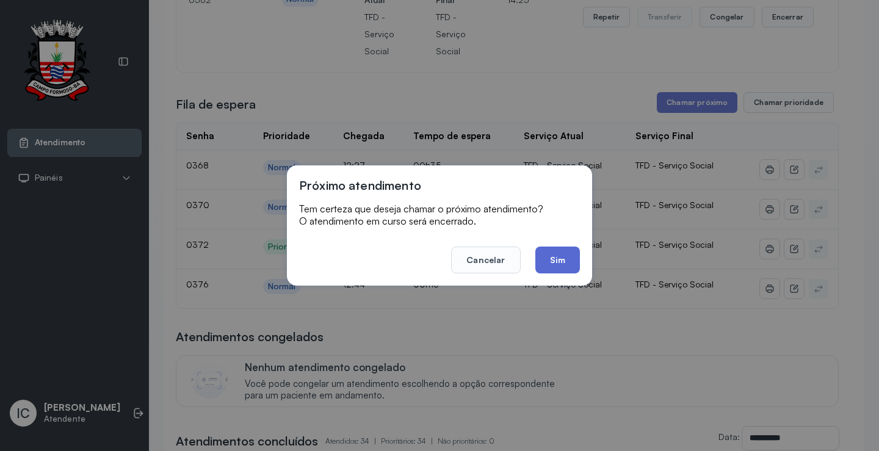
click at [561, 265] on button "Sim" at bounding box center [557, 259] width 45 height 27
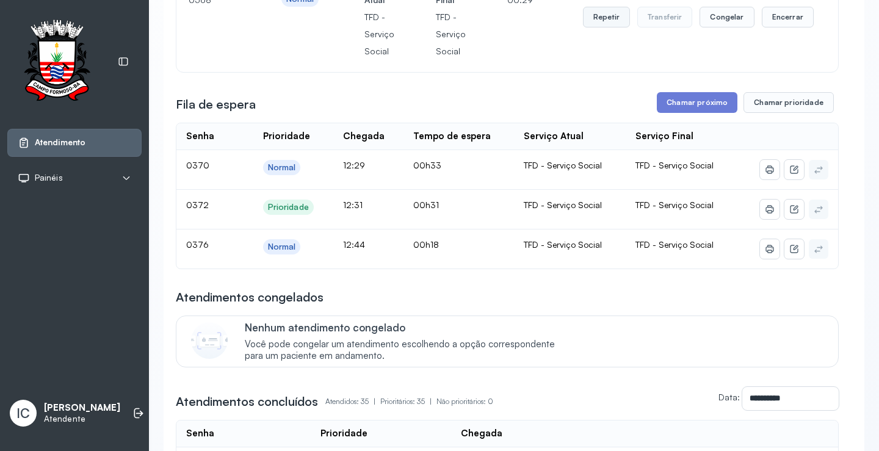
click at [591, 26] on button "Repetir" at bounding box center [606, 17] width 47 height 21
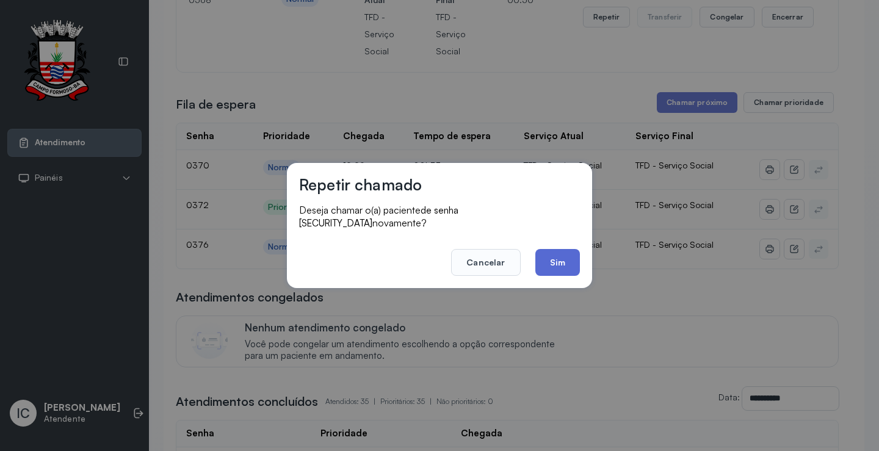
click at [569, 257] on button "Sim" at bounding box center [557, 262] width 45 height 27
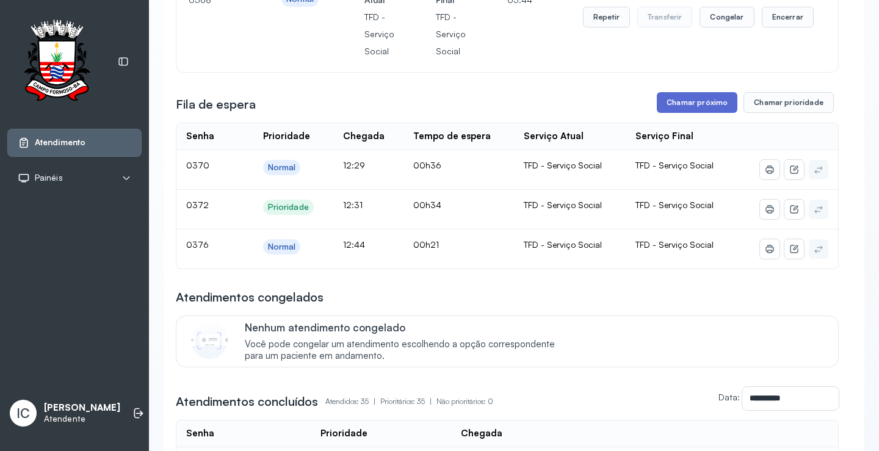
click at [710, 101] on button "Chamar próximo" at bounding box center [697, 102] width 81 height 21
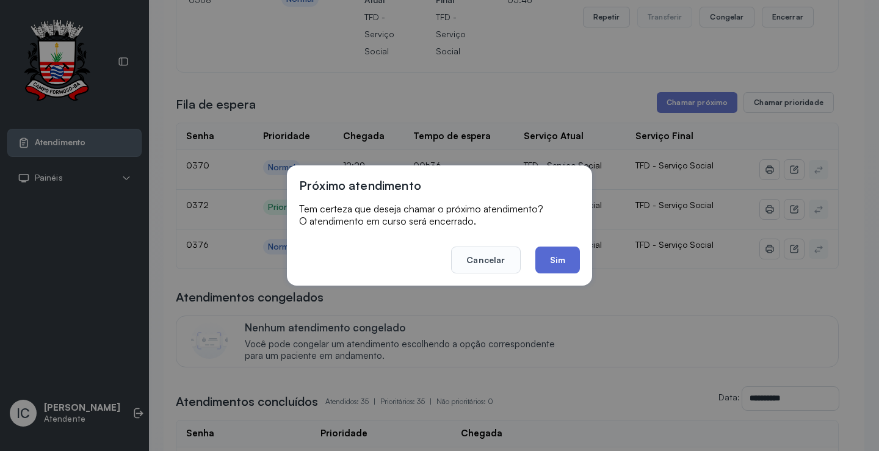
click at [553, 257] on button "Sim" at bounding box center [557, 259] width 45 height 27
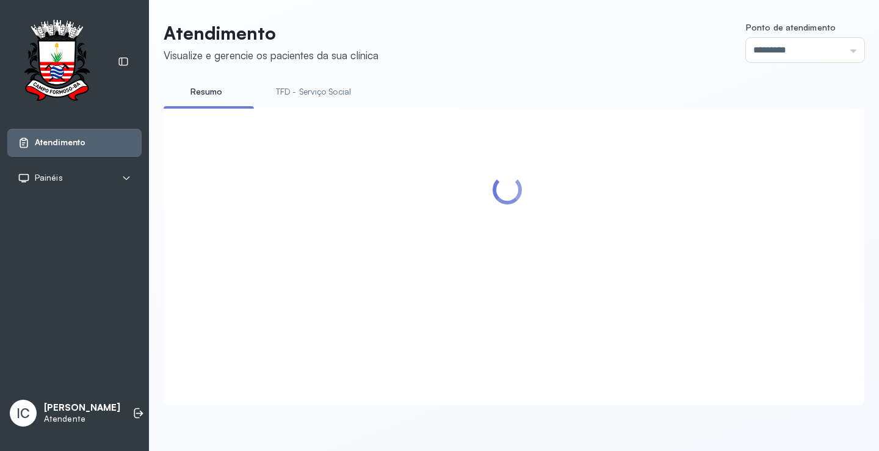
scroll to position [61, 0]
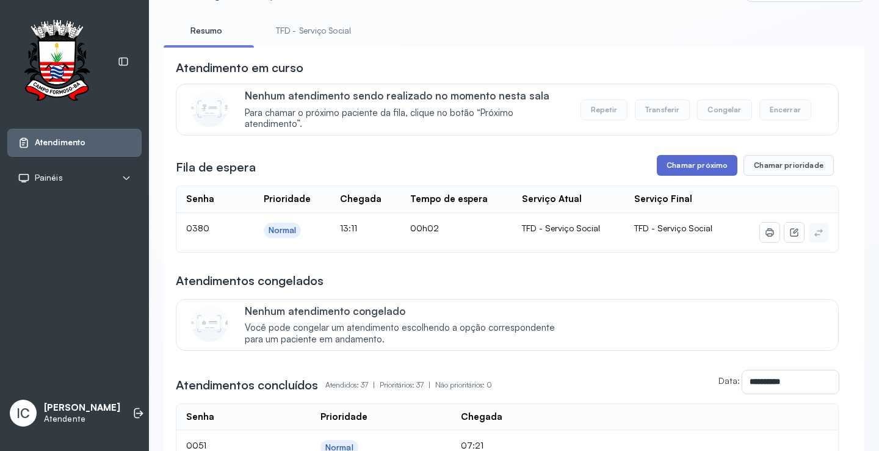
click at [720, 176] on button "Chamar próximo" at bounding box center [697, 165] width 81 height 21
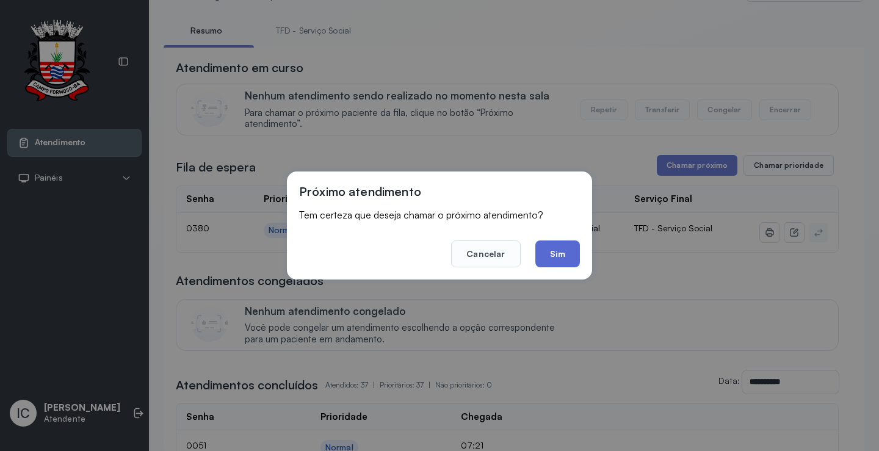
click at [561, 264] on button "Sim" at bounding box center [557, 253] width 45 height 27
